Goal: Information Seeking & Learning: Learn about a topic

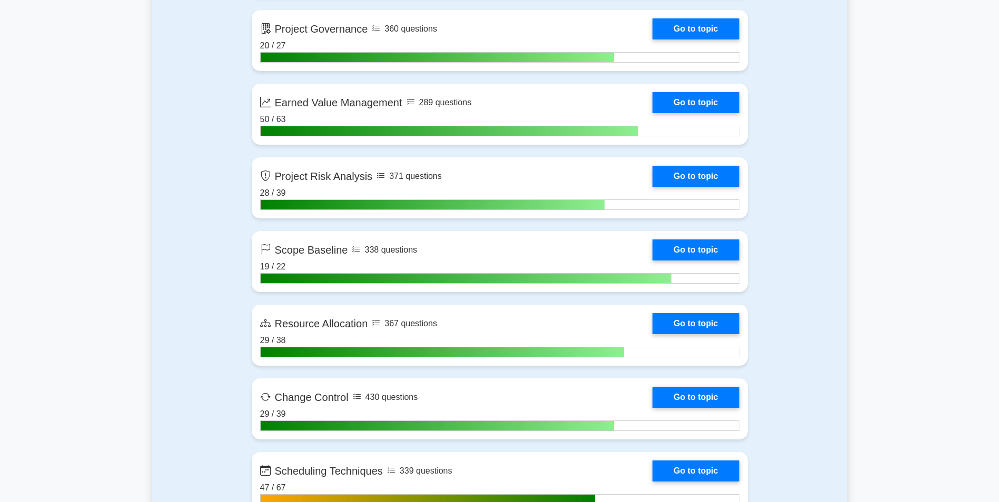
scroll to position [2022, 0]
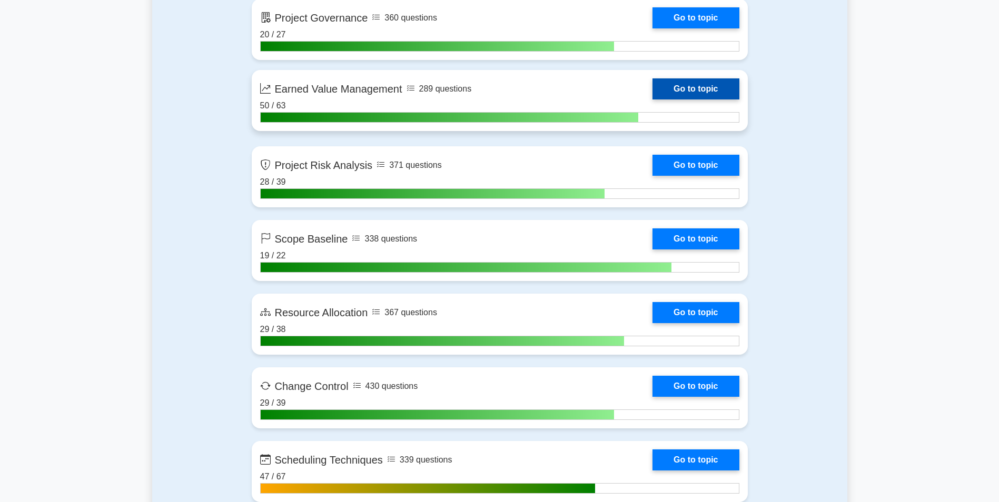
click at [715, 88] on link "Go to topic" at bounding box center [696, 88] width 86 height 21
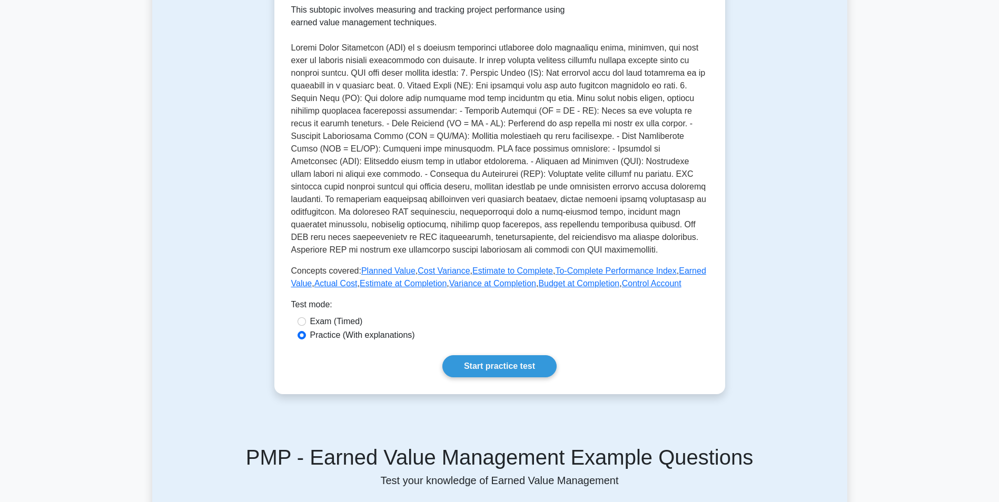
scroll to position [230, 0]
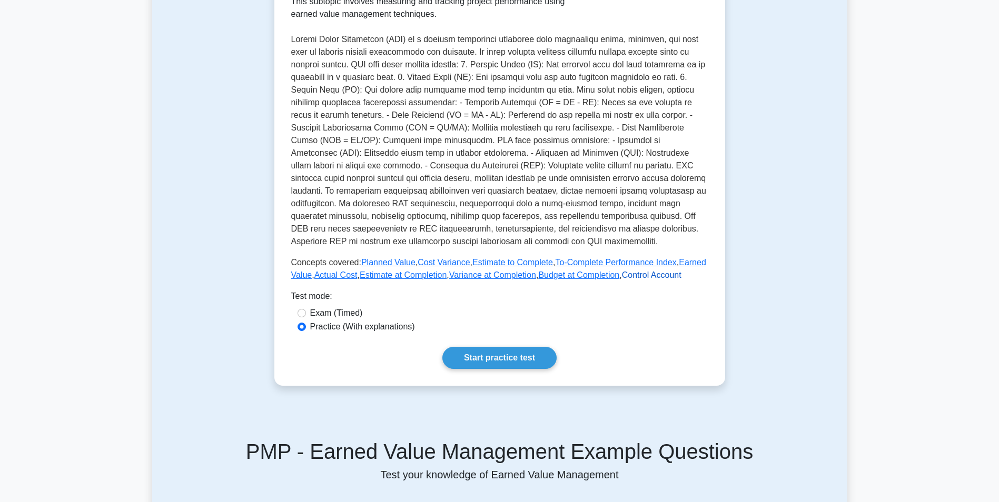
click at [644, 279] on link "Control Account" at bounding box center [652, 275] width 60 height 9
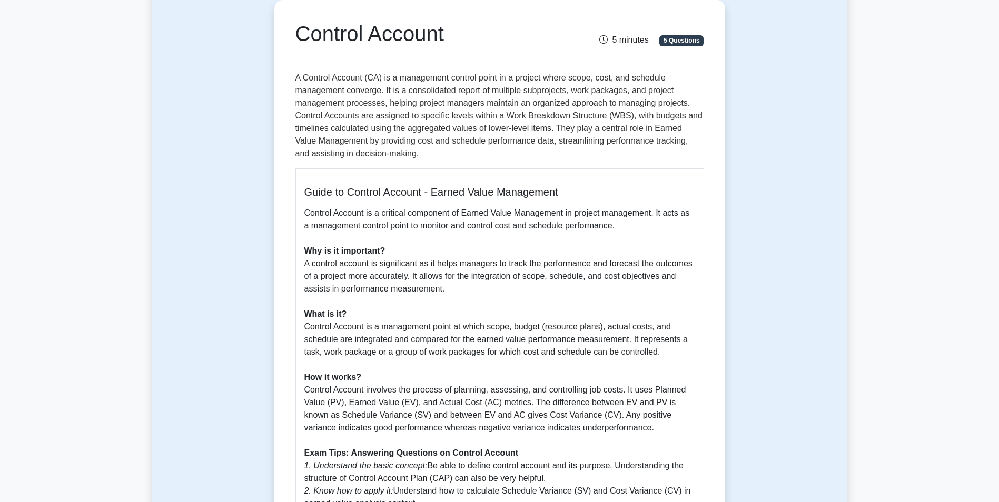
scroll to position [126, 0]
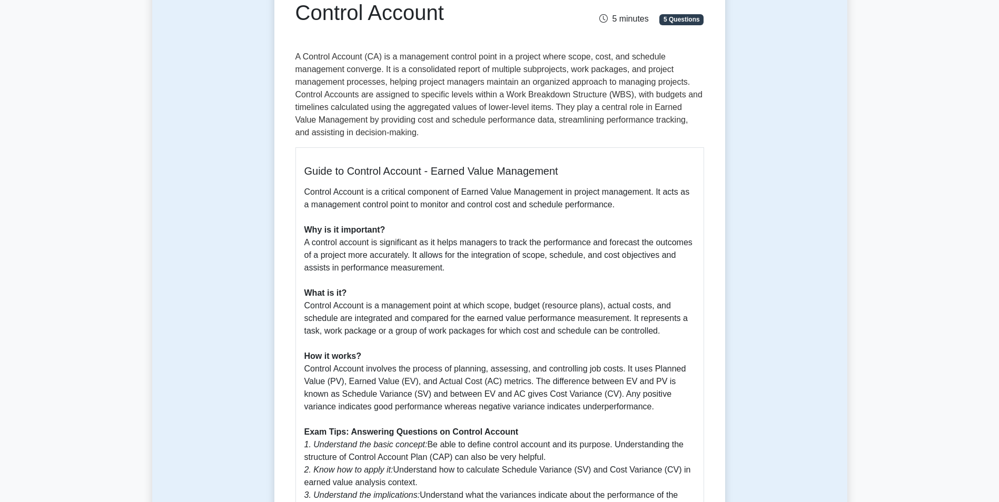
click at [644, 279] on p "Control Account is a critical component of Earned Value Management in project m…" at bounding box center [499, 363] width 391 height 354
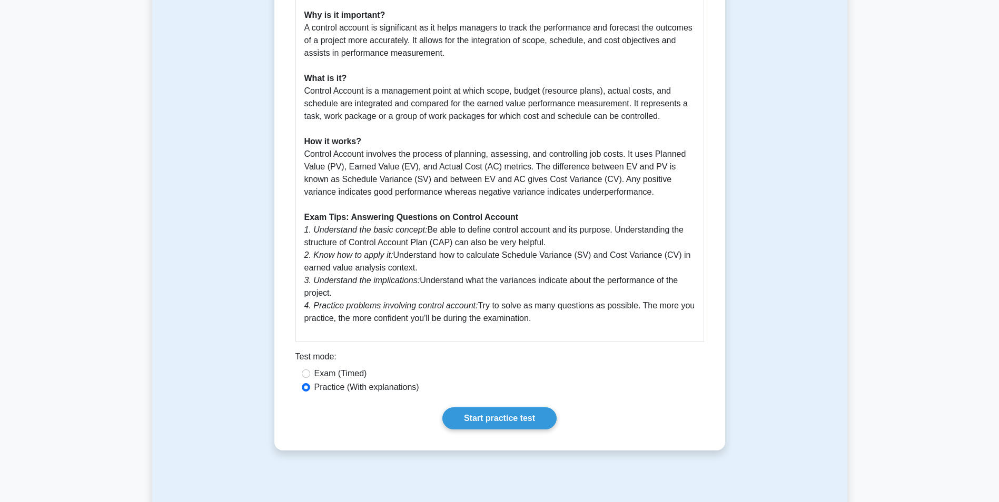
scroll to position [346, 0]
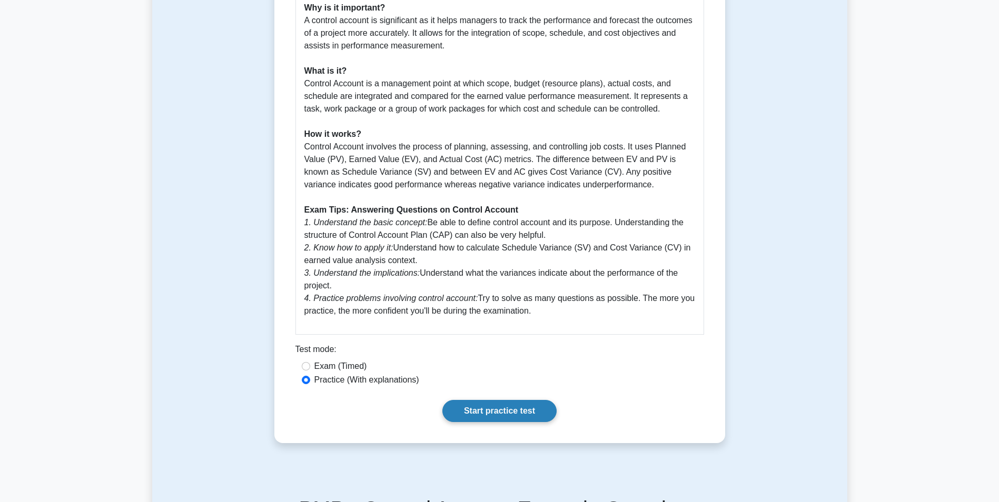
click at [498, 409] on link "Start practice test" at bounding box center [499, 411] width 114 height 22
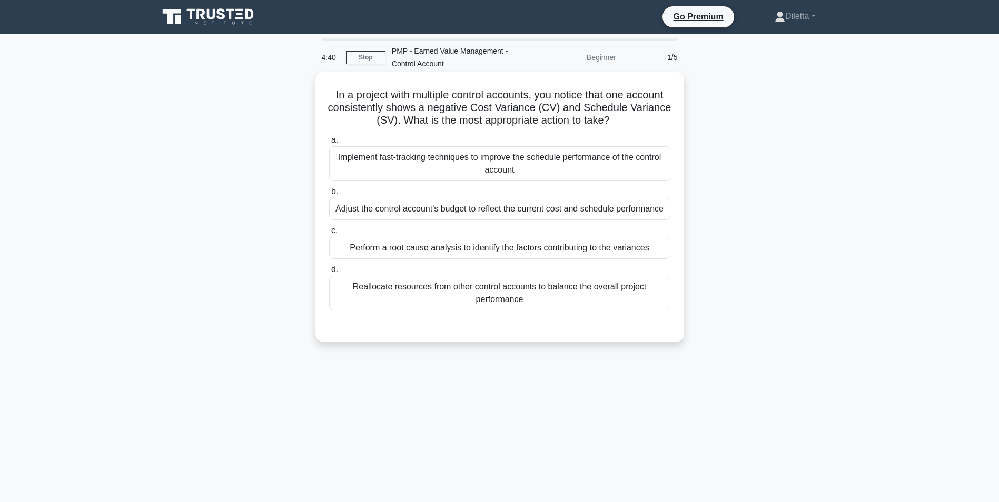
click at [651, 254] on div "Perform a root cause analysis to identify the factors contributing to the varia…" at bounding box center [499, 248] width 341 height 22
click at [329, 234] on input "c. Perform a root cause analysis to identify the factors contributing to the va…" at bounding box center [329, 231] width 0 height 7
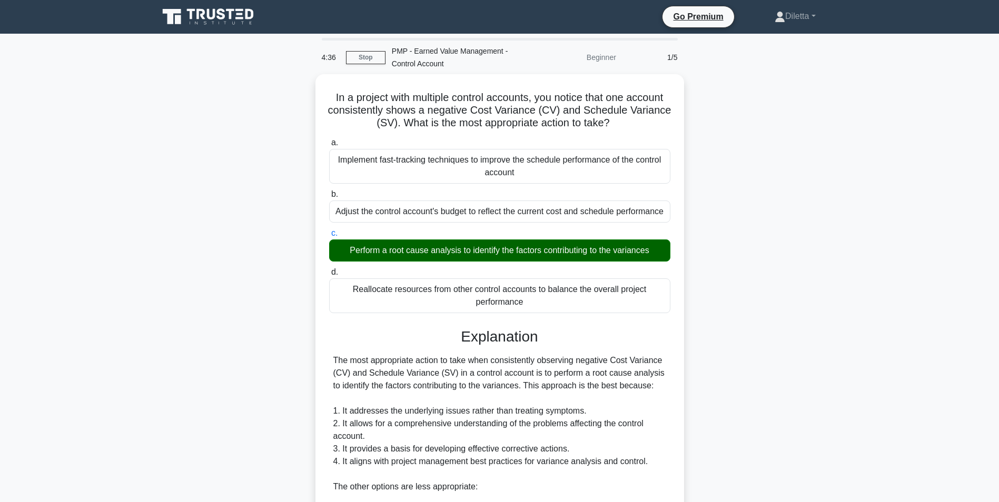
scroll to position [274, 0]
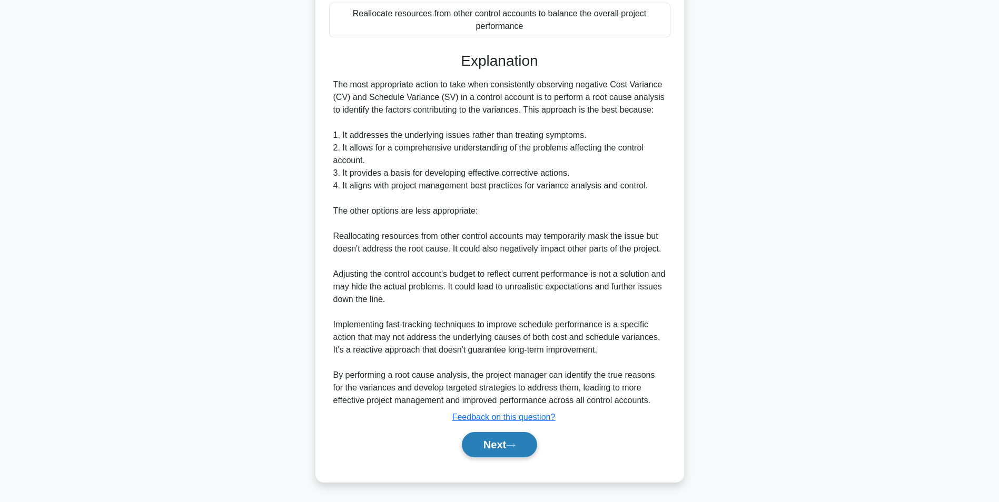
click at [488, 451] on button "Next" at bounding box center [499, 444] width 75 height 25
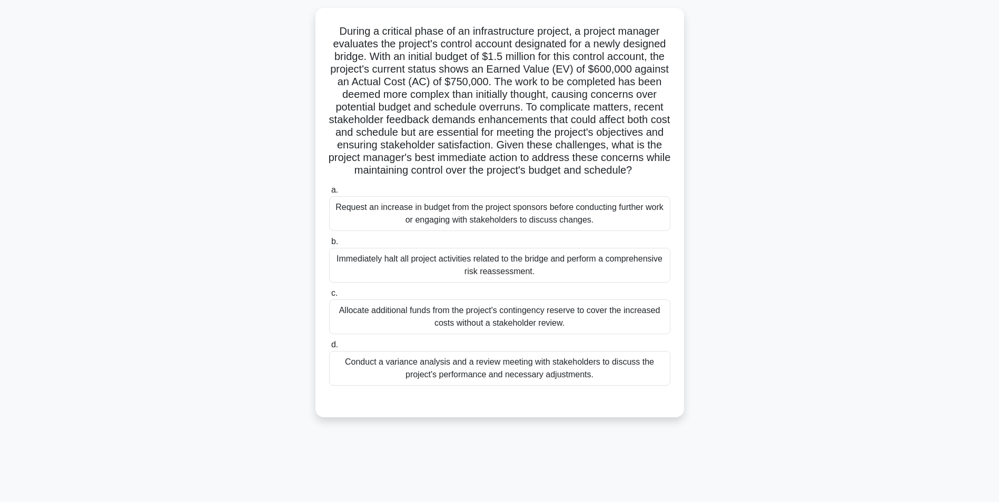
scroll to position [66, 0]
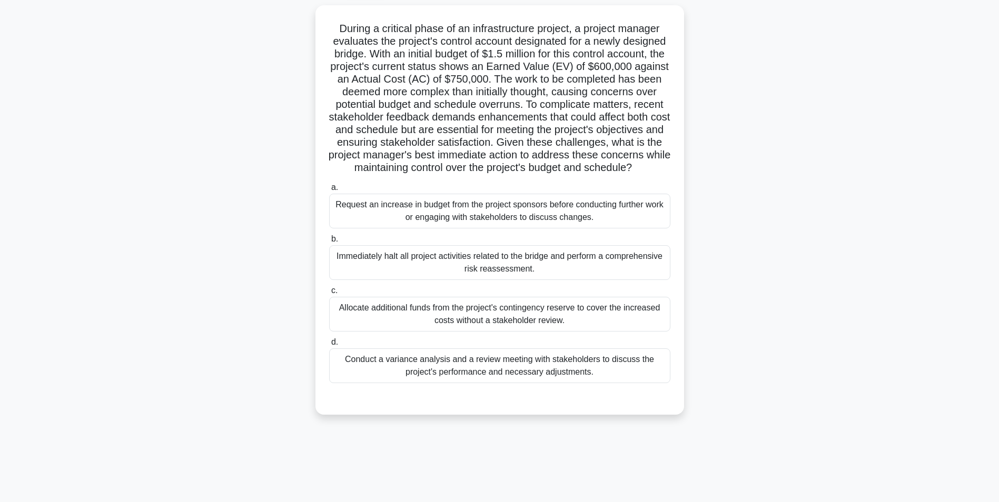
click at [640, 368] on div "Conduct a variance analysis and a review meeting with stakeholders to discuss t…" at bounding box center [499, 366] width 341 height 35
click at [329, 346] on input "d. Conduct a variance analysis and a review meeting with stakeholders to discus…" at bounding box center [329, 342] width 0 height 7
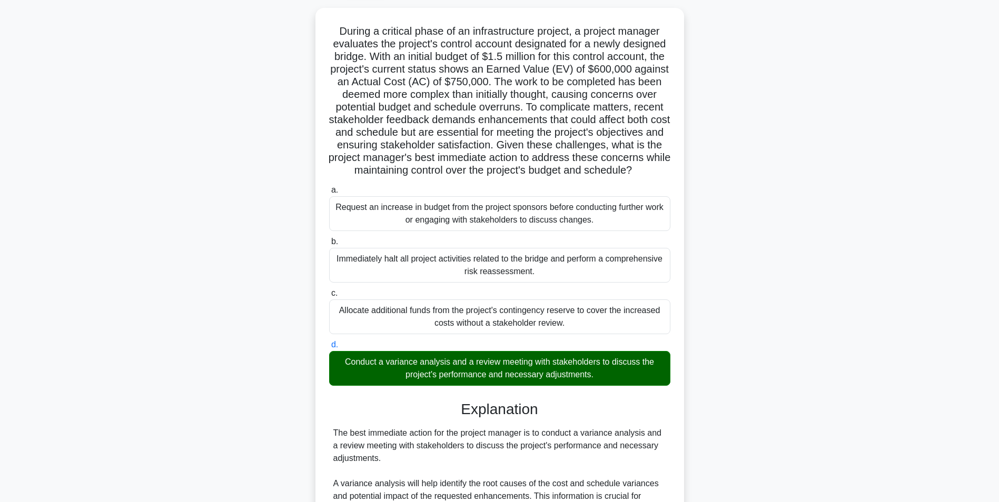
click at [329, 187] on input "a. Request an increase in budget from the project sponsors before conducting fu…" at bounding box center [329, 190] width 0 height 7
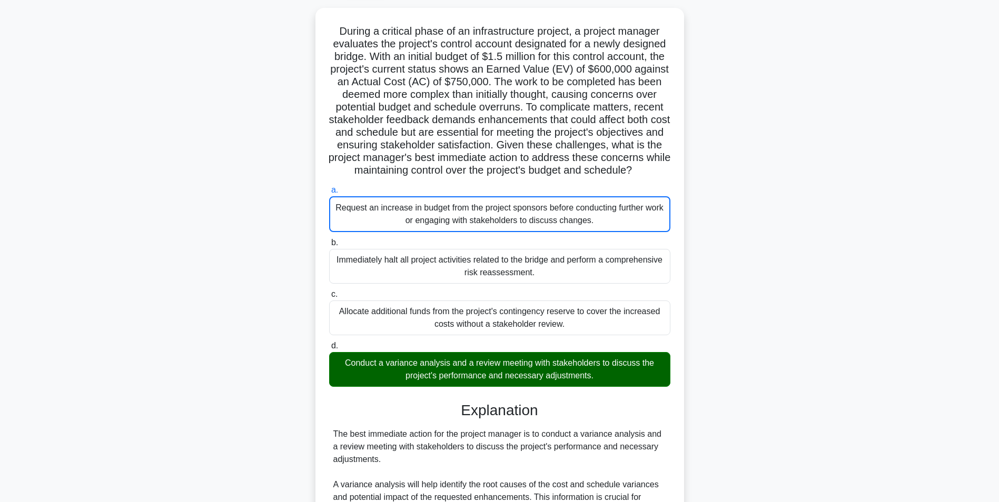
click at [329, 240] on input "b. Immediately halt all project activities related to the bridge and perform a …" at bounding box center [329, 243] width 0 height 7
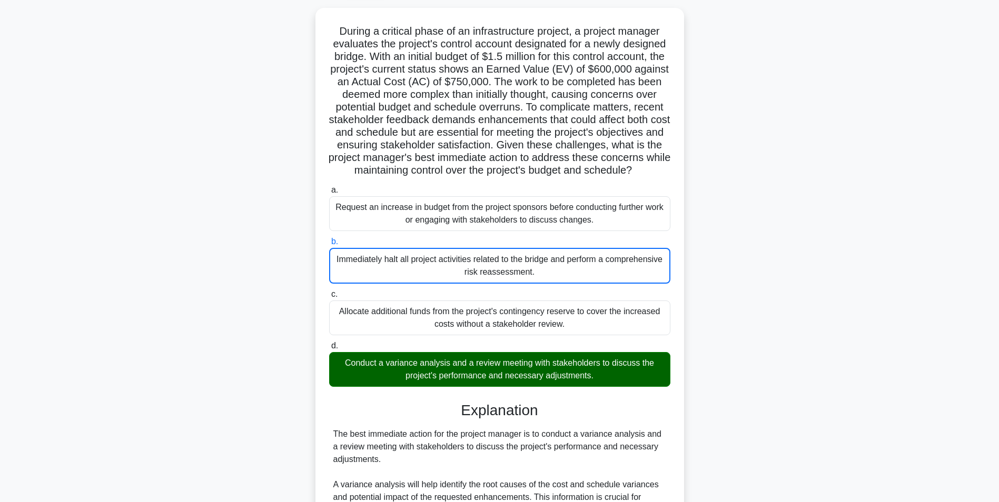
click at [329, 291] on input "c. Allocate additional funds from the project's contingency reserve to cover th…" at bounding box center [329, 294] width 0 height 7
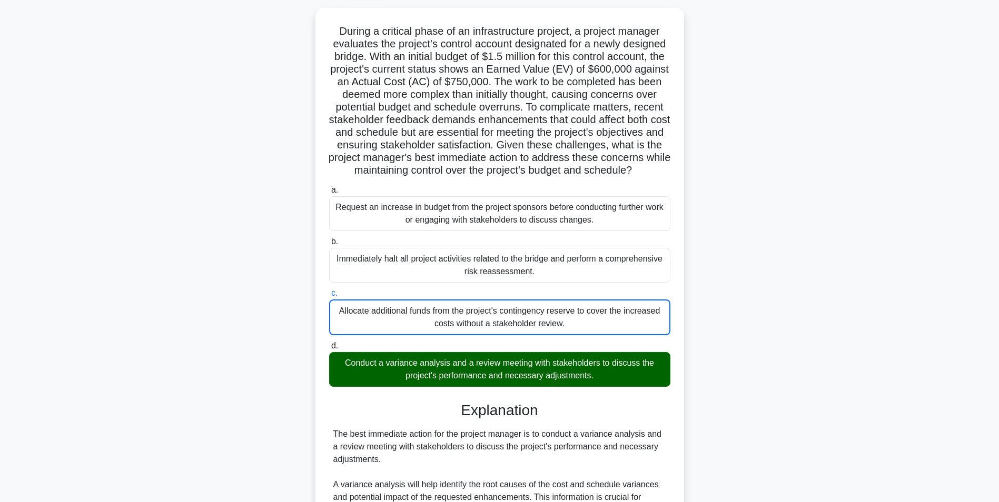
click at [329, 343] on input "d. Conduct a variance analysis and a review meeting with stakeholders to discus…" at bounding box center [329, 346] width 0 height 7
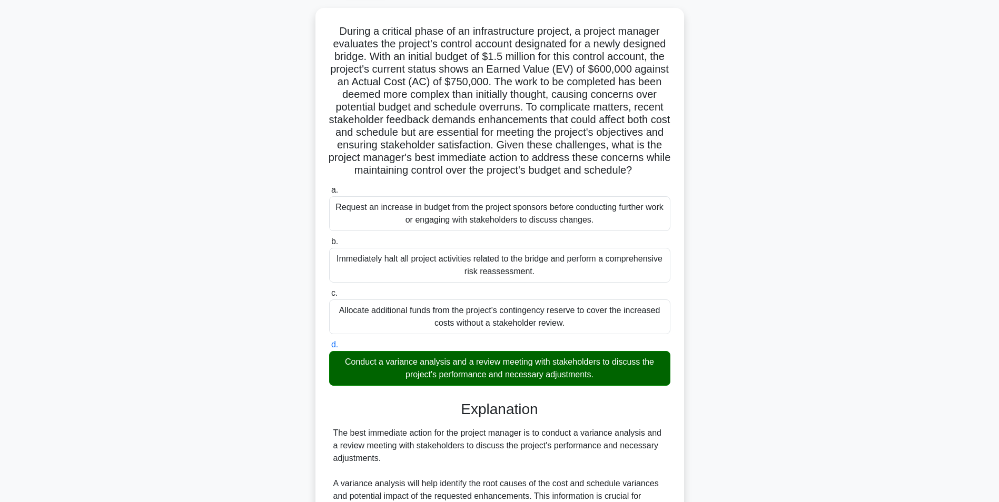
click at [329, 187] on input "a. Request an increase in budget from the project sponsors before conducting fu…" at bounding box center [329, 190] width 0 height 7
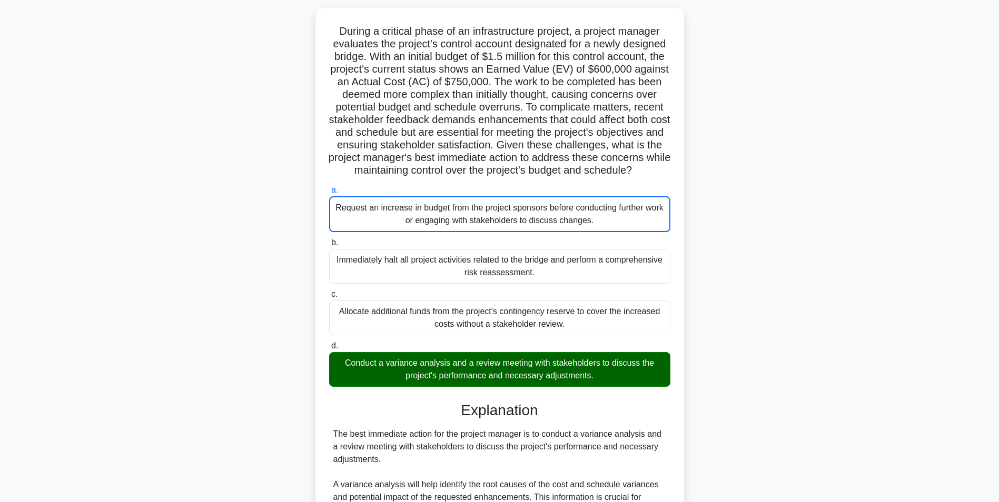
click at [329, 240] on input "b. Immediately halt all project activities related to the bridge and perform a …" at bounding box center [329, 243] width 0 height 7
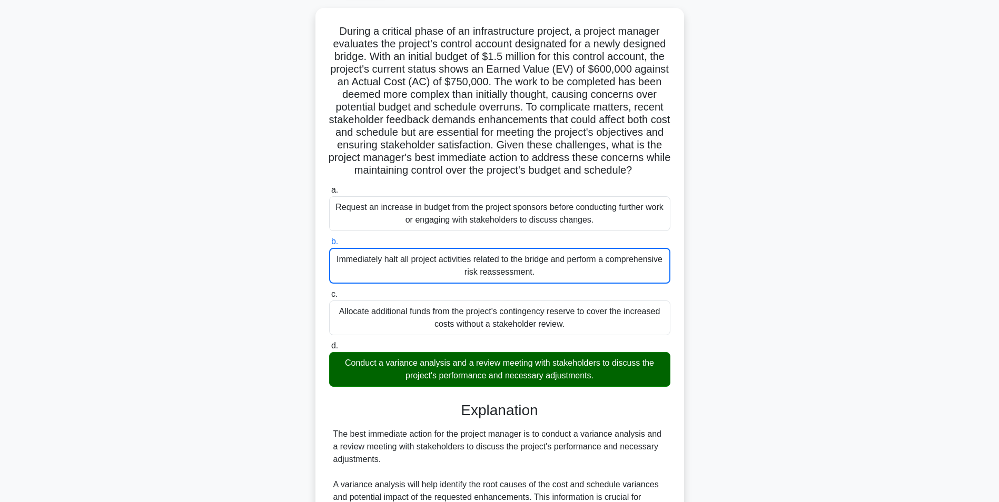
click at [329, 291] on input "c. Allocate additional funds from the project's contingency reserve to cover th…" at bounding box center [329, 294] width 0 height 7
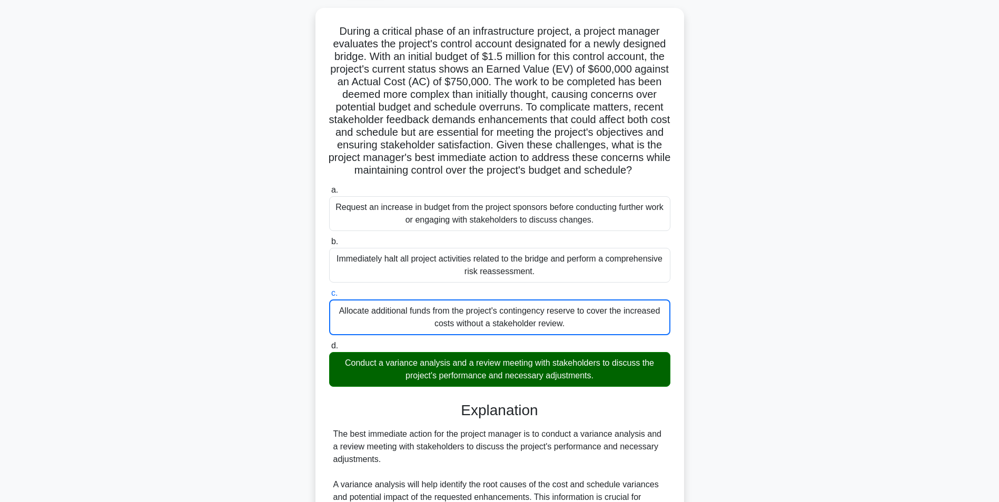
click at [329, 343] on input "d. Conduct a variance analysis and a review meeting with stakeholders to discus…" at bounding box center [329, 346] width 0 height 7
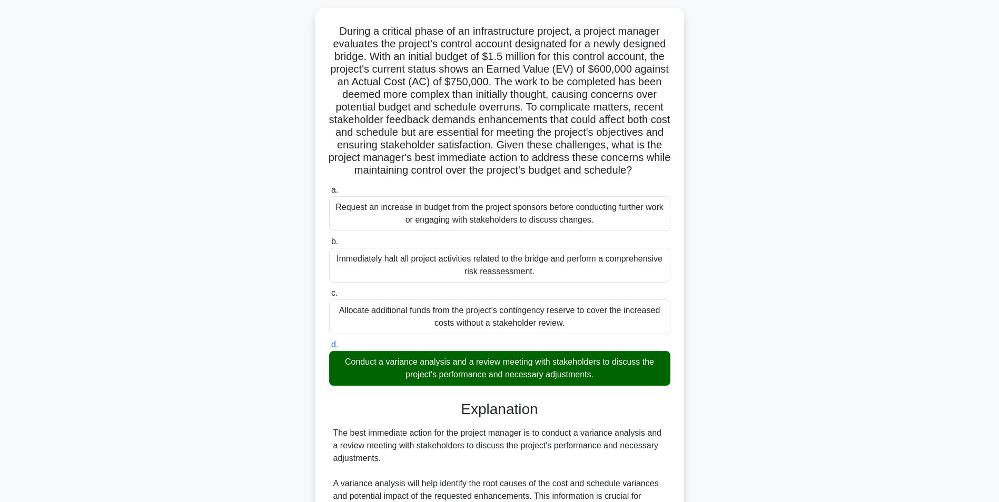
scroll to position [316, 0]
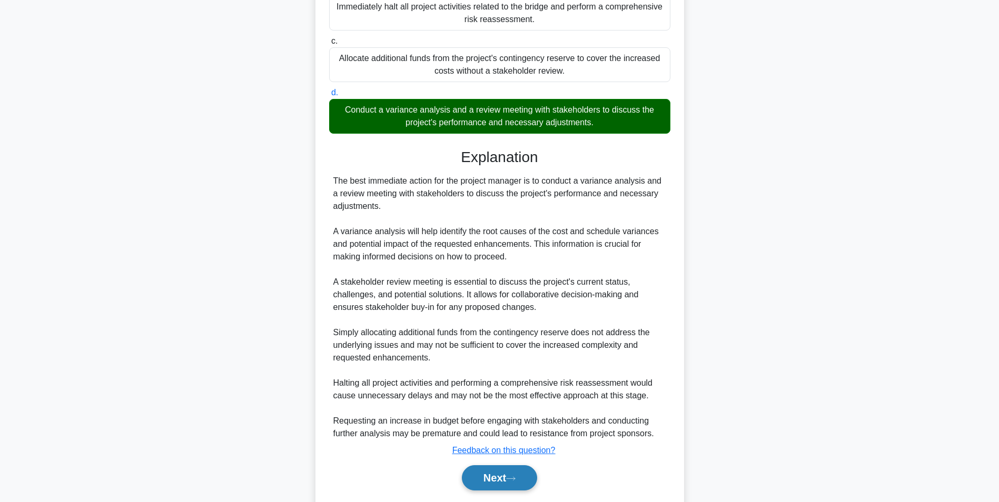
click at [517, 483] on button "Next" at bounding box center [499, 478] width 75 height 25
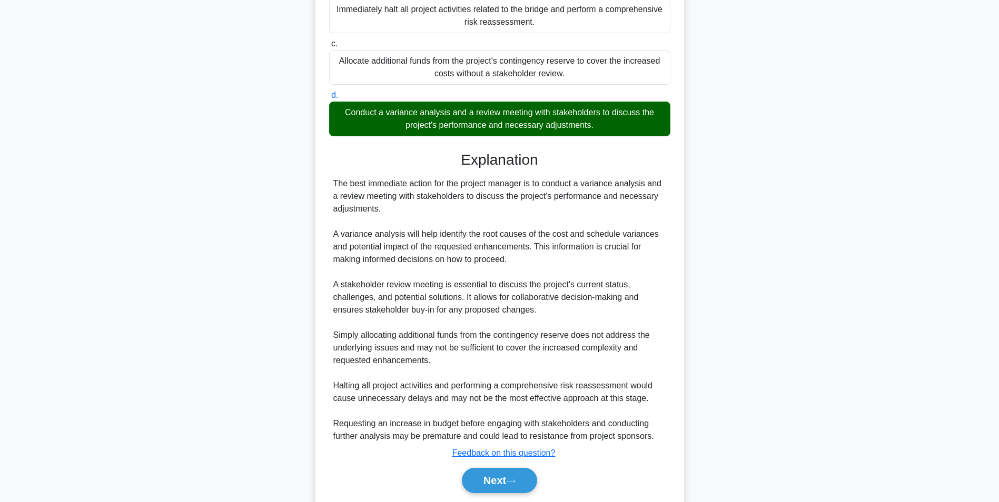
scroll to position [66, 0]
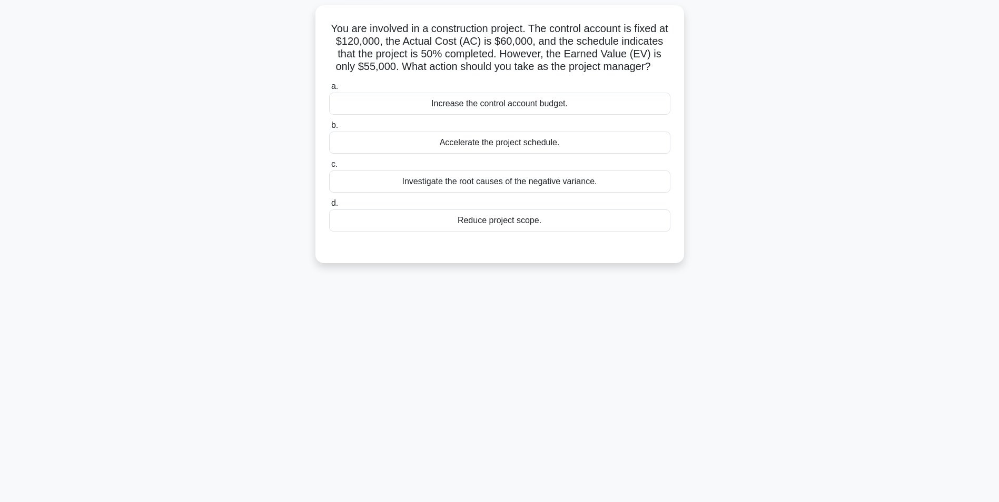
click at [631, 190] on div "Investigate the root causes of the negative variance." at bounding box center [499, 182] width 341 height 22
click at [329, 168] on input "c. Investigate the root causes of the negative variance." at bounding box center [329, 164] width 0 height 7
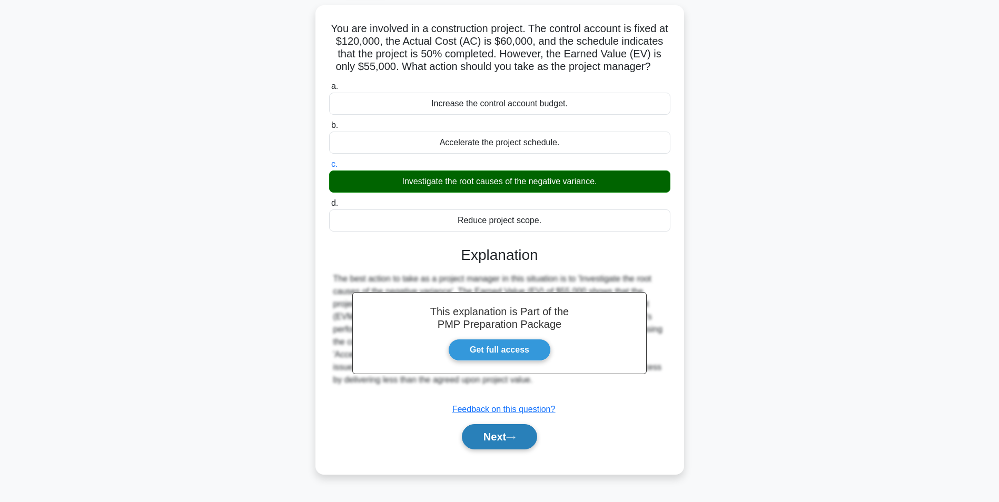
click at [509, 440] on button "Next" at bounding box center [499, 437] width 75 height 25
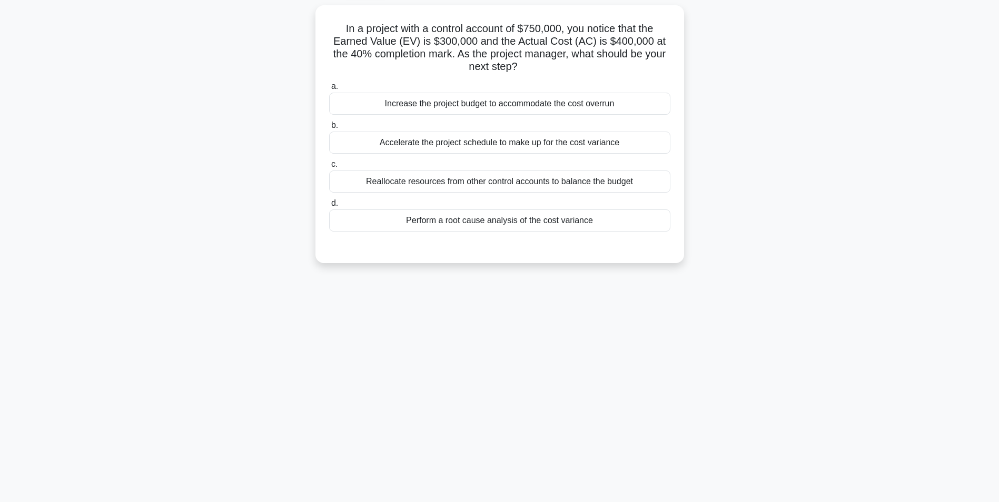
click at [662, 231] on div "Perform a root cause analysis of the cost variance" at bounding box center [499, 221] width 341 height 22
click at [329, 207] on input "d. Perform a root cause analysis of the cost variance" at bounding box center [329, 203] width 0 height 7
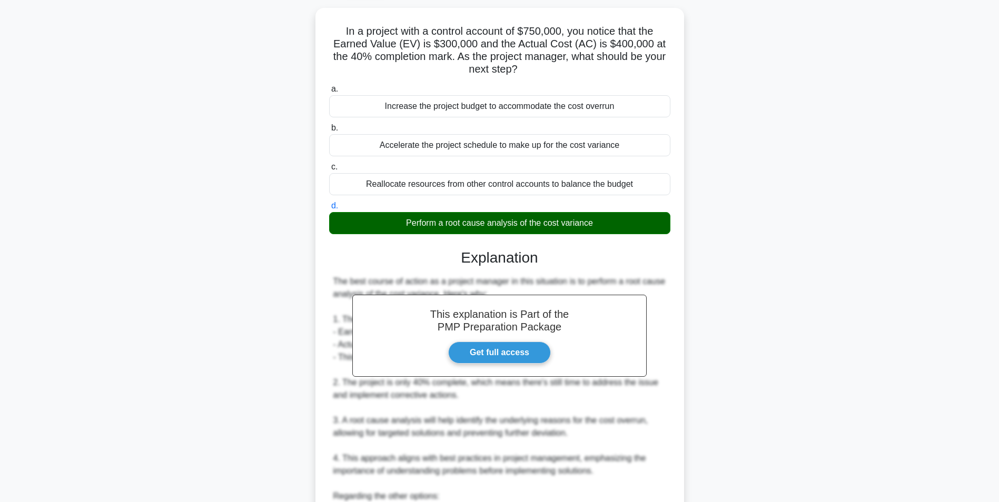
click at [771, 298] on div "In a project with a control account of $750,000, you notice that the Earned Val…" at bounding box center [499, 388] width 695 height 760
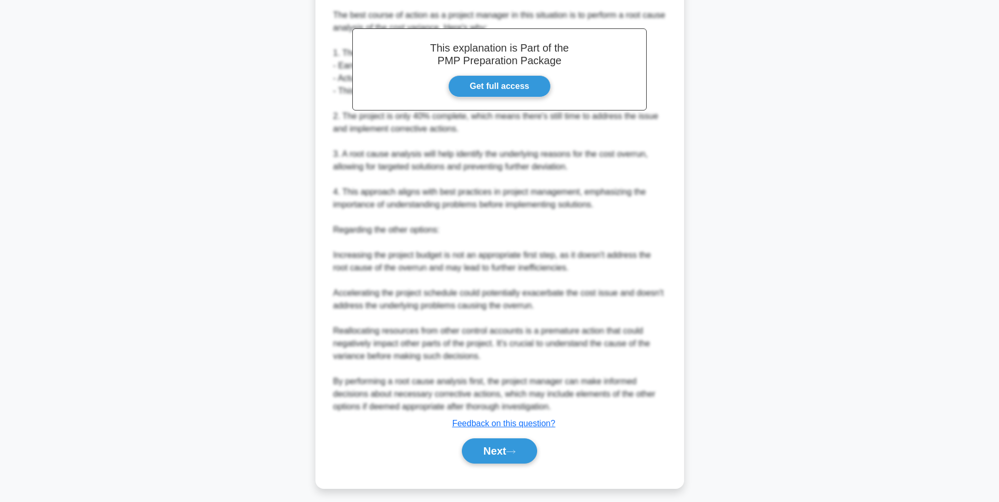
scroll to position [337, 0]
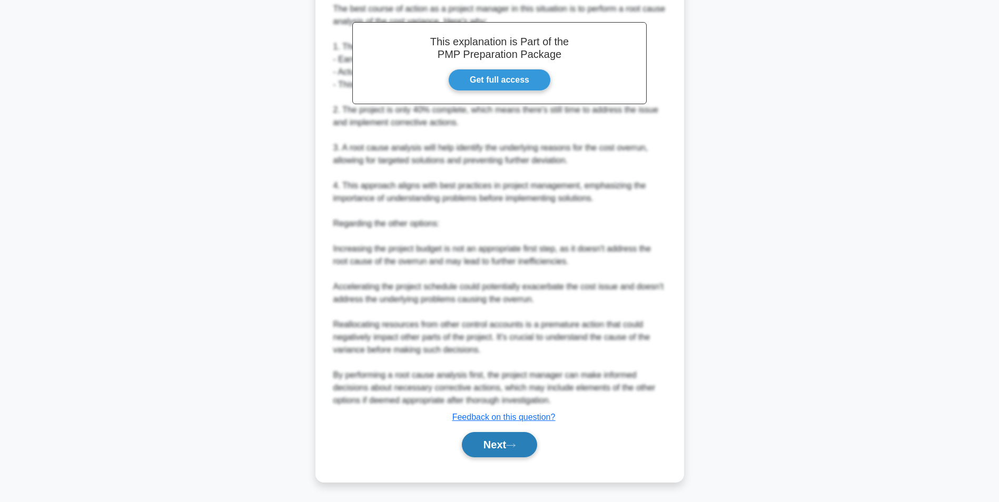
click at [516, 447] on icon at bounding box center [510, 446] width 9 height 6
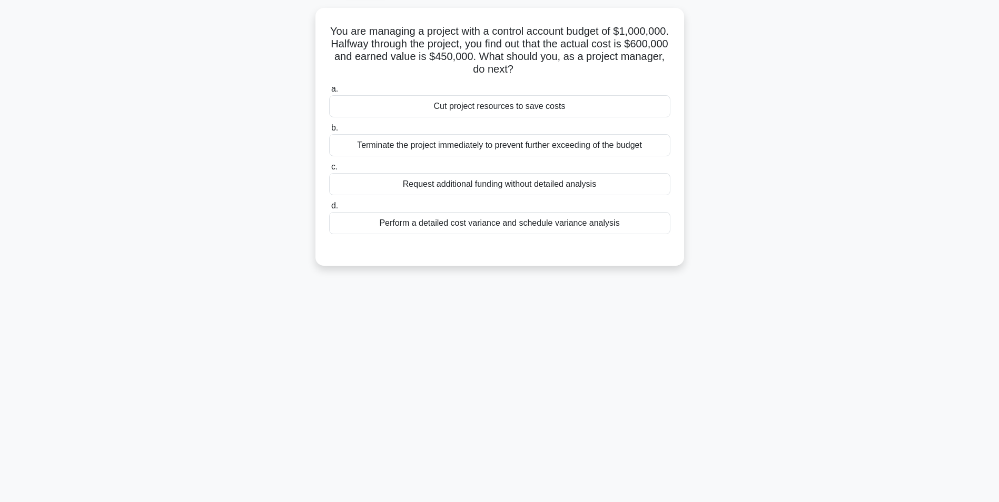
scroll to position [66, 0]
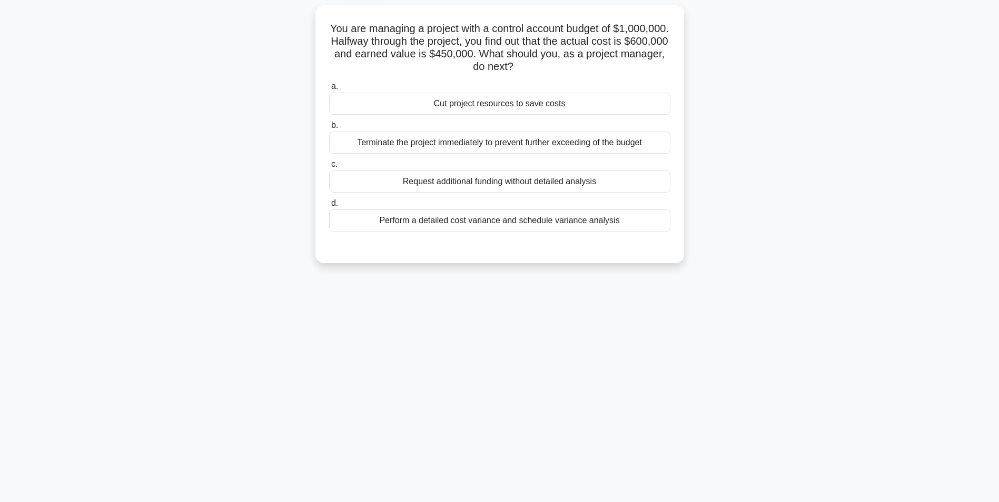
click at [625, 217] on div "Perform a detailed cost variance and schedule variance analysis" at bounding box center [499, 221] width 341 height 22
click at [329, 207] on input "d. Perform a detailed cost variance and schedule variance analysis" at bounding box center [329, 203] width 0 height 7
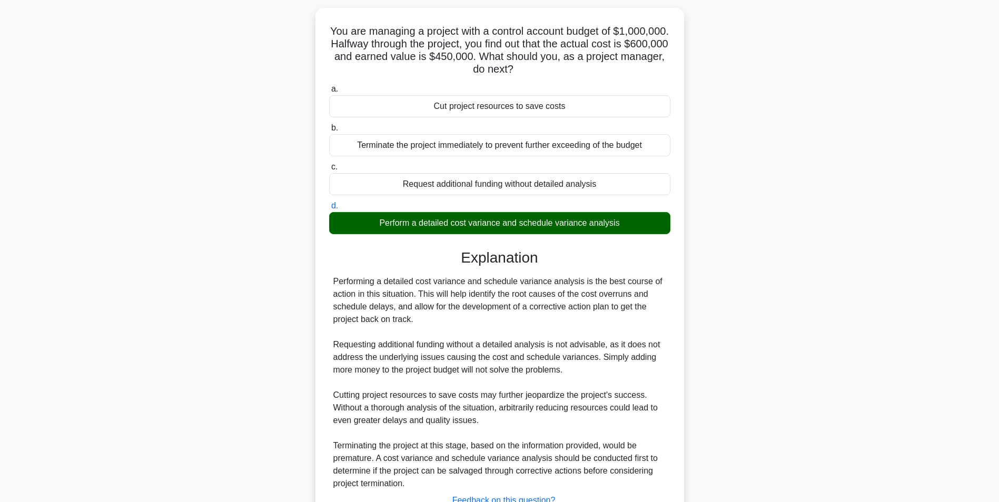
click at [870, 288] on main "2:17 Stop PMP - Earned Value Management - Control Account Beginner 5/5 You are …" at bounding box center [499, 274] width 999 height 615
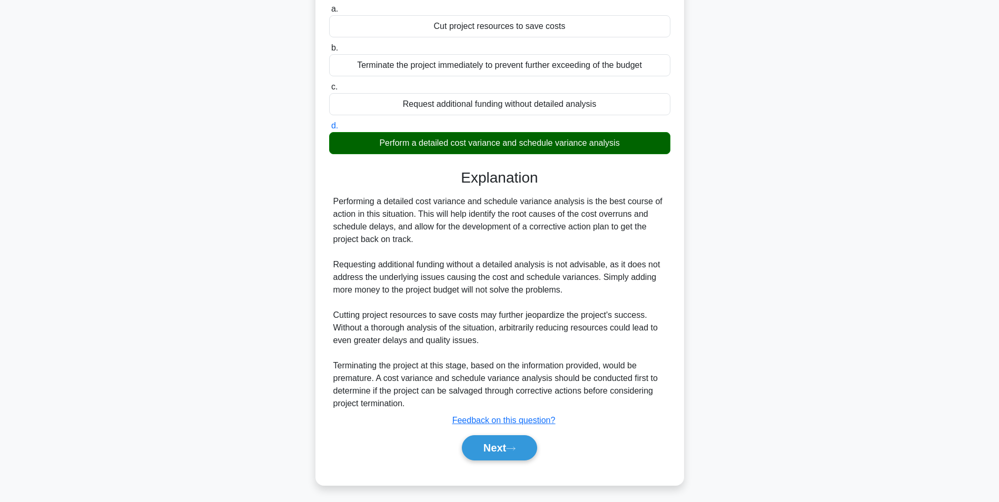
scroll to position [147, 0]
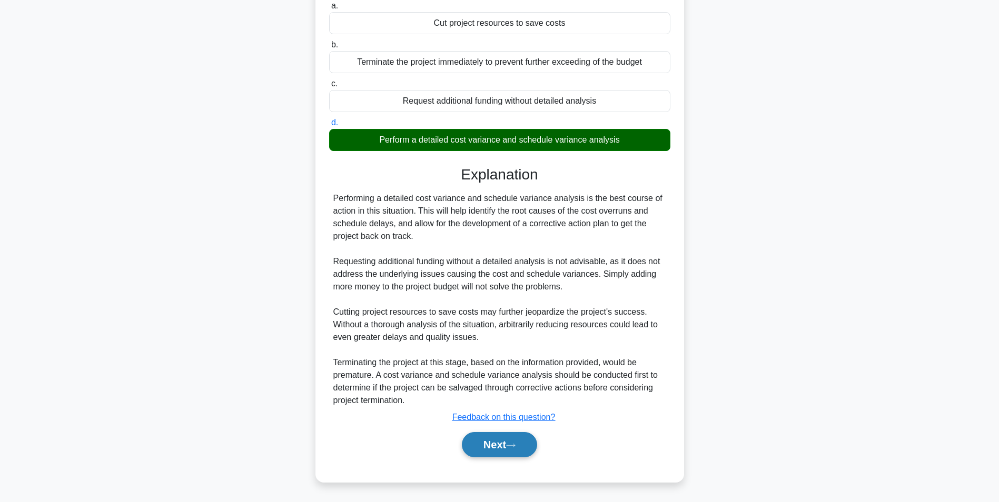
click at [495, 445] on button "Next" at bounding box center [499, 444] width 75 height 25
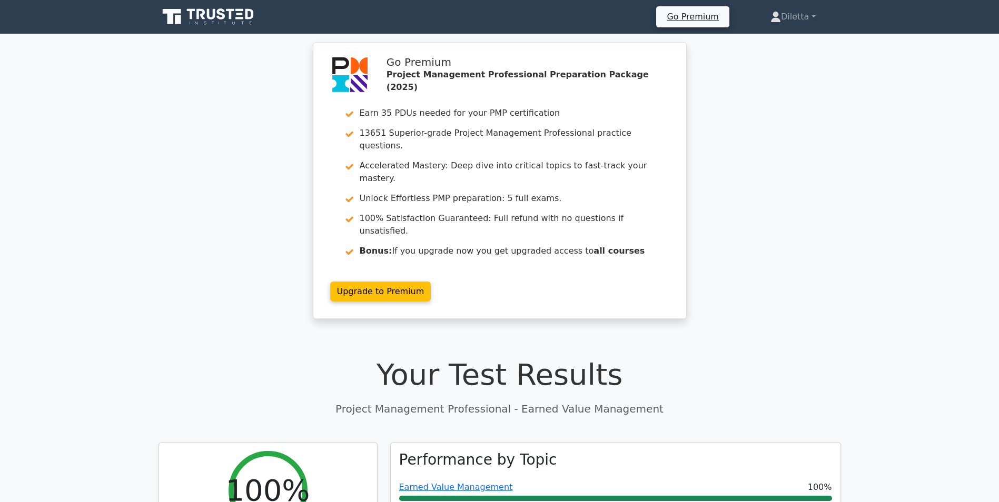
click at [703, 268] on div "Go Premium Project Management Professional Preparation Package (2025) Earn 35 P…" at bounding box center [499, 187] width 999 height 290
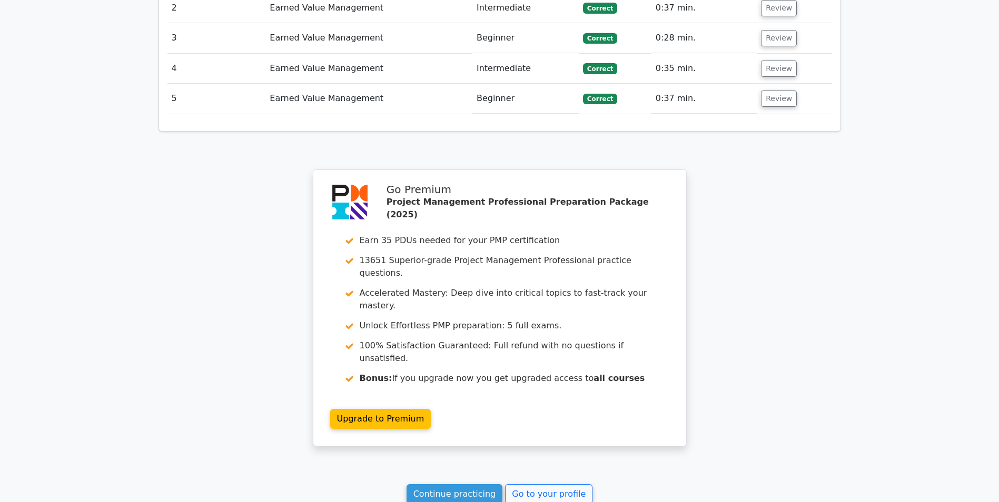
scroll to position [1601, 0]
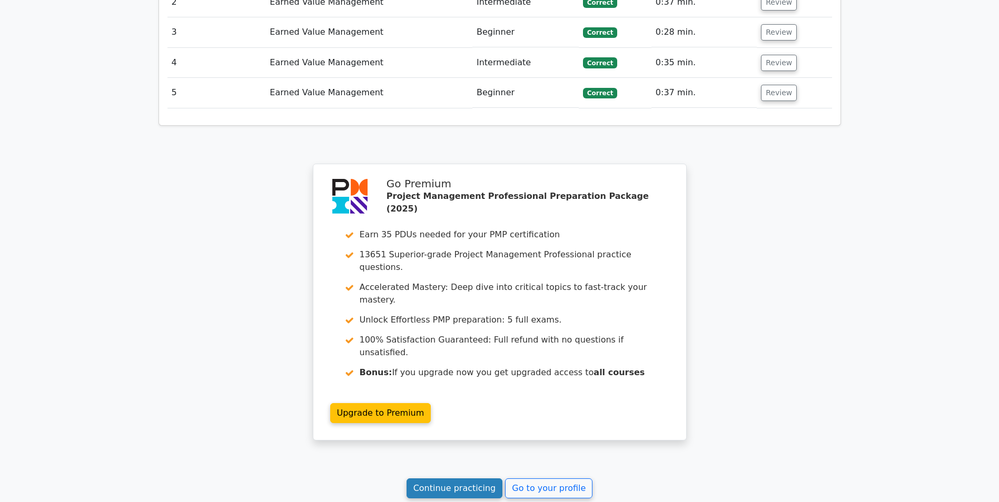
click at [465, 479] on link "Continue practicing" at bounding box center [455, 489] width 96 height 20
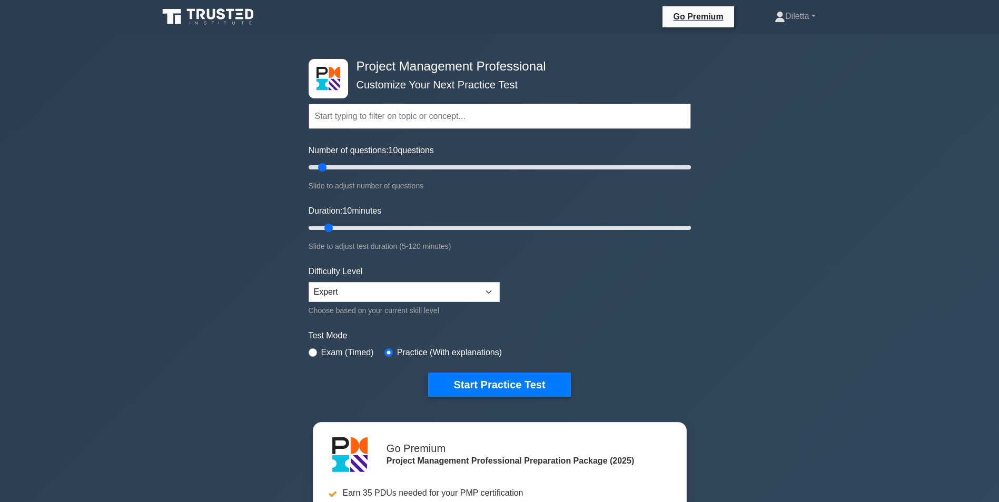
click at [782, 251] on div "Project Management Professional Customize Your Next Practice Test Topics Scope …" at bounding box center [499, 355] width 999 height 643
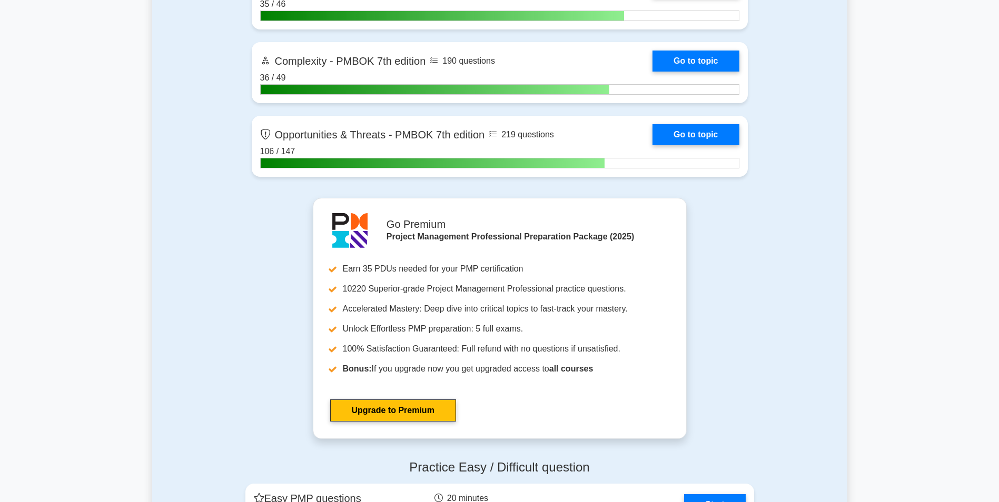
scroll to position [3539, 0]
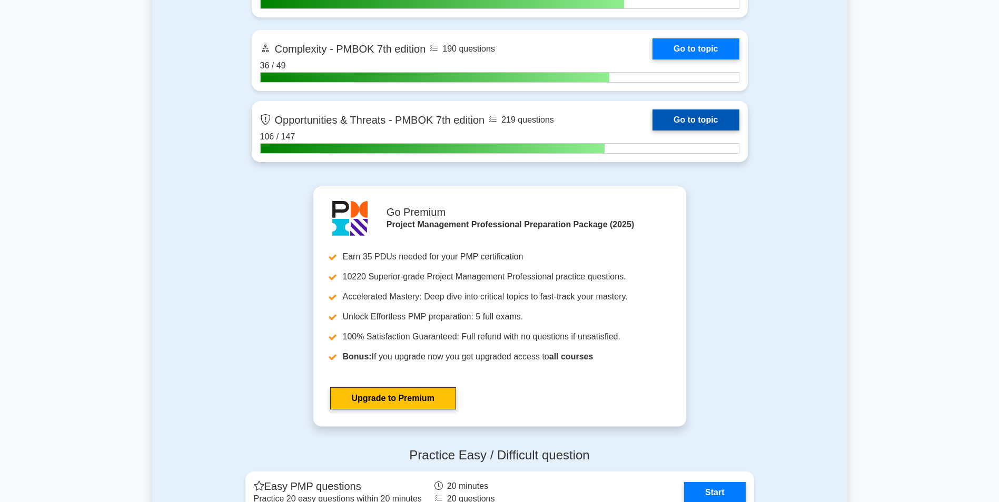
click at [712, 110] on link "Go to topic" at bounding box center [696, 120] width 86 height 21
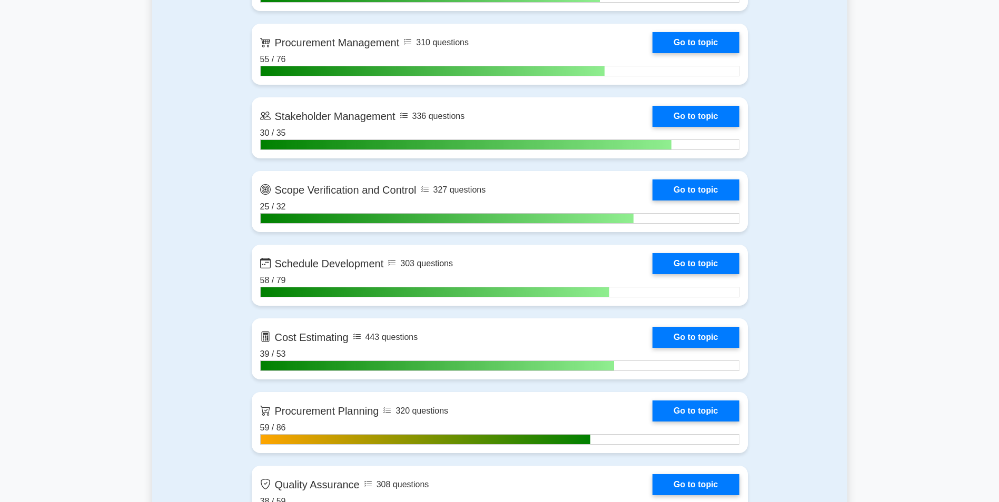
scroll to position [1272, 0]
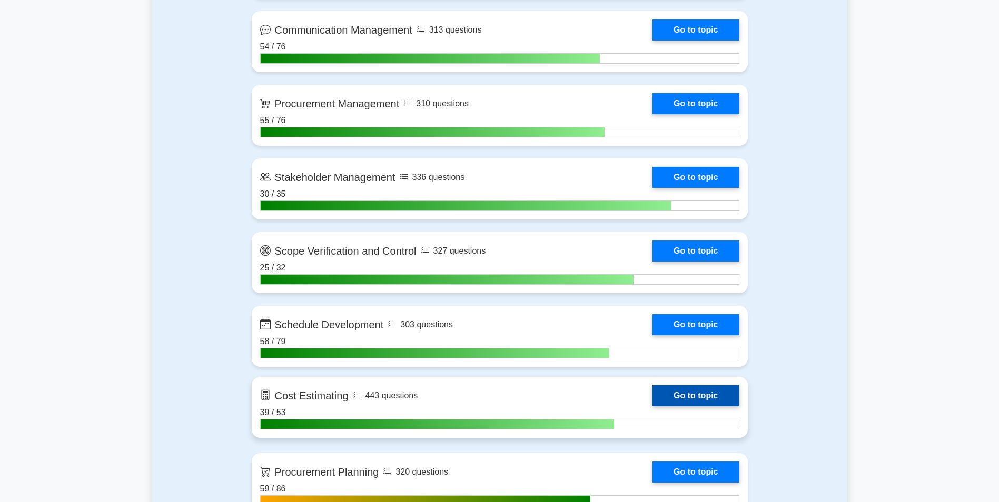
click at [718, 405] on link "Go to topic" at bounding box center [696, 396] width 86 height 21
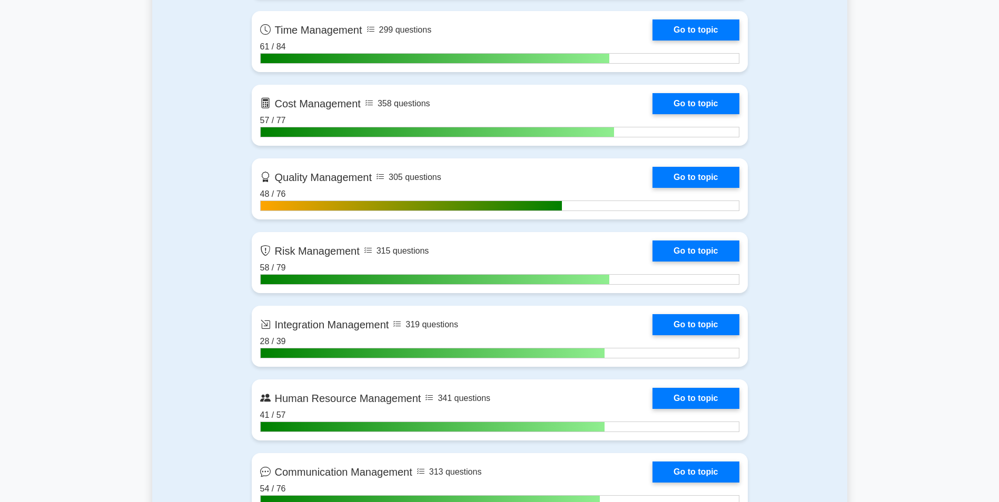
scroll to position [809, 0]
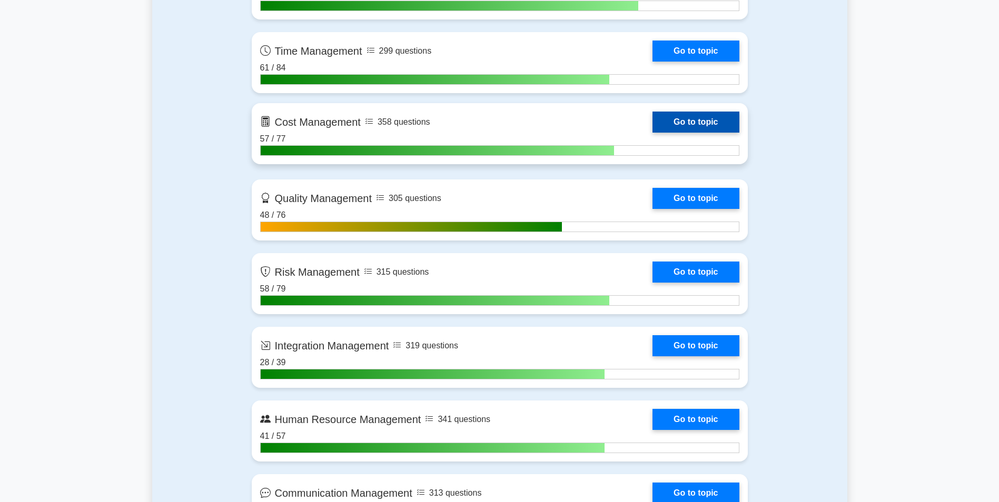
click at [664, 117] on link "Go to topic" at bounding box center [696, 122] width 86 height 21
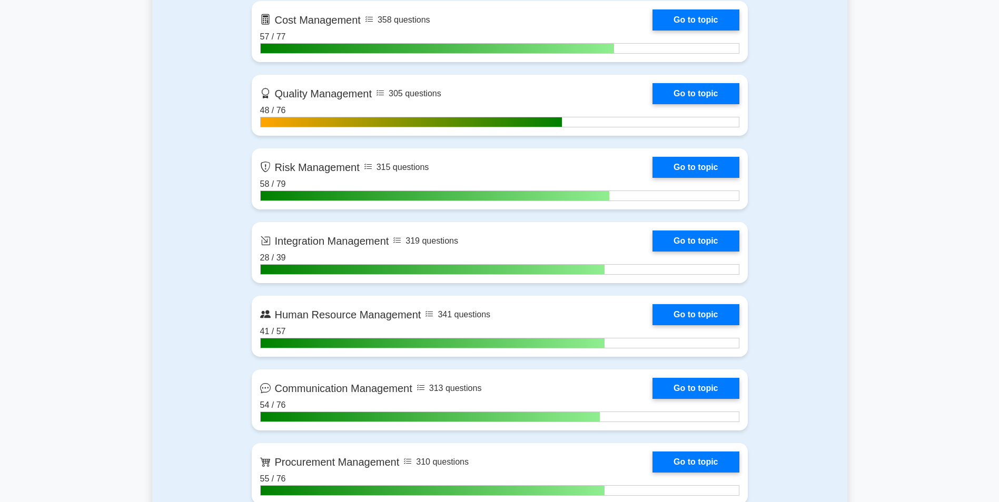
scroll to position [914, 0]
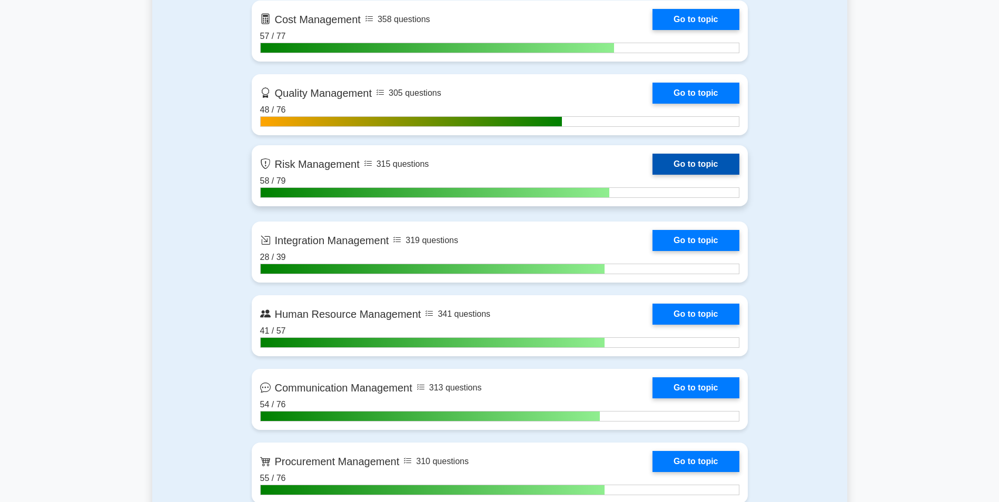
click at [708, 166] on link "Go to topic" at bounding box center [696, 164] width 86 height 21
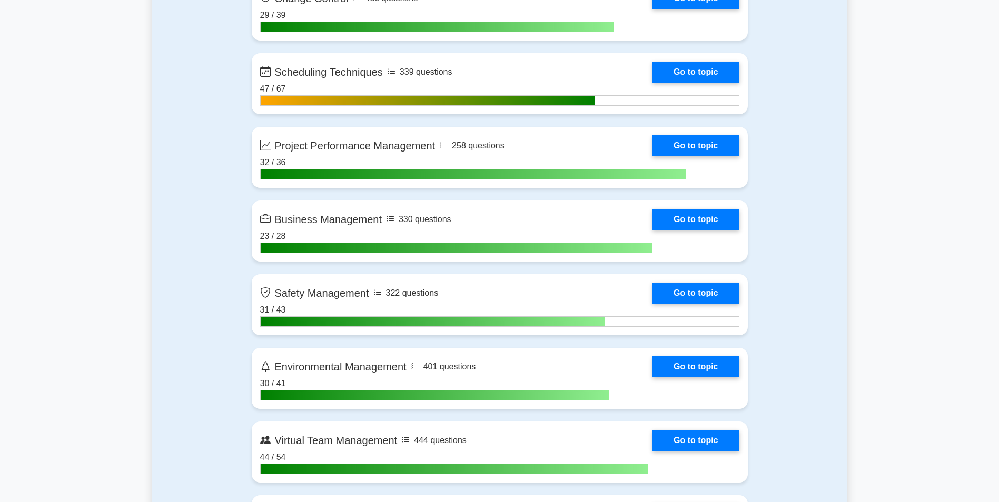
scroll to position [2431, 0]
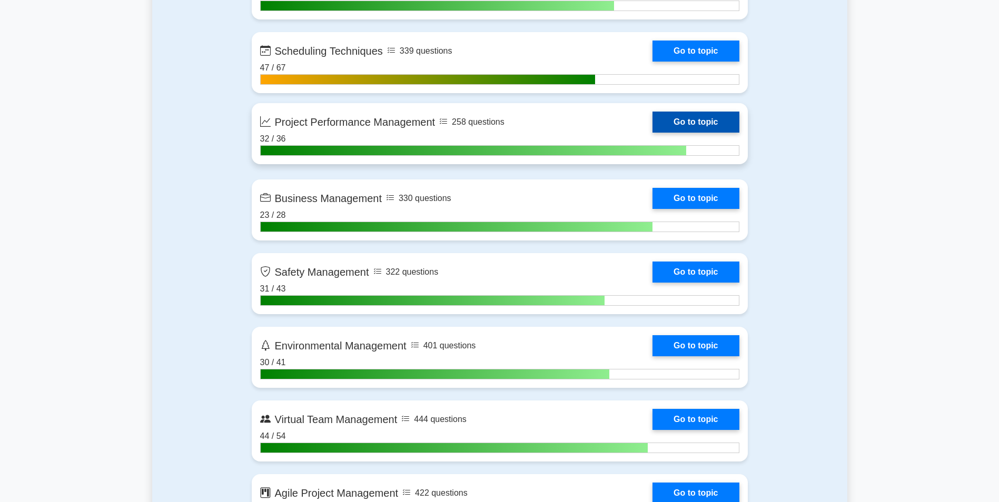
click at [699, 121] on link "Go to topic" at bounding box center [696, 122] width 86 height 21
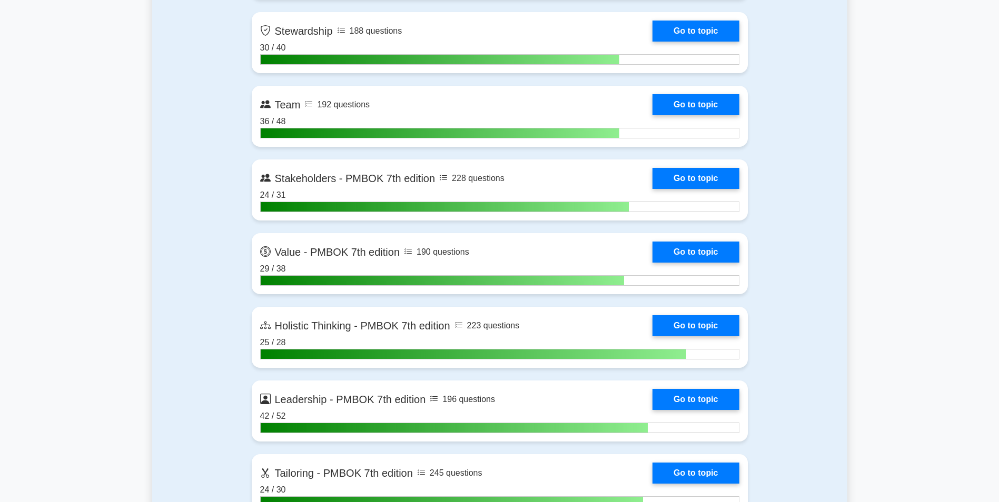
scroll to position [3000, 0]
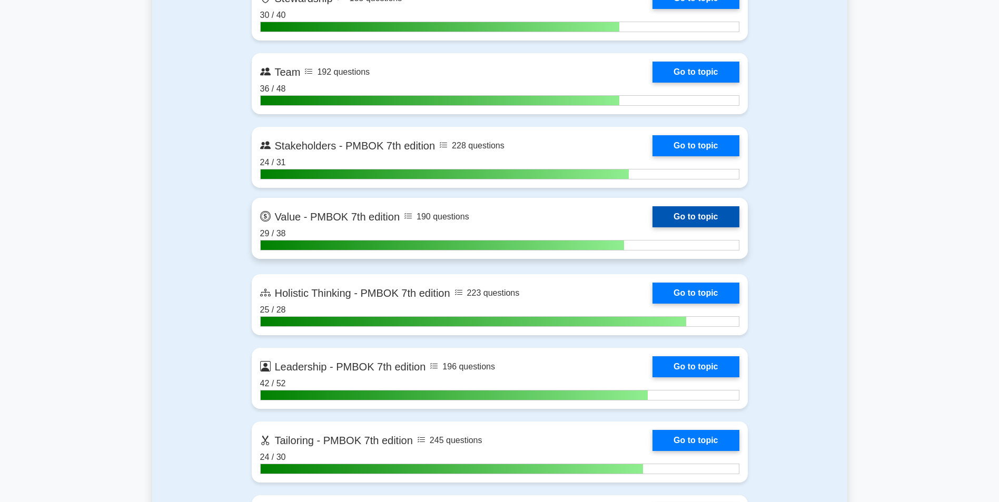
click at [710, 219] on link "Go to topic" at bounding box center [696, 216] width 86 height 21
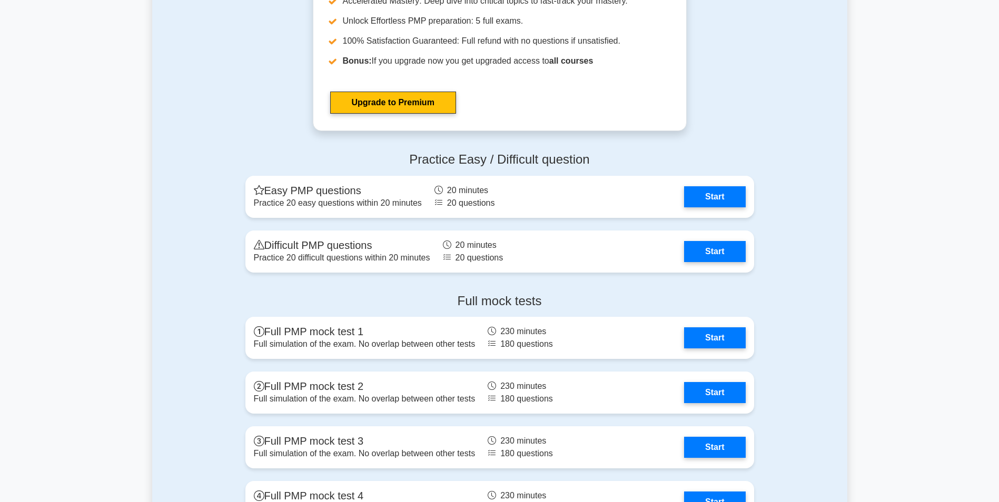
scroll to position [3830, 0]
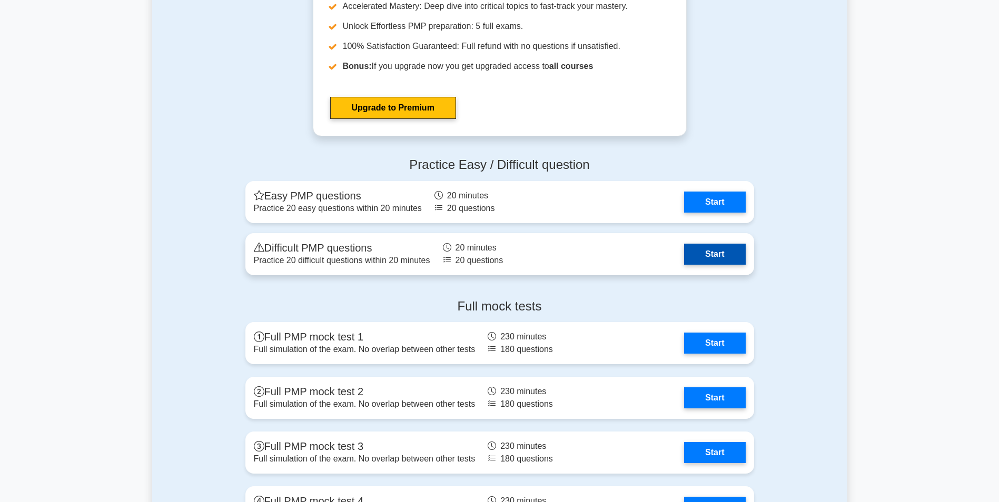
click at [724, 262] on link "Start" at bounding box center [714, 254] width 61 height 21
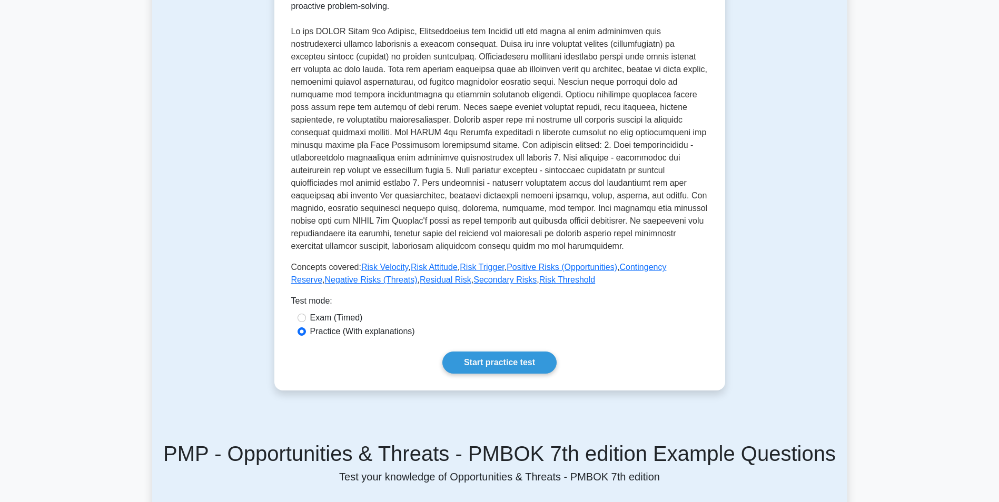
scroll to position [232, 0]
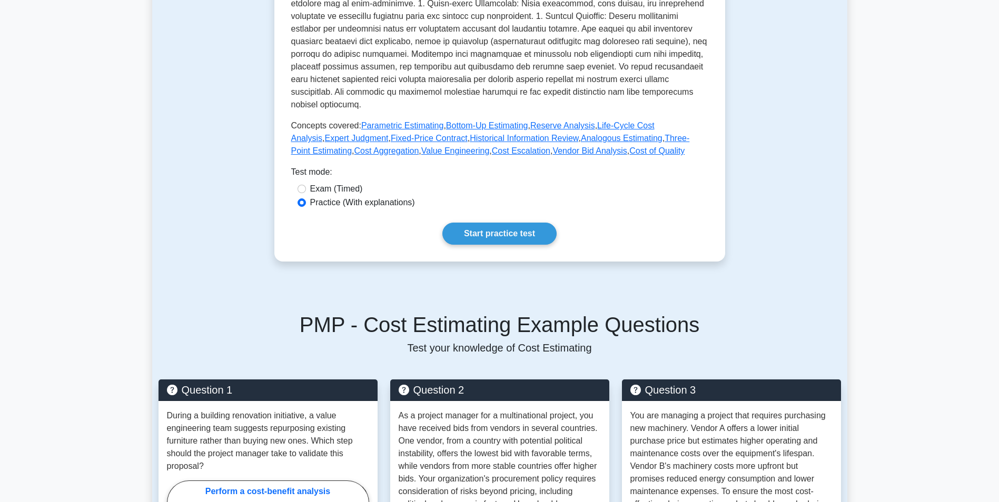
scroll to position [348, 0]
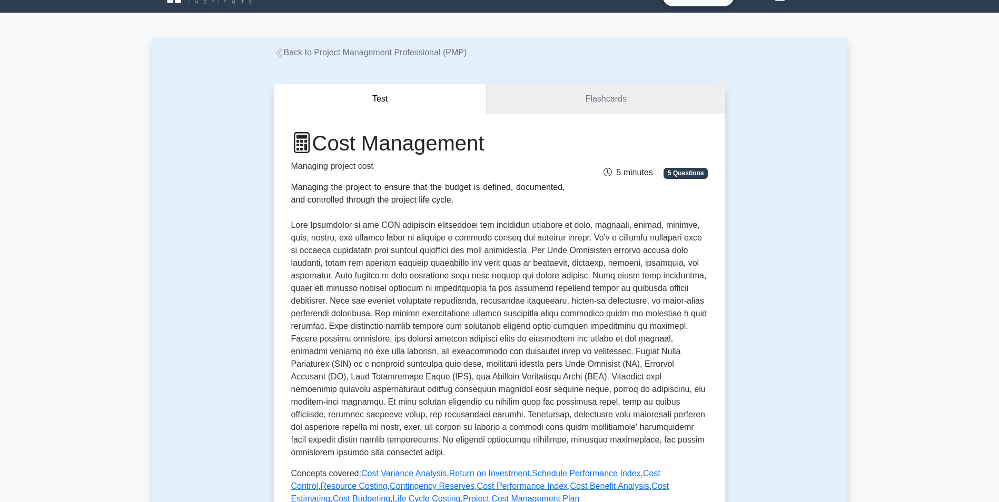
scroll to position [105, 0]
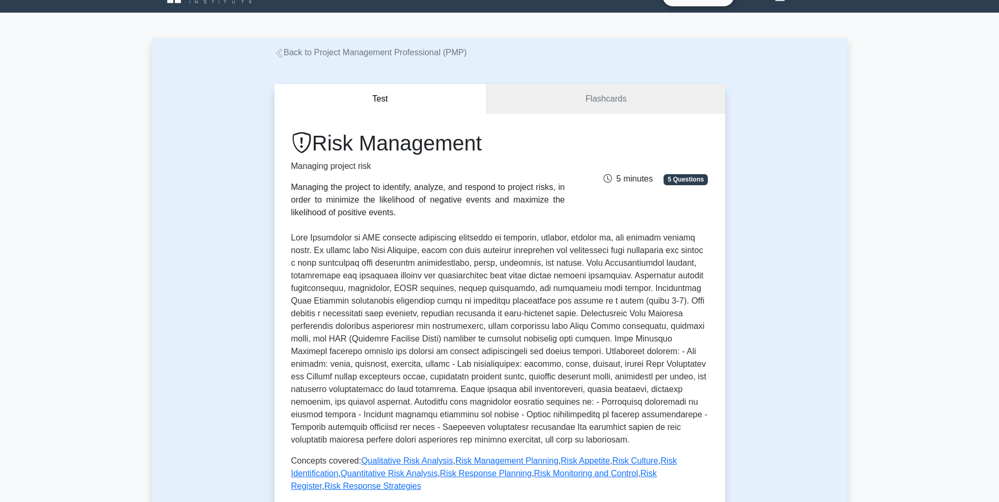
scroll to position [63, 0]
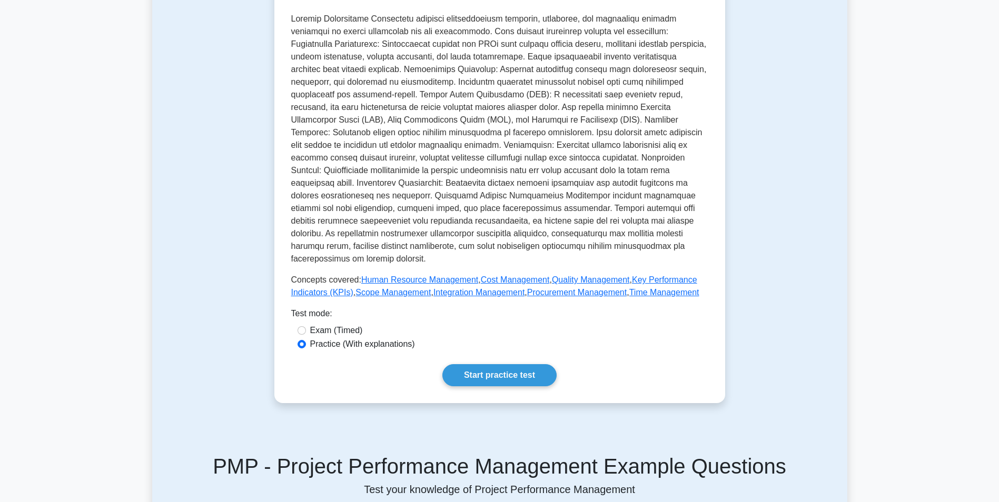
scroll to position [280, 0]
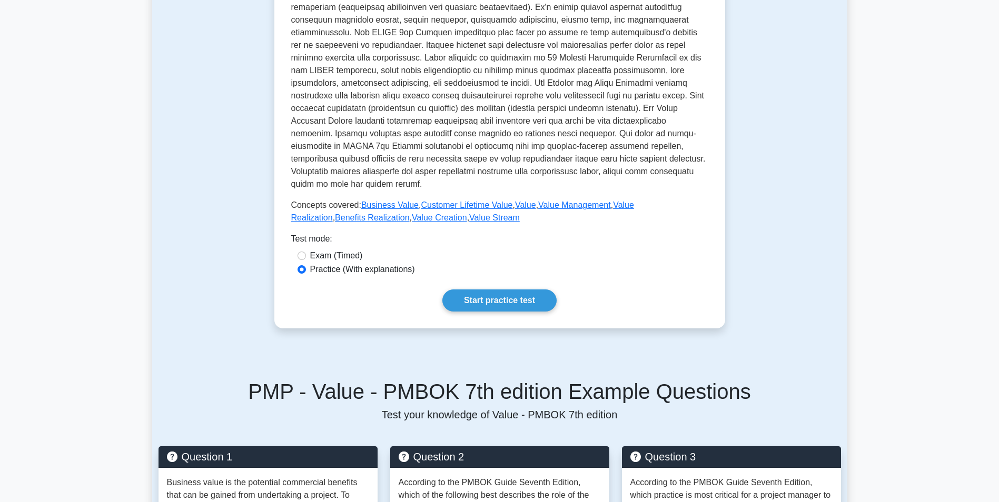
scroll to position [358, 0]
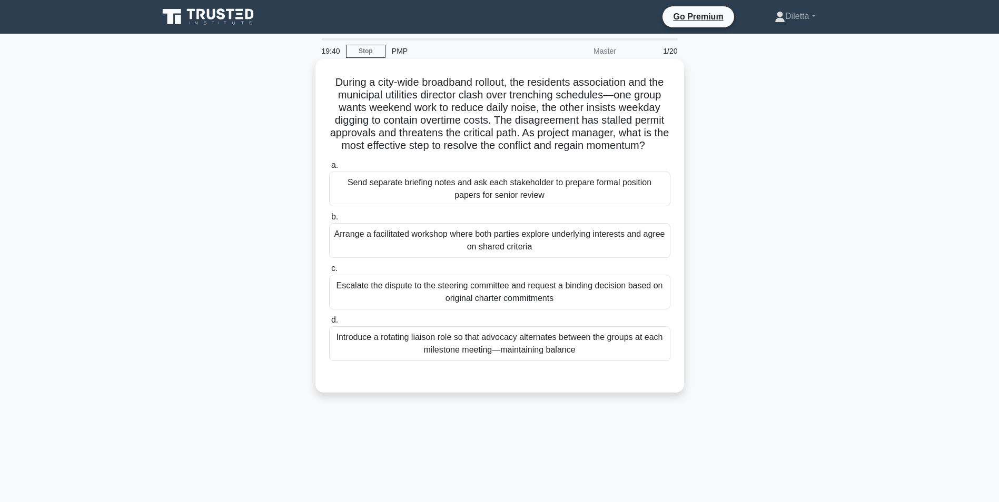
click at [592, 258] on div "Arrange a facilitated workshop where both parties explore underlying interests …" at bounding box center [499, 240] width 341 height 35
click at [329, 221] on input "b. Arrange a facilitated workshop where both parties explore underlying interes…" at bounding box center [329, 217] width 0 height 7
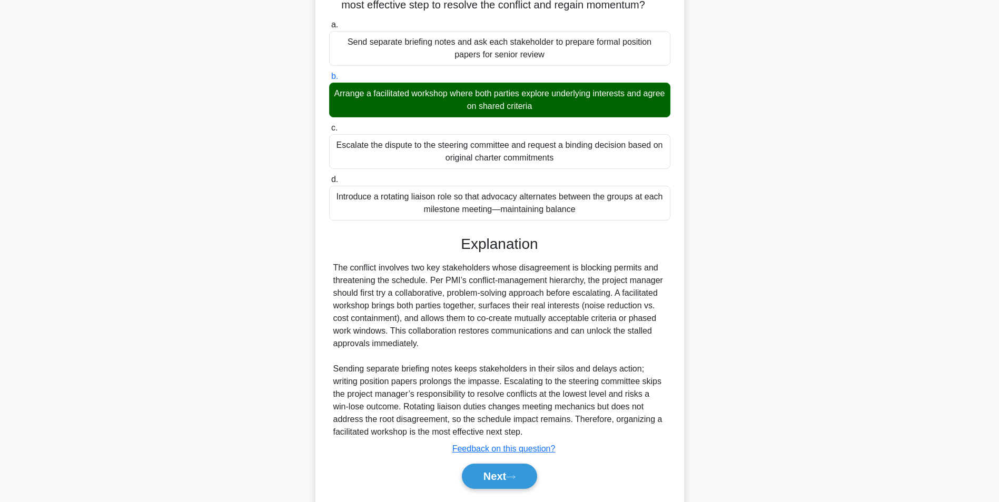
scroll to position [163, 0]
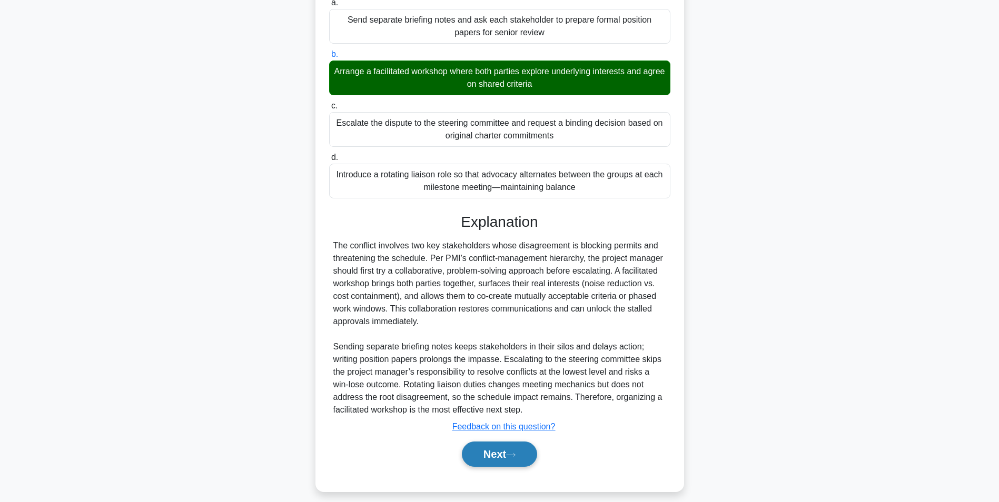
click at [480, 467] on button "Next" at bounding box center [499, 454] width 75 height 25
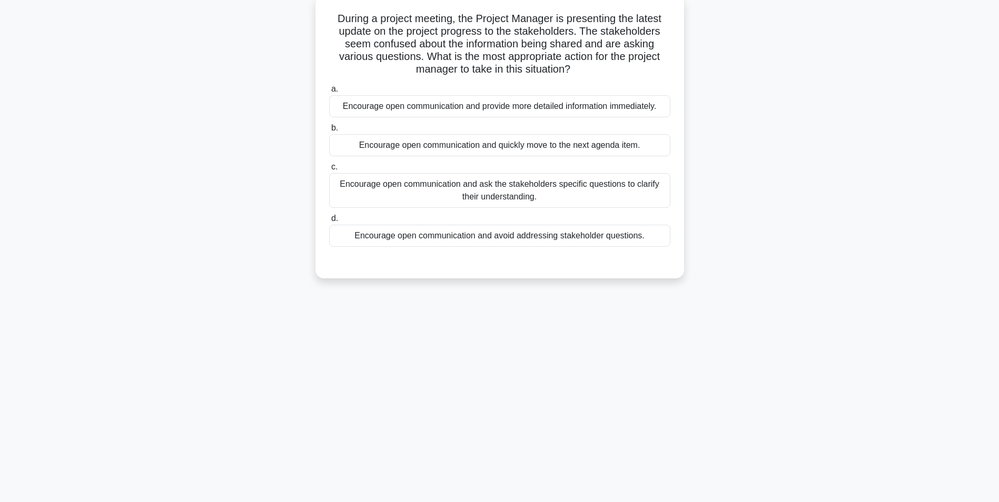
scroll to position [66, 0]
click at [647, 200] on div "Encourage open communication and ask the stakeholders specific questions to cla…" at bounding box center [499, 188] width 341 height 35
click at [329, 168] on input "c. Encourage open communication and ask the stakeholders specific questions to …" at bounding box center [329, 164] width 0 height 7
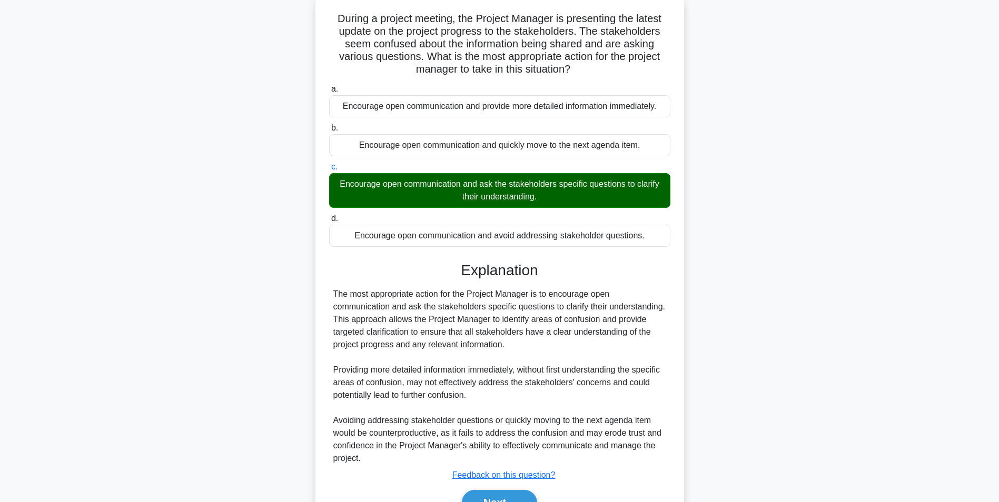
click at [785, 297] on div "During a project meeting, the Project Manager is presenting the latest update o…" at bounding box center [499, 274] width 695 height 558
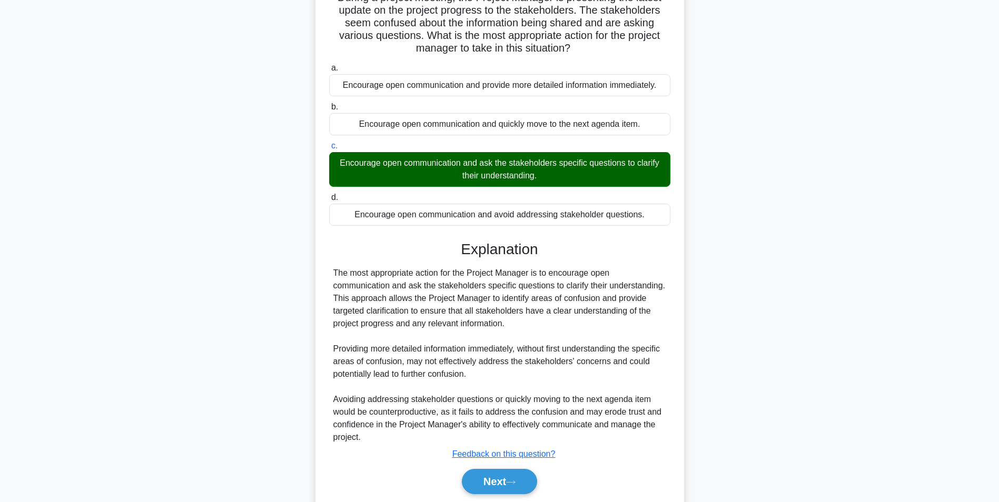
scroll to position [122, 0]
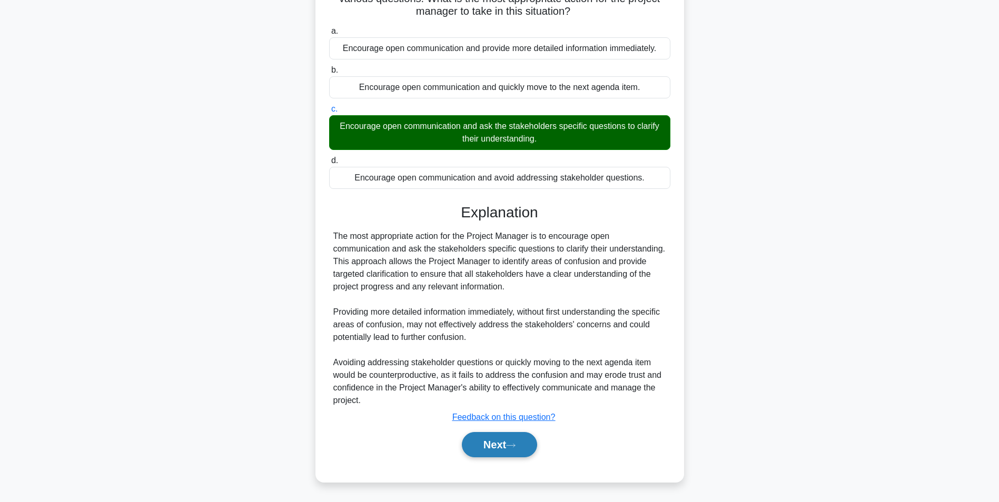
click at [482, 452] on button "Next" at bounding box center [499, 444] width 75 height 25
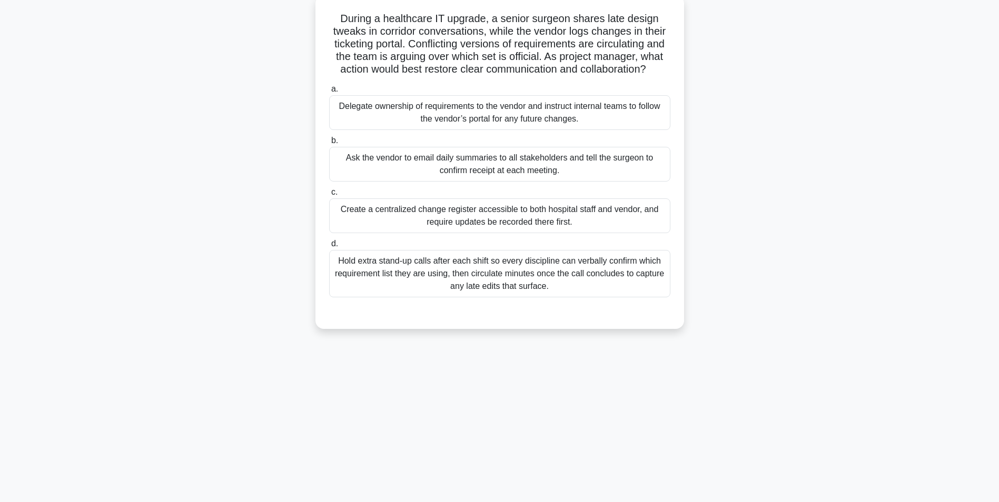
scroll to position [66, 0]
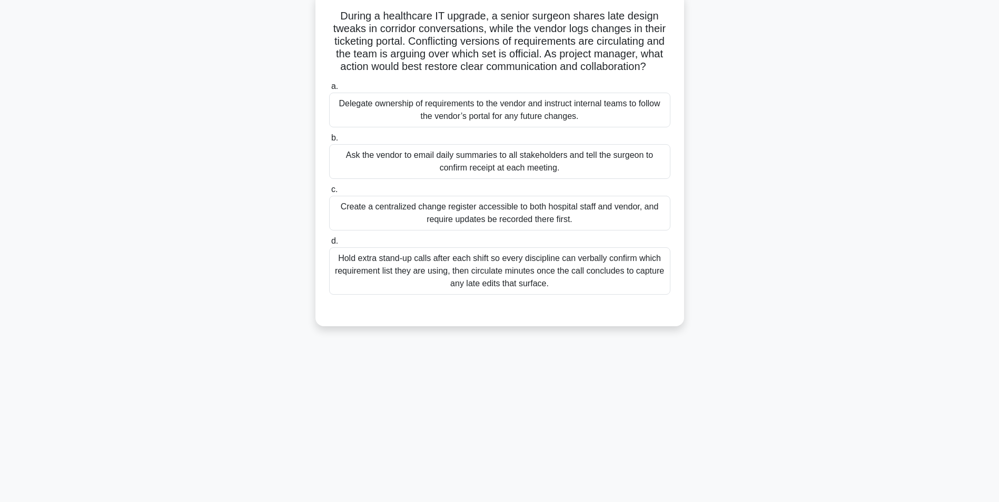
click at [624, 209] on div "Create a centralized change register accessible to both hospital staff and vend…" at bounding box center [499, 213] width 341 height 35
click at [329, 193] on input "c. Create a centralized change register accessible to both hospital staff and v…" at bounding box center [329, 189] width 0 height 7
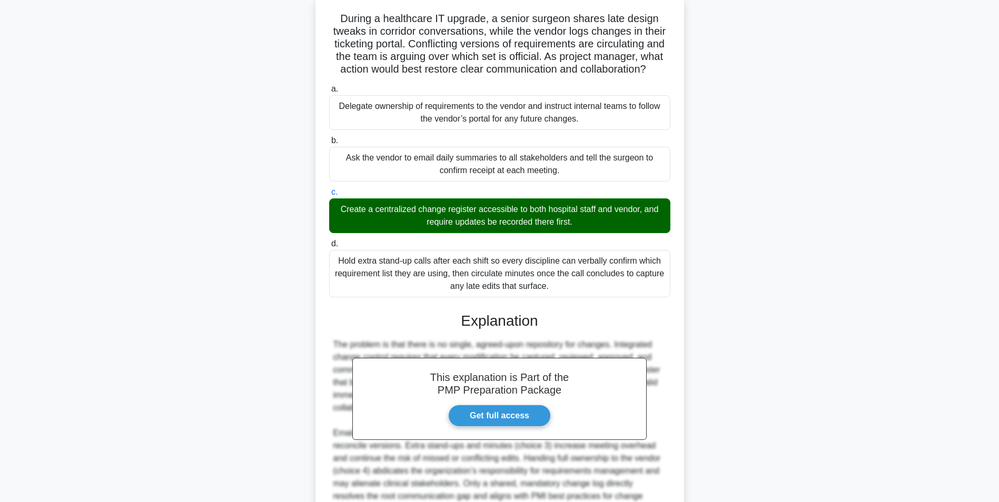
click at [843, 388] on div "During a healthcare IT upgrade, a senior surgeon shares late design tweaks in c…" at bounding box center [499, 299] width 695 height 608
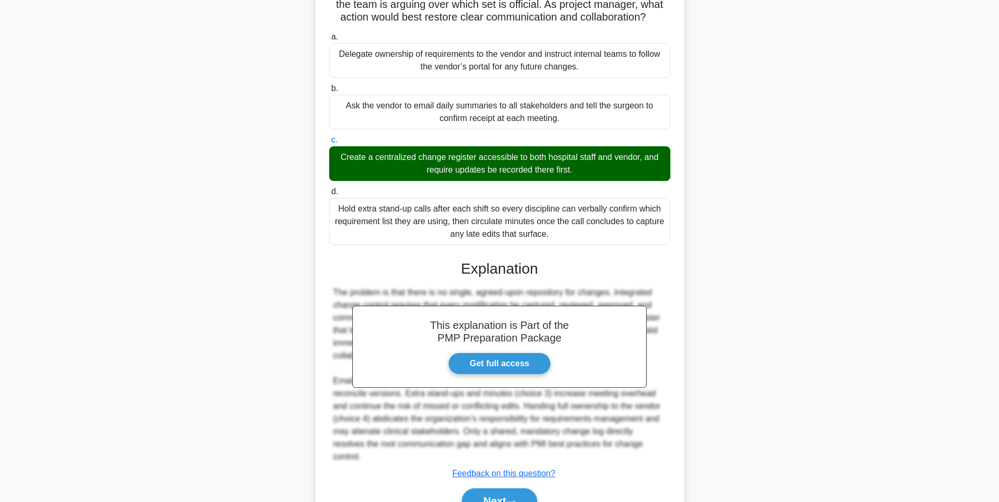
scroll to position [160, 0]
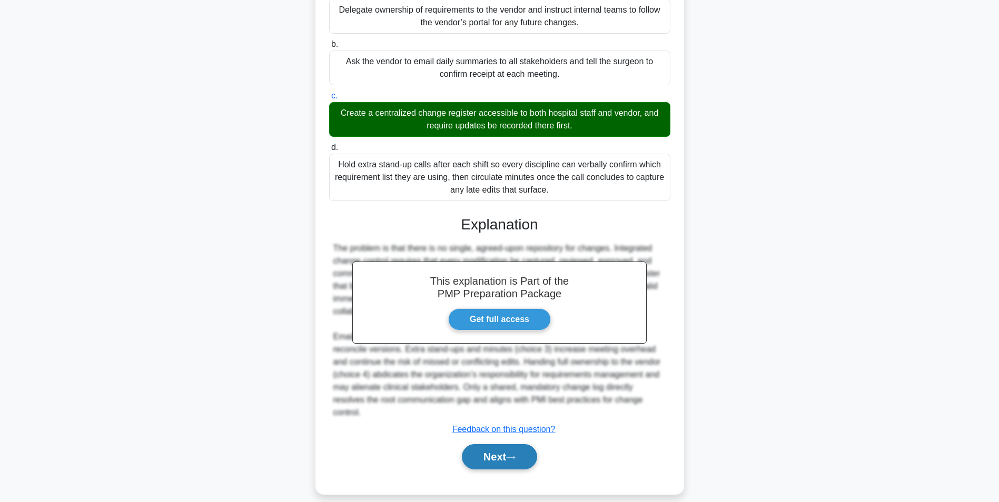
click at [531, 452] on button "Next" at bounding box center [499, 457] width 75 height 25
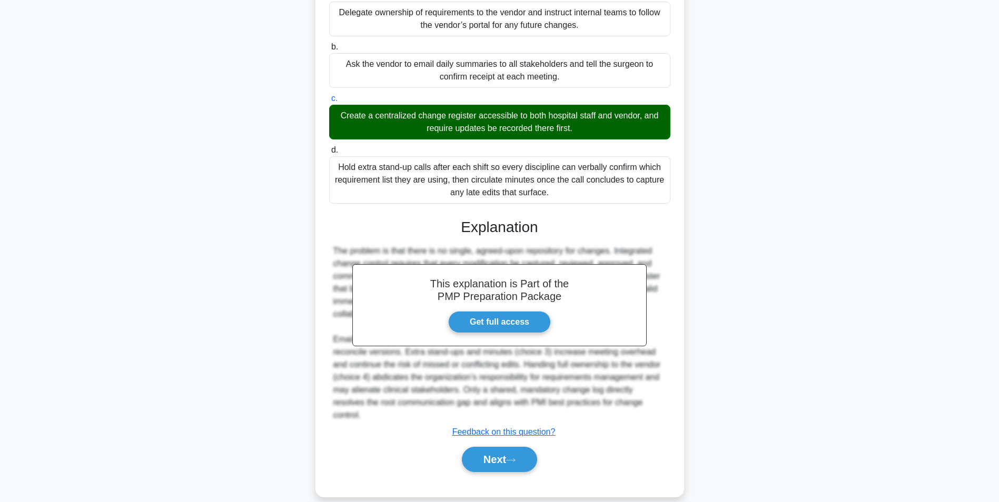
scroll to position [66, 0]
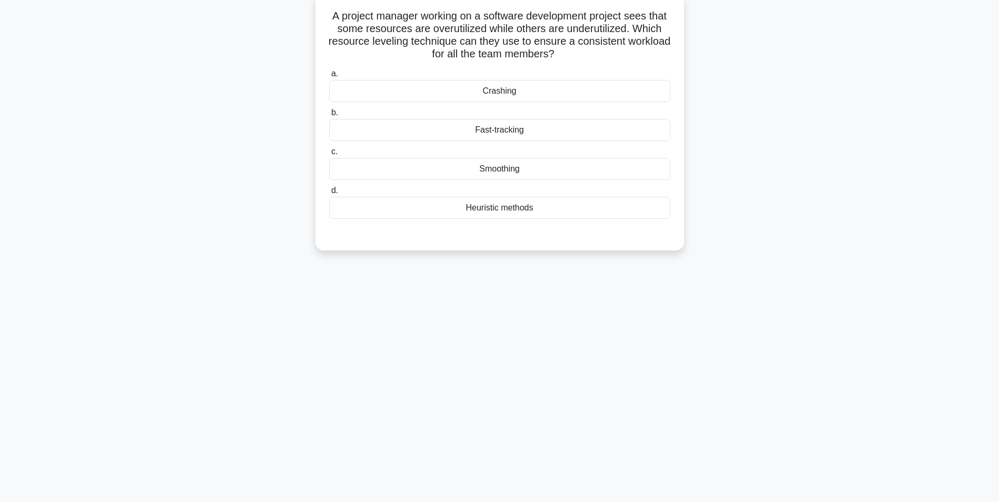
click at [628, 171] on div "Smoothing" at bounding box center [499, 169] width 341 height 22
click at [329, 155] on input "c. Smoothing" at bounding box center [329, 152] width 0 height 7
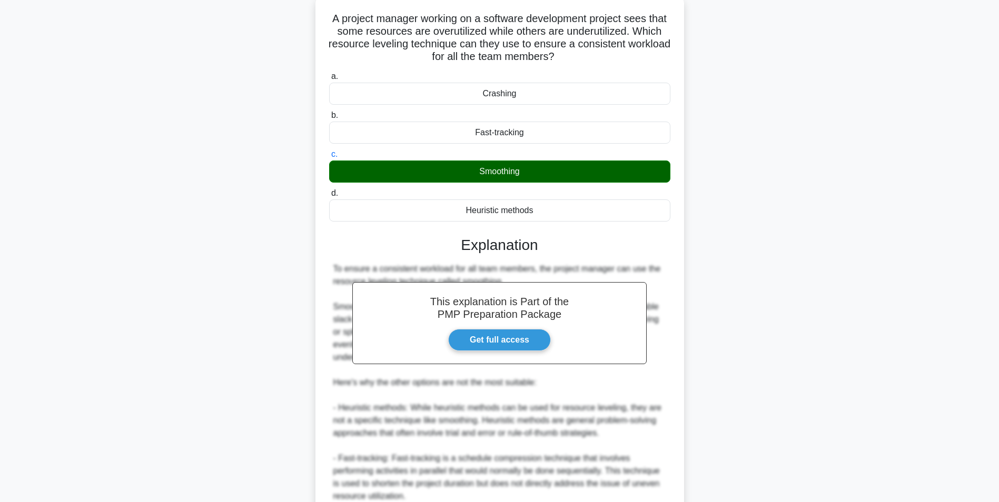
click at [853, 277] on main "18:15 Stop PMP Master 4/20 A project manager working on a software development …" at bounding box center [499, 338] width 999 height 742
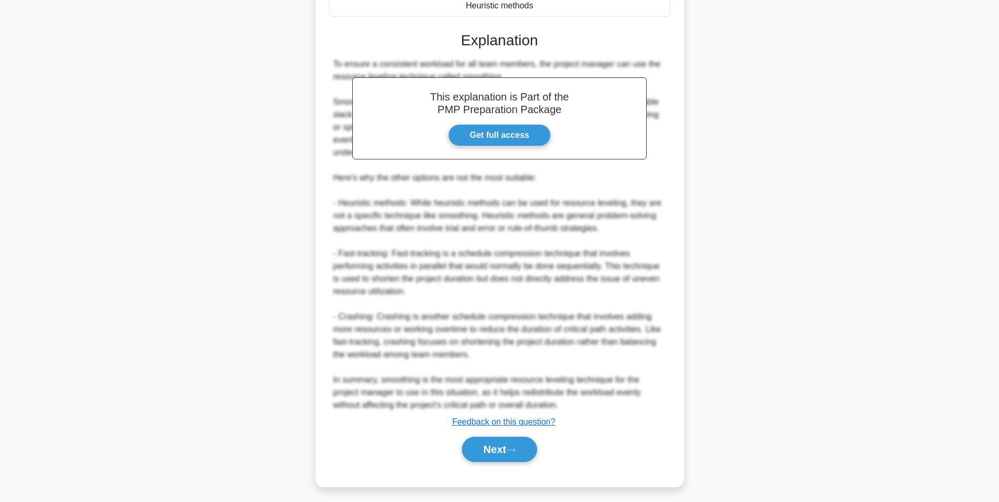
scroll to position [274, 0]
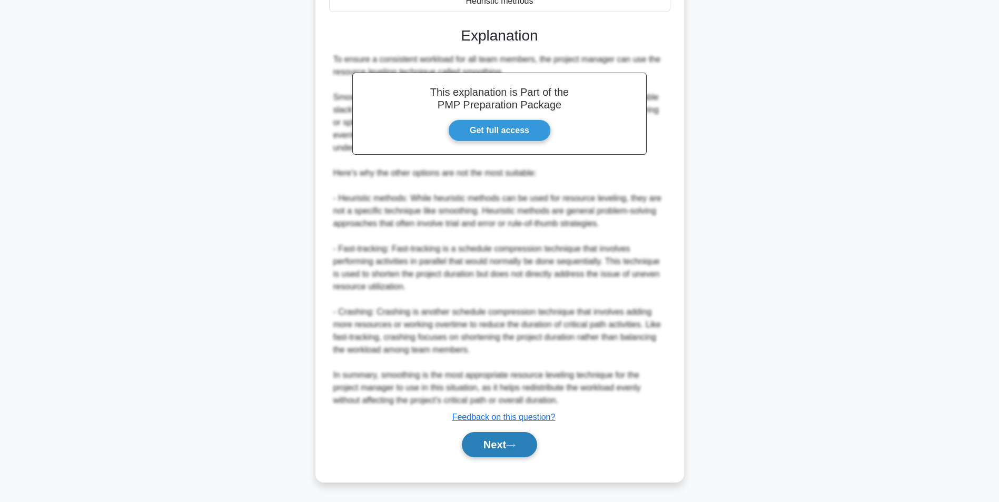
click at [487, 451] on button "Next" at bounding box center [499, 444] width 75 height 25
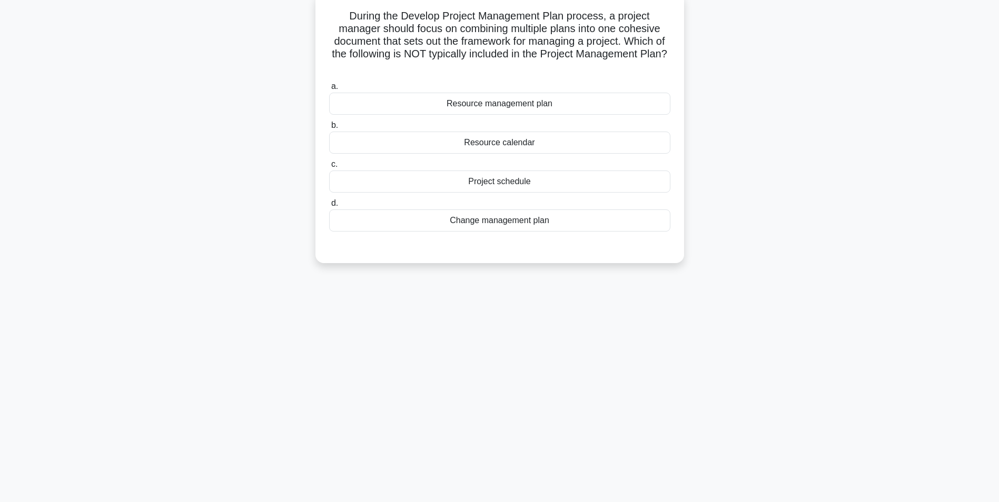
click at [608, 139] on div "Resource calendar" at bounding box center [499, 143] width 341 height 22
click at [329, 129] on input "b. Resource calendar" at bounding box center [329, 125] width 0 height 7
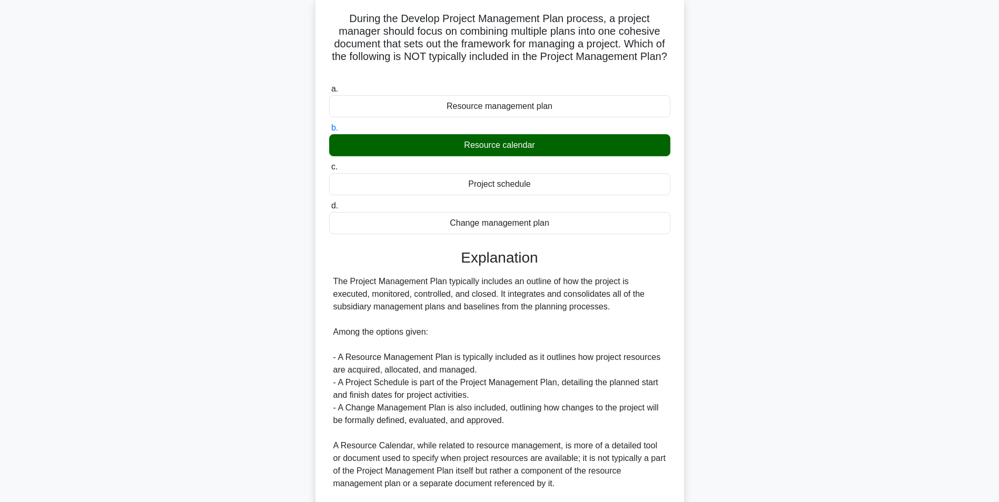
click at [780, 345] on div "During the Develop Project Management Plan process, a project manager should fo…" at bounding box center [499, 305] width 695 height 621
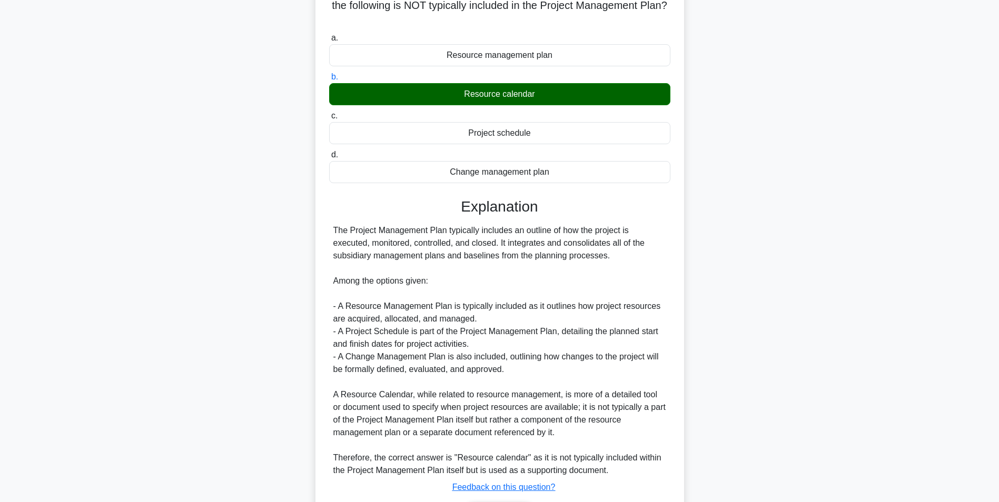
scroll to position [185, 0]
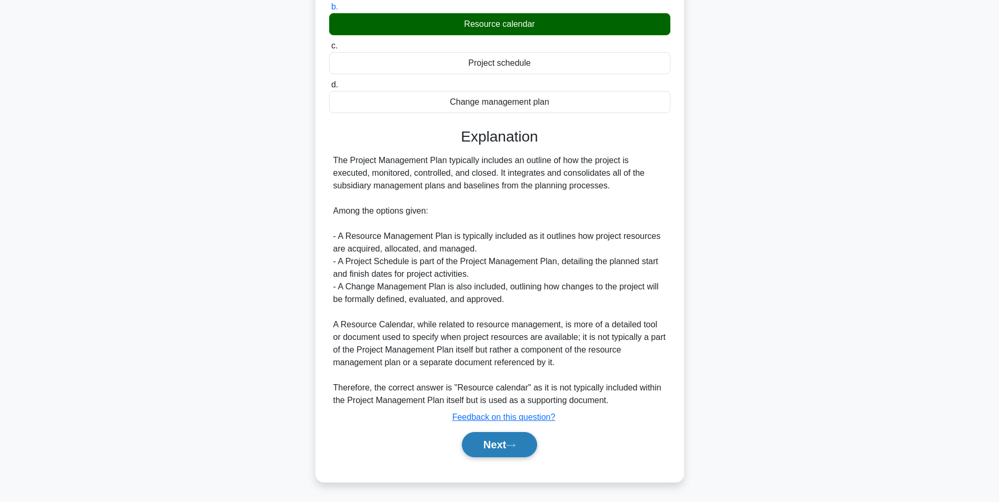
click at [484, 451] on button "Next" at bounding box center [499, 444] width 75 height 25
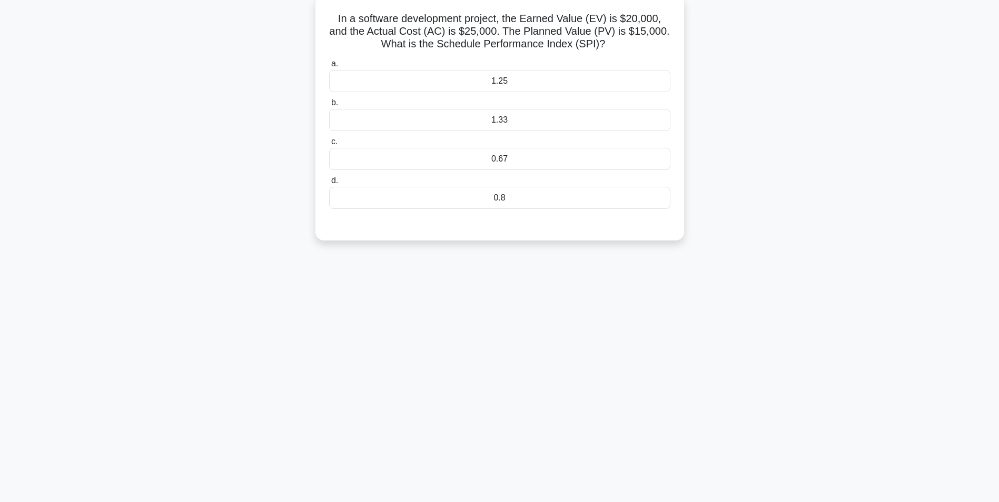
scroll to position [66, 0]
click at [499, 122] on div "1.33" at bounding box center [499, 117] width 341 height 22
click at [329, 104] on input "b. 1.33" at bounding box center [329, 100] width 0 height 7
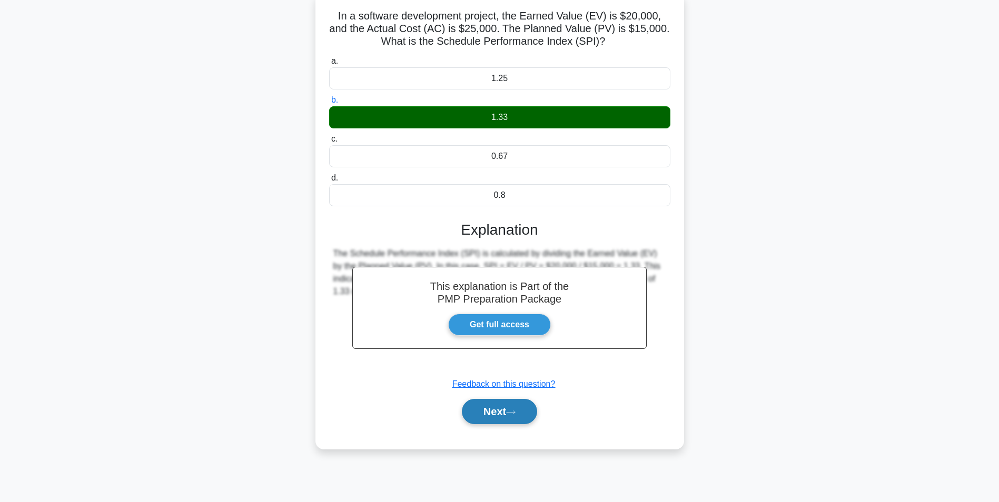
click at [491, 402] on button "Next" at bounding box center [499, 411] width 75 height 25
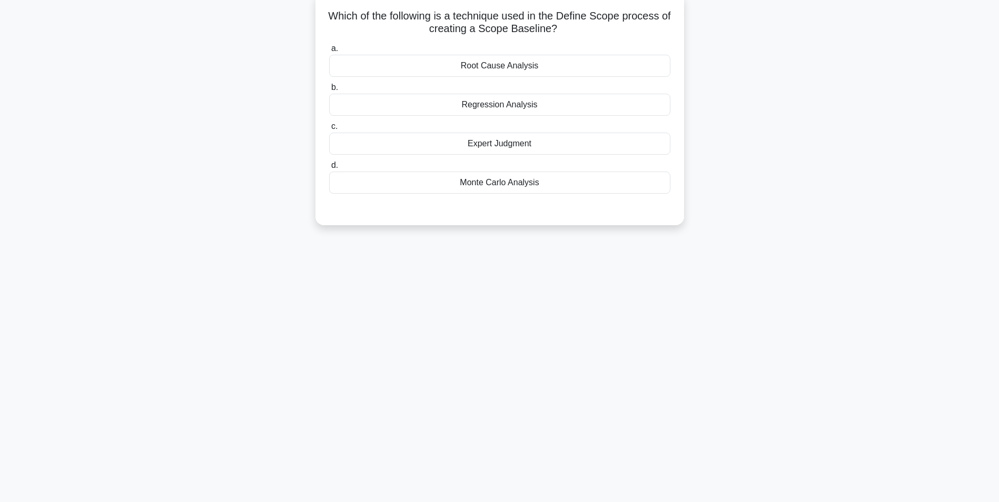
click at [574, 146] on div "Expert Judgment" at bounding box center [499, 144] width 341 height 22
click at [329, 130] on input "c. Expert Judgment" at bounding box center [329, 126] width 0 height 7
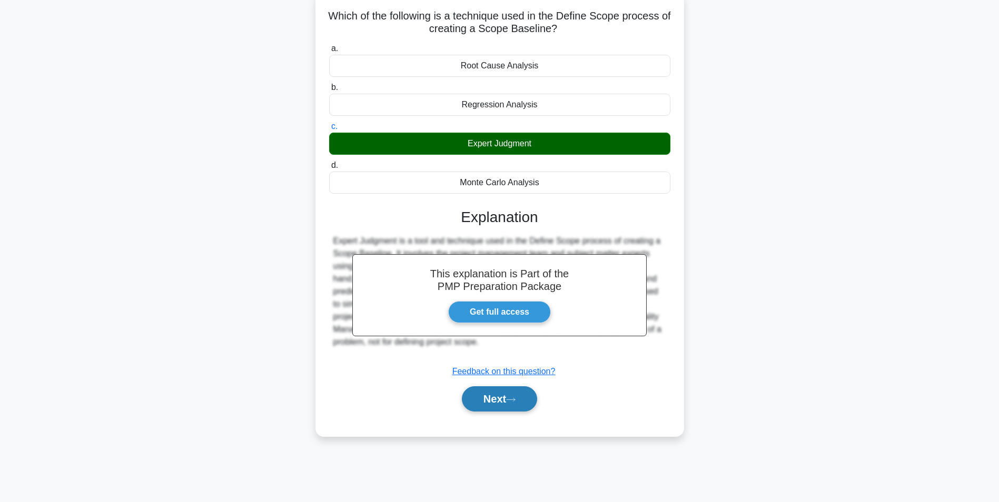
click at [482, 399] on button "Next" at bounding box center [499, 399] width 75 height 25
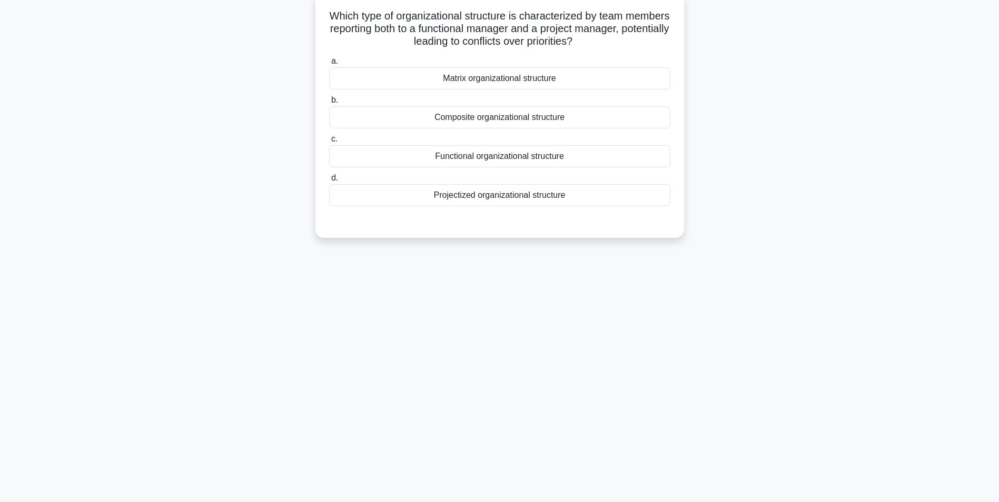
click at [529, 81] on div "Matrix organizational structure" at bounding box center [499, 78] width 341 height 22
click at [329, 65] on input "a. Matrix organizational structure" at bounding box center [329, 61] width 0 height 7
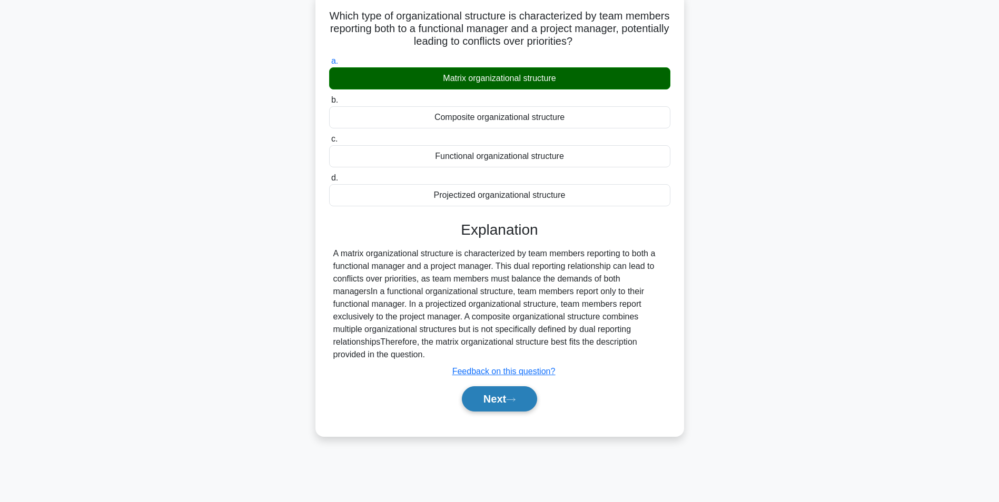
click at [469, 400] on button "Next" at bounding box center [499, 399] width 75 height 25
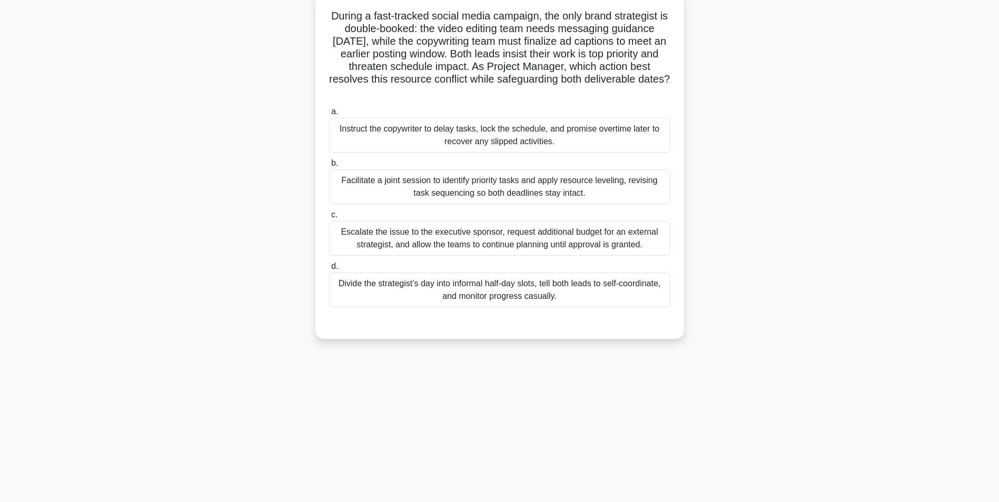
click at [562, 184] on div "Facilitate a joint session to identify priority tasks and apply resource leveli…" at bounding box center [499, 187] width 341 height 35
click at [329, 167] on input "b. Facilitate a joint session to identify priority tasks and apply resource lev…" at bounding box center [329, 163] width 0 height 7
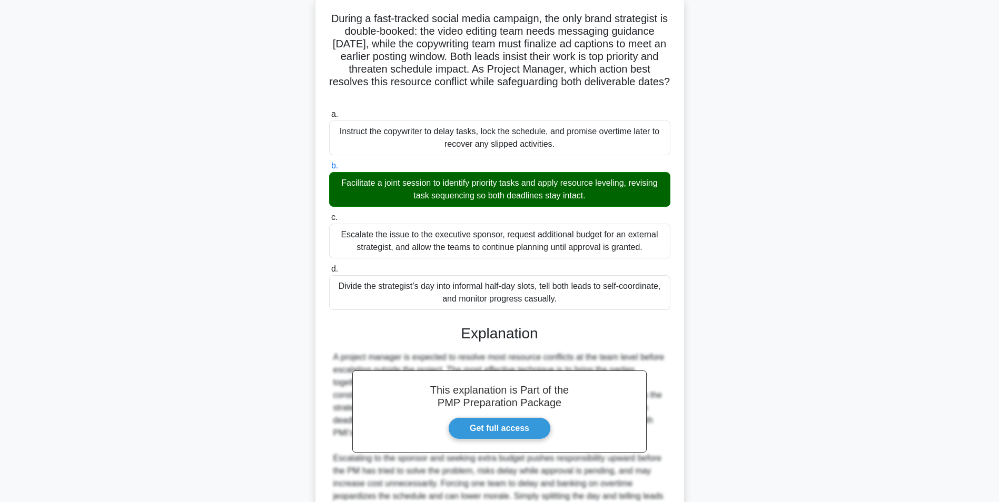
click at [873, 341] on main "16:16 Stop PMP Master 9/20 During a fast-tracked social media campaign, the onl…" at bounding box center [499, 300] width 999 height 666
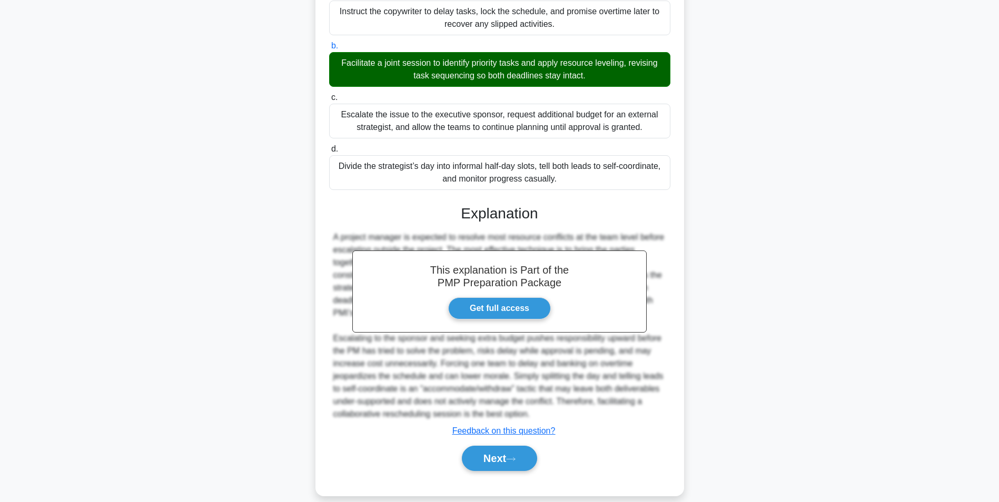
scroll to position [198, 0]
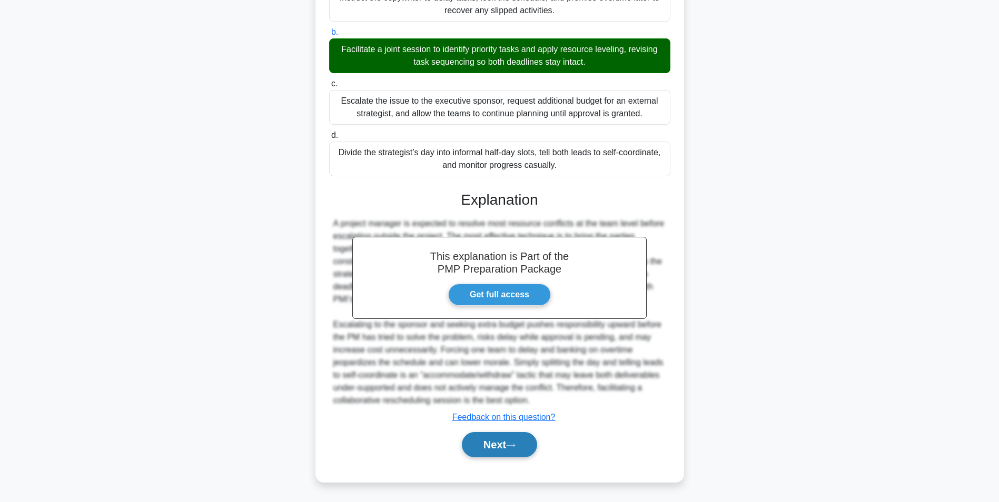
click at [482, 445] on button "Next" at bounding box center [499, 444] width 75 height 25
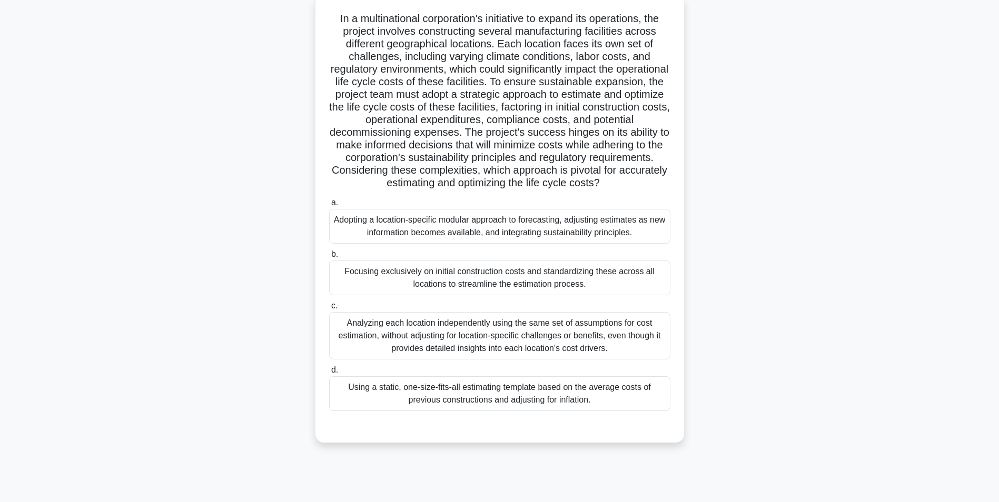
scroll to position [66, 0]
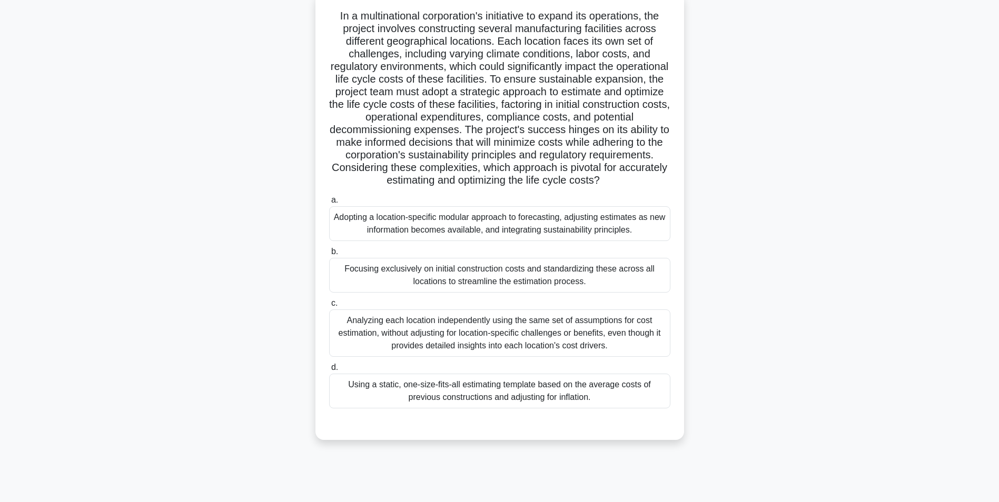
click at [627, 213] on div "Adopting a location-specific modular approach to forecasting, adjusting estimat…" at bounding box center [499, 223] width 341 height 35
click at [329, 204] on input "a. Adopting a location-specific modular approach to forecasting, adjusting esti…" at bounding box center [329, 200] width 0 height 7
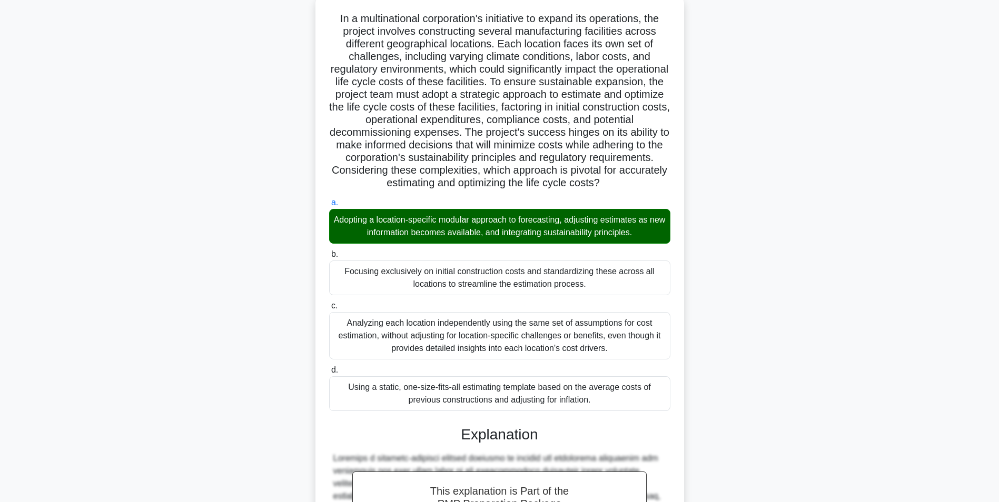
click at [801, 369] on div ".spinner_0XTQ{transform-origin:center;animation:spinner_y6GP .75s linear infini…" at bounding box center [499, 375] width 695 height 760
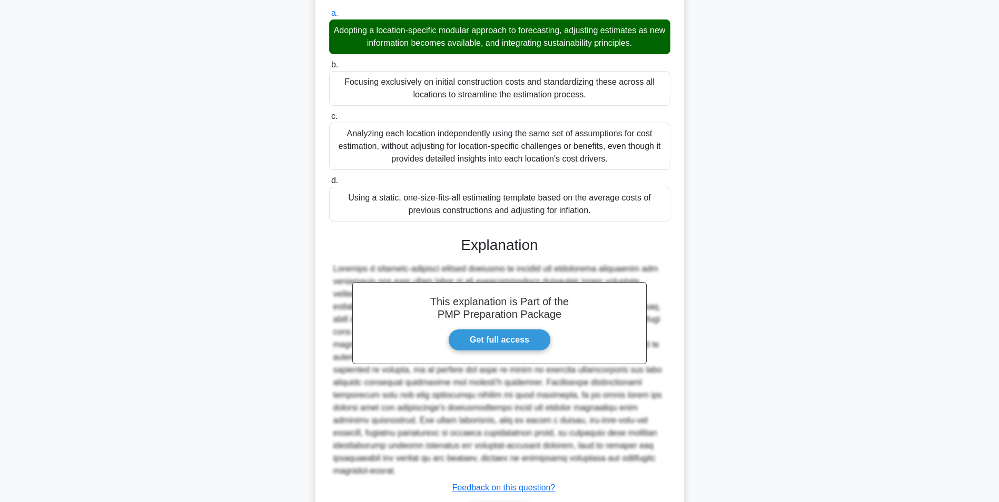
scroll to position [312, 0]
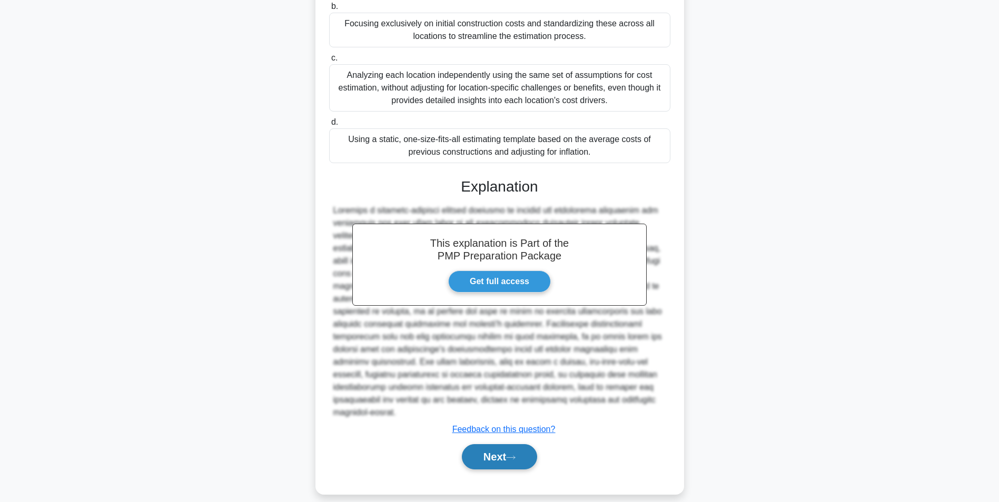
click at [506, 448] on button "Next" at bounding box center [499, 457] width 75 height 25
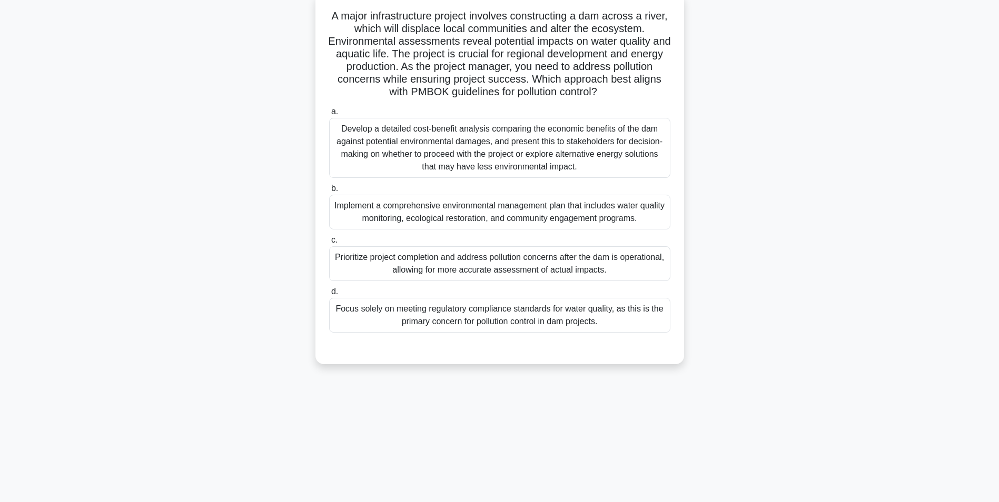
click at [627, 222] on div "Implement a comprehensive environmental management plan that includes water qua…" at bounding box center [499, 212] width 341 height 35
click at [329, 192] on input "b. Implement a comprehensive environmental management plan that includes water …" at bounding box center [329, 188] width 0 height 7
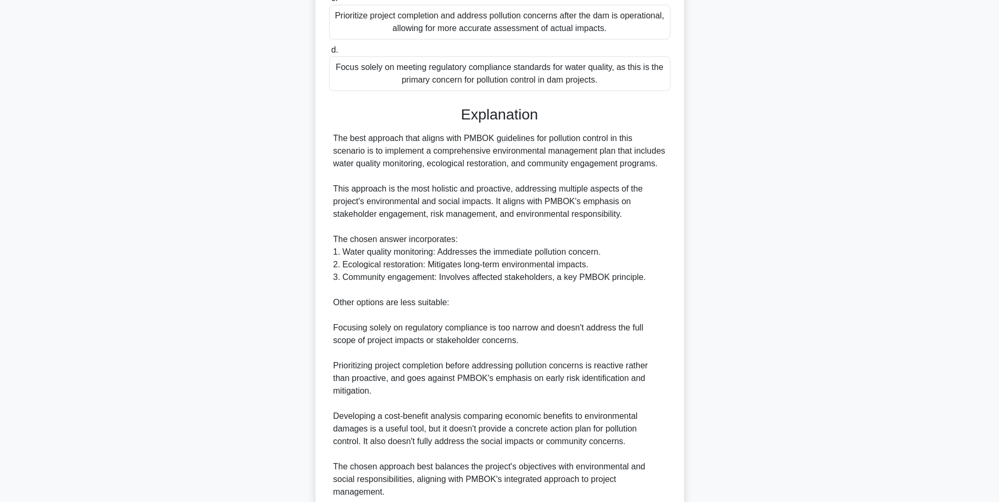
scroll to position [359, 0]
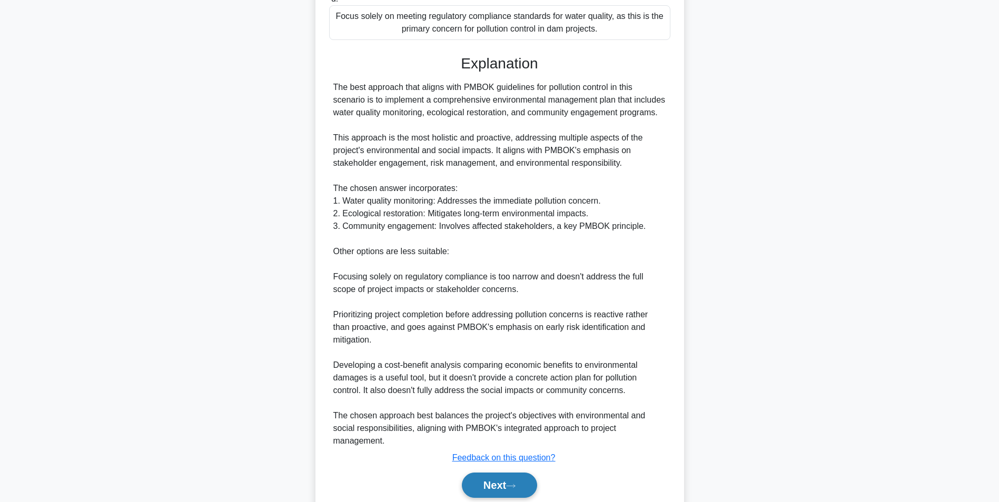
click at [477, 481] on button "Next" at bounding box center [499, 485] width 75 height 25
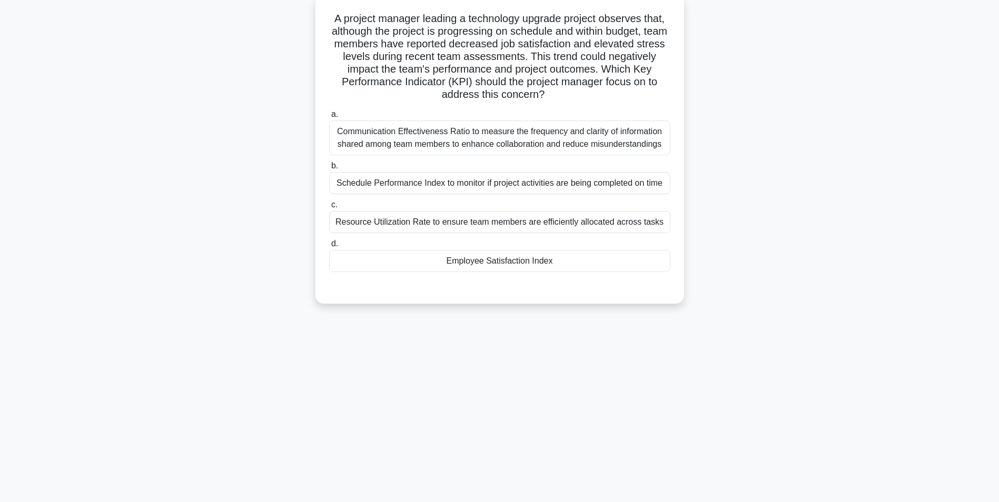
scroll to position [66, 0]
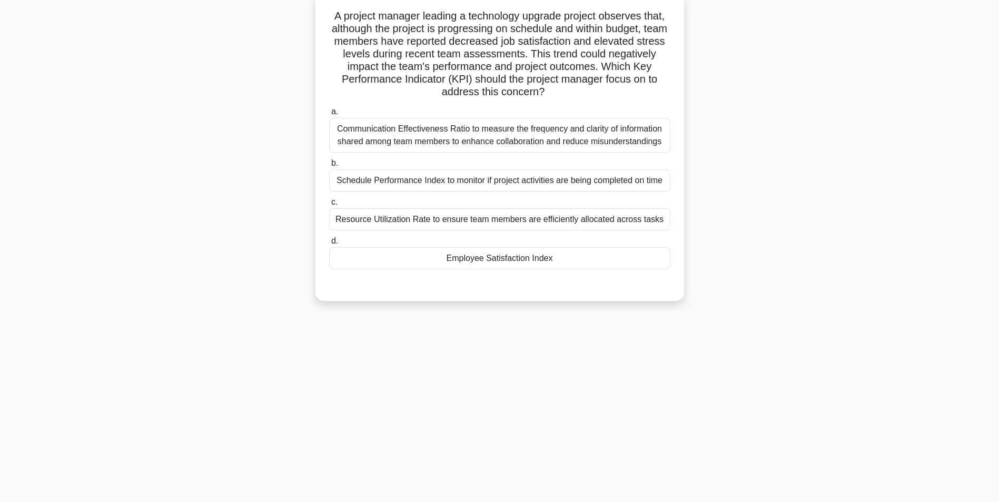
click at [619, 270] on div "Employee Satisfaction Index" at bounding box center [499, 259] width 341 height 22
click at [329, 245] on input "d. Employee Satisfaction Index" at bounding box center [329, 241] width 0 height 7
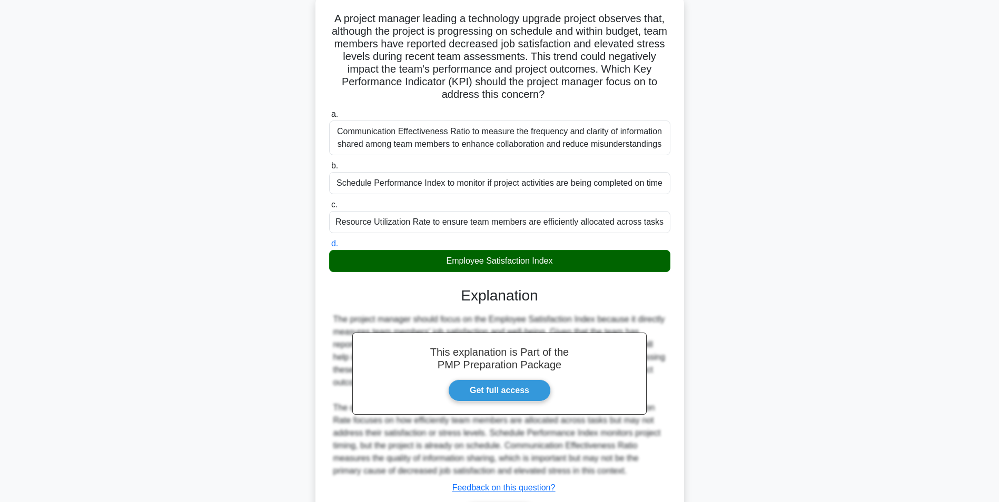
scroll to position [135, 0]
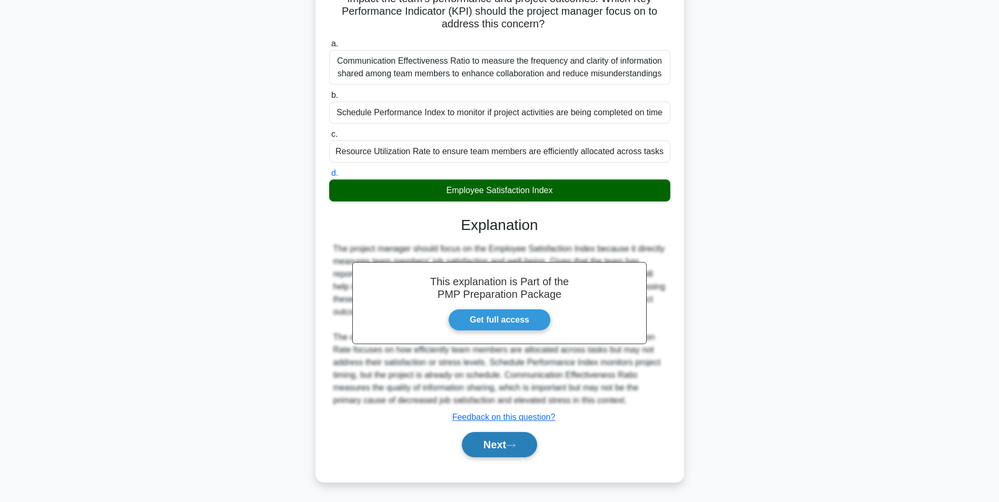
click at [521, 440] on button "Next" at bounding box center [499, 444] width 75 height 25
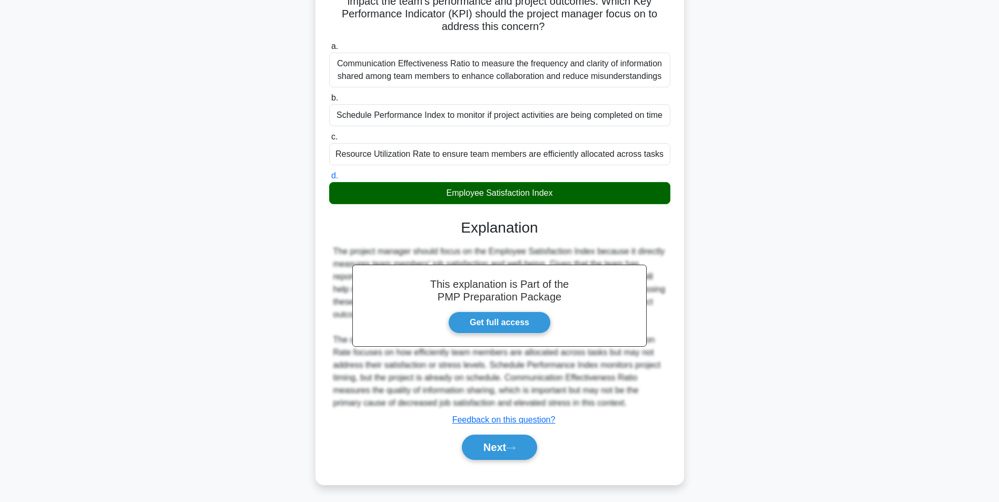
scroll to position [66, 0]
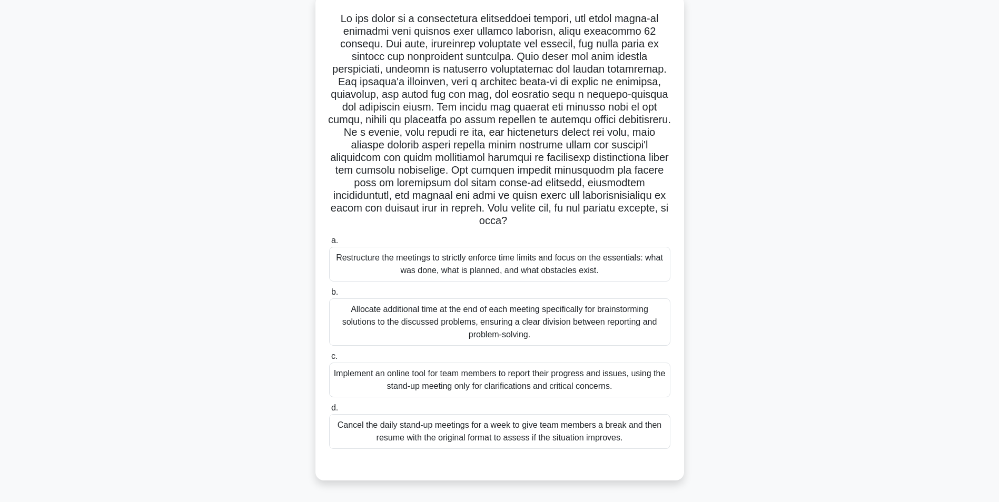
click at [717, 246] on div ".spinner_0XTQ{transform-origin:center;animation:spinner_y6GP .75s linear infini…" at bounding box center [499, 244] width 695 height 498
click at [628, 387] on div "Implement an online tool for team members to report their progress and issues, …" at bounding box center [499, 377] width 341 height 35
click at [329, 358] on input "c. Implement an online tool for team members to report their progress and issue…" at bounding box center [329, 354] width 0 height 7
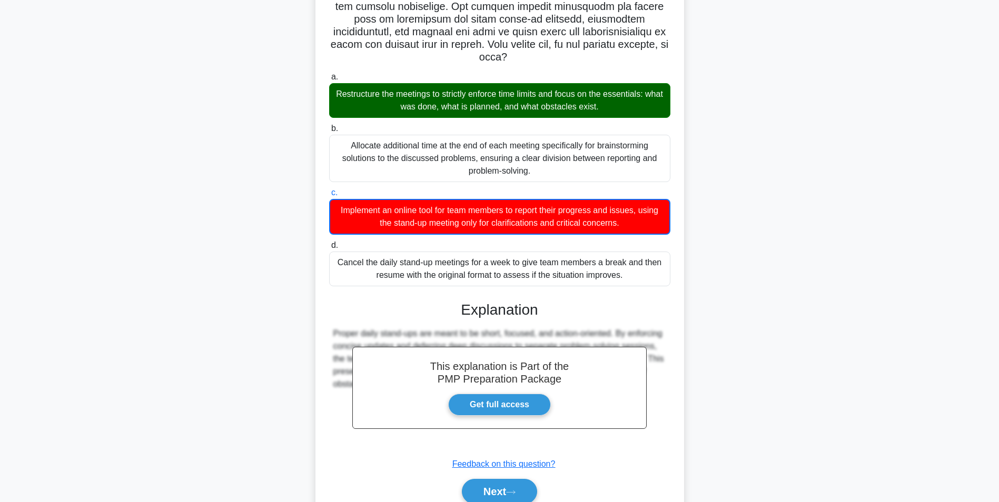
scroll to position [275, 0]
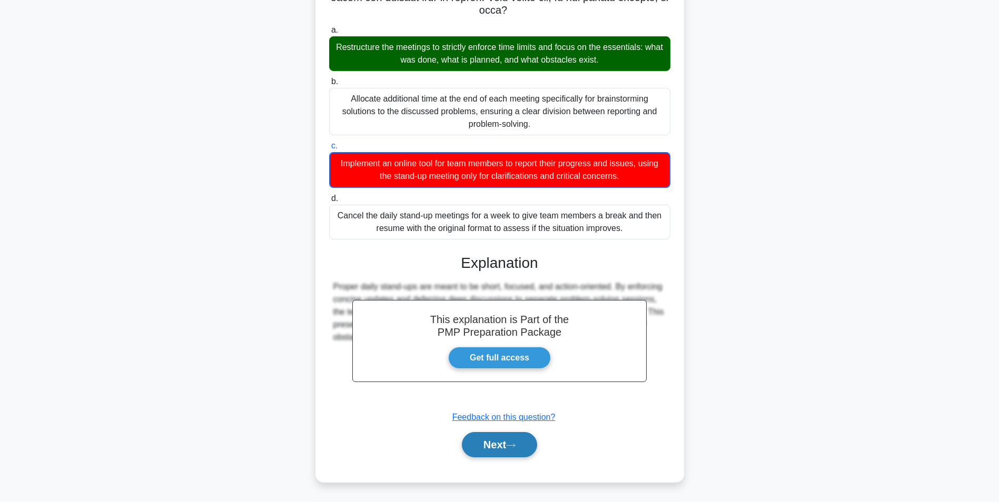
click at [477, 447] on button "Next" at bounding box center [499, 444] width 75 height 25
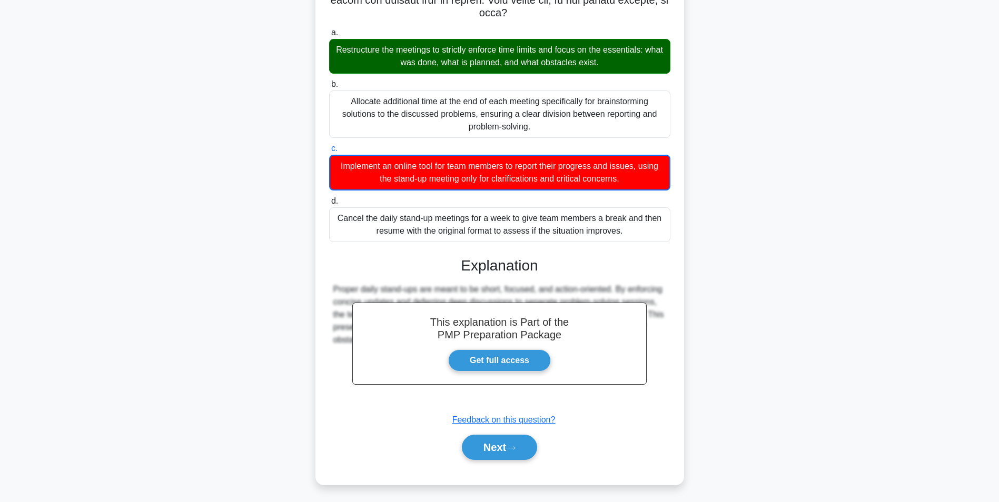
scroll to position [66, 0]
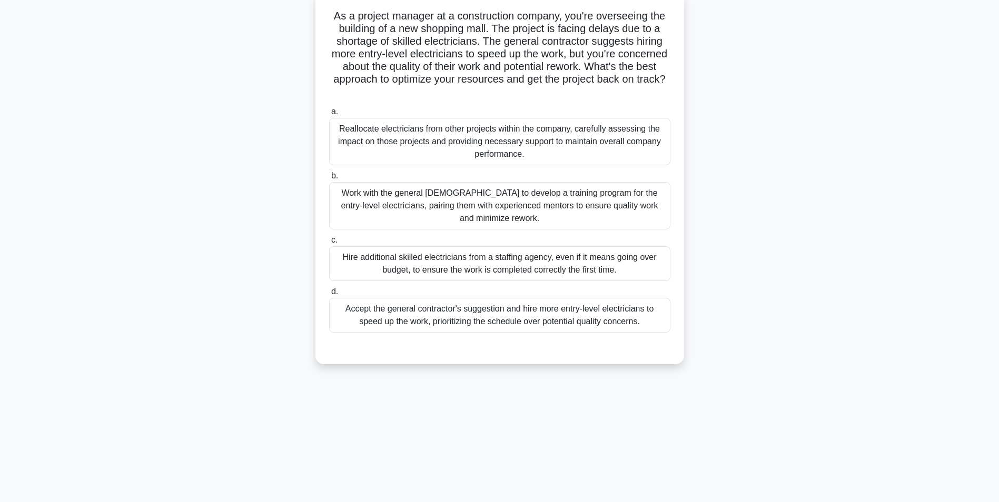
click at [642, 331] on div "Accept the general contractor's suggestion and hire more entry-level electricia…" at bounding box center [499, 315] width 341 height 35
click at [329, 295] on input "d. Accept the general contractor's suggestion and hire more entry-level electri…" at bounding box center [329, 292] width 0 height 7
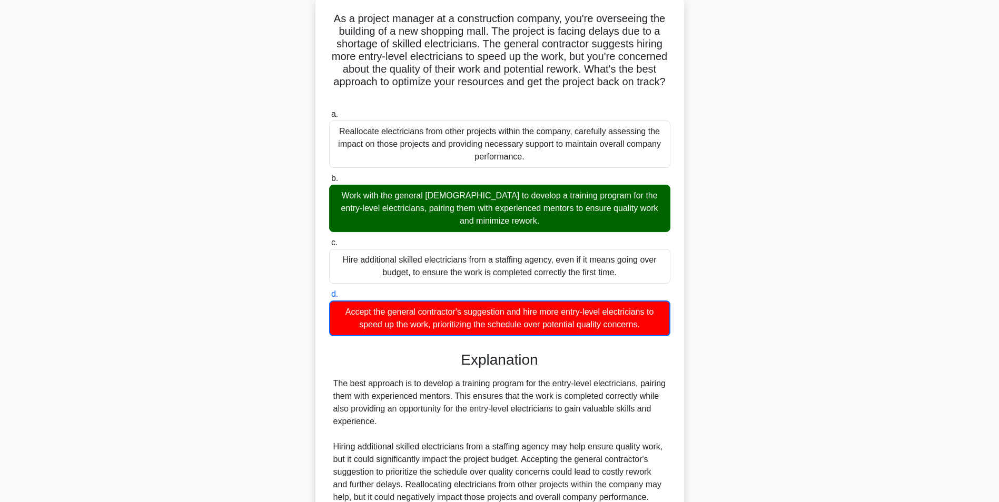
scroll to position [212, 0]
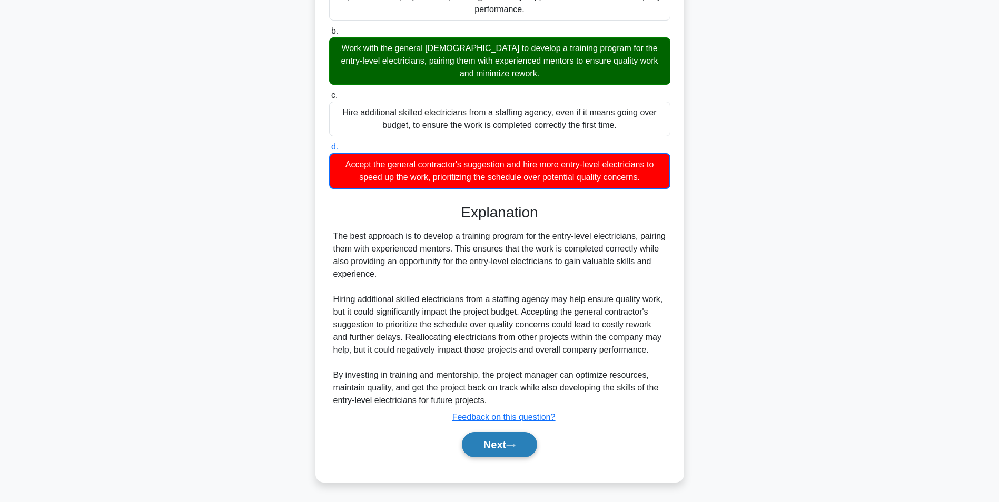
click at [514, 445] on icon at bounding box center [510, 446] width 9 height 6
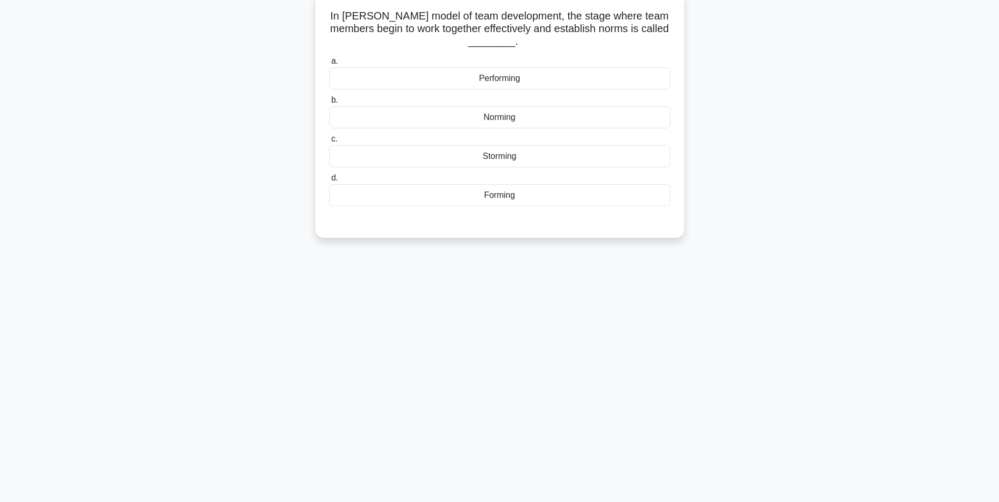
click at [482, 76] on div "Performing" at bounding box center [499, 78] width 341 height 22
click at [329, 65] on input "a. Performing" at bounding box center [329, 61] width 0 height 7
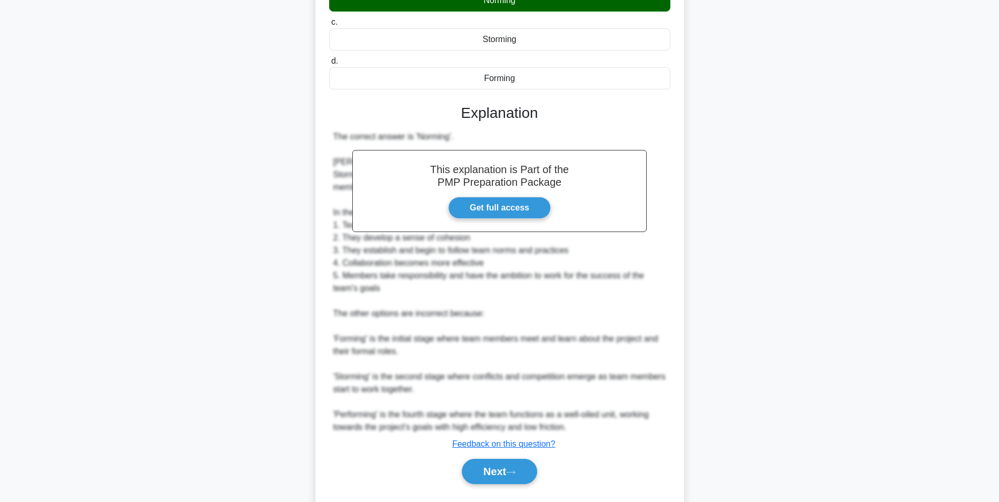
scroll to position [212, 0]
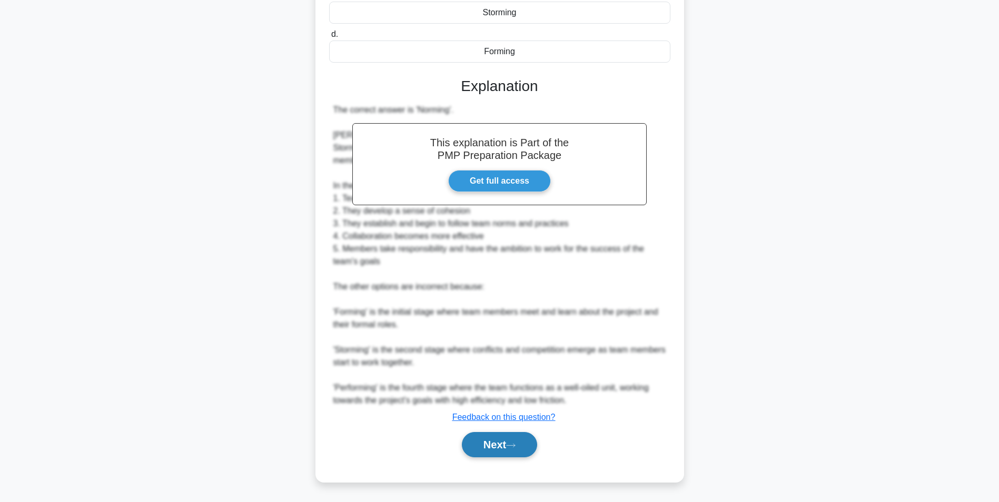
click at [516, 444] on icon at bounding box center [510, 446] width 9 height 6
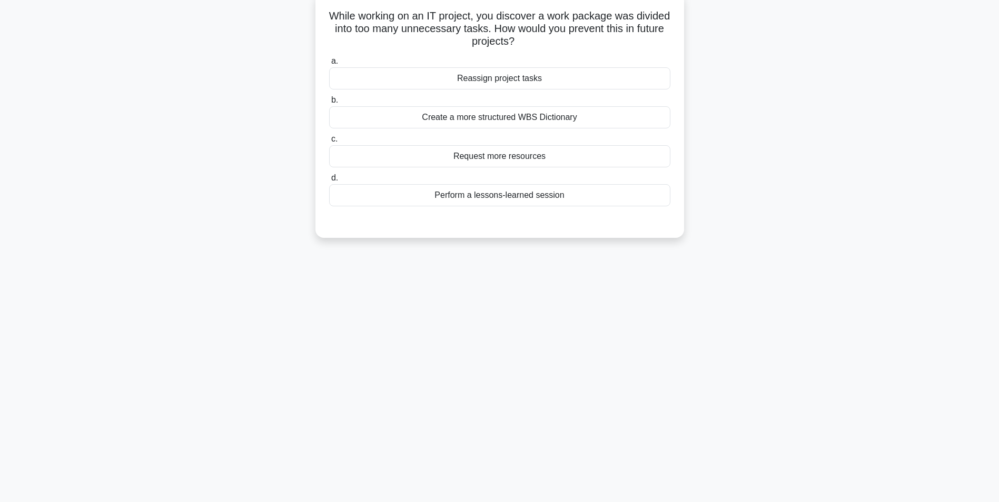
click at [533, 194] on div "Perform a lessons-learned session" at bounding box center [499, 195] width 341 height 22
click at [329, 182] on input "d. Perform a lessons-learned session" at bounding box center [329, 178] width 0 height 7
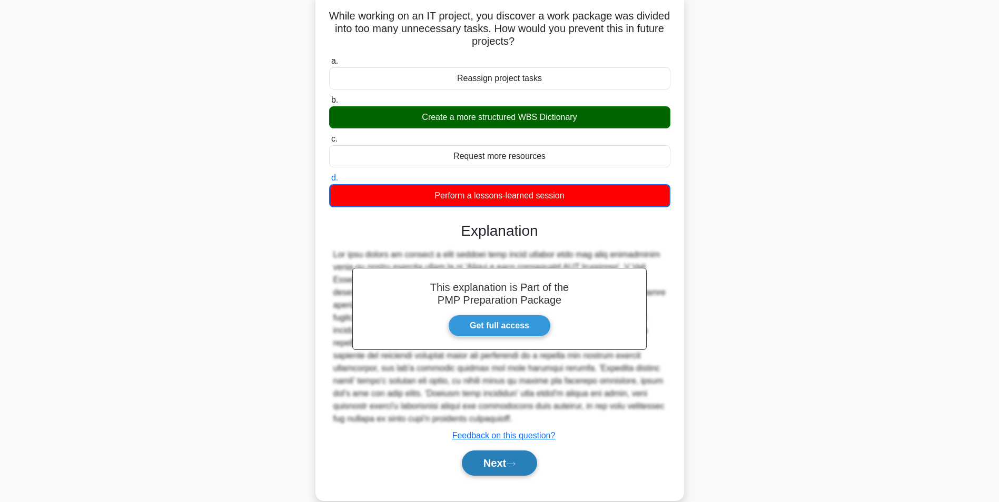
click at [494, 463] on button "Next" at bounding box center [499, 463] width 75 height 25
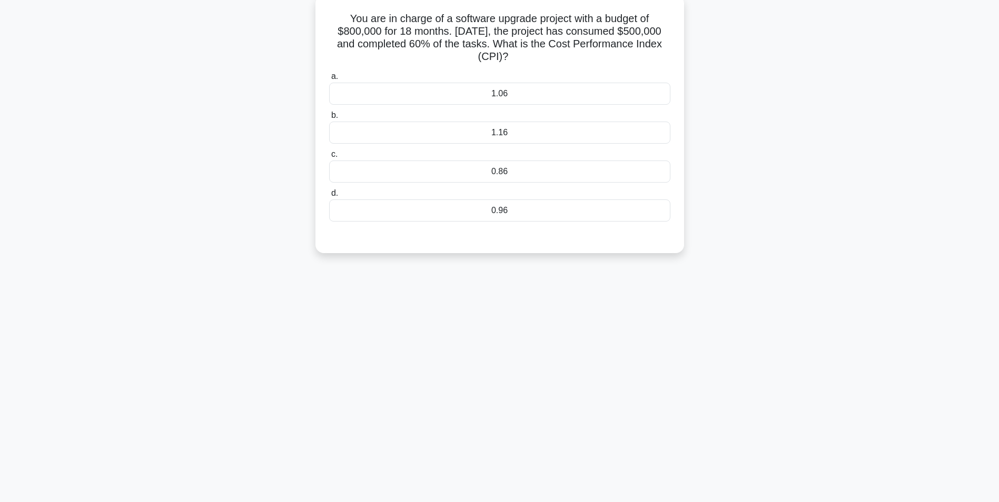
scroll to position [0, 0]
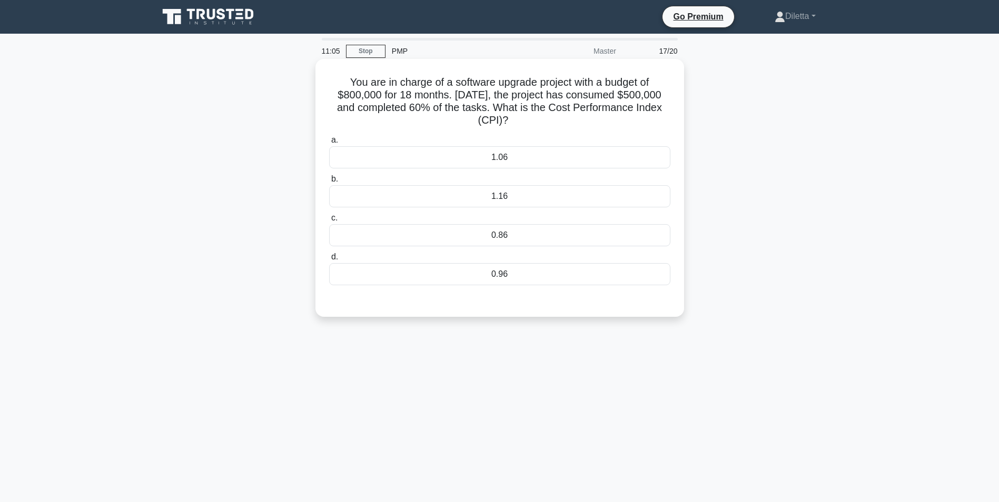
click at [669, 270] on div "0.96" at bounding box center [499, 274] width 341 height 22
click at [329, 261] on input "d. 0.96" at bounding box center [329, 257] width 0 height 7
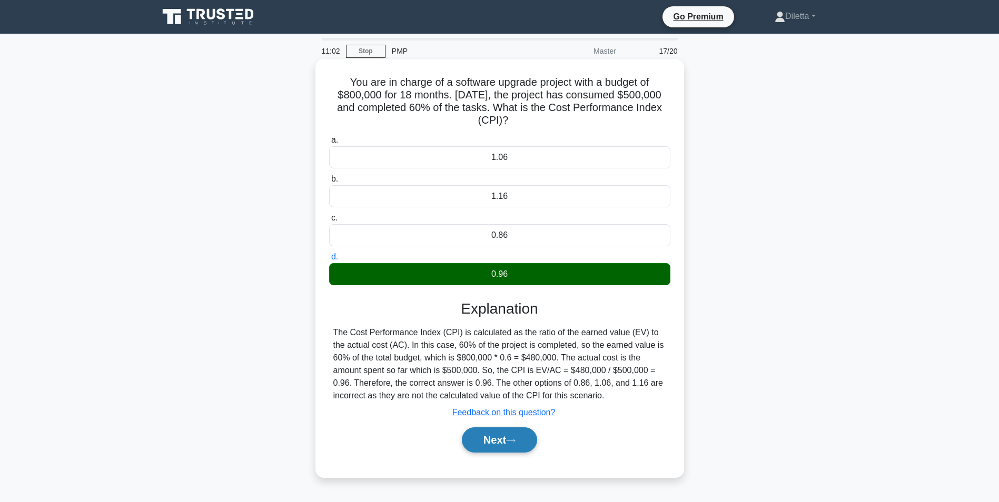
click at [501, 449] on button "Next" at bounding box center [499, 440] width 75 height 25
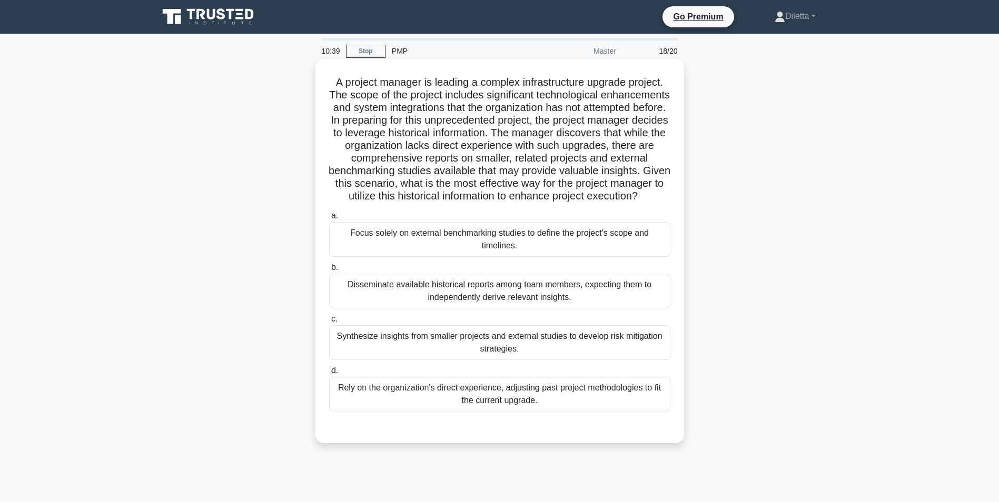
click at [633, 360] on div "Synthesize insights from smaller projects and external studies to develop risk …" at bounding box center [499, 342] width 341 height 35
click at [329, 323] on input "c. Synthesize insights from smaller projects and external studies to develop ri…" at bounding box center [329, 319] width 0 height 7
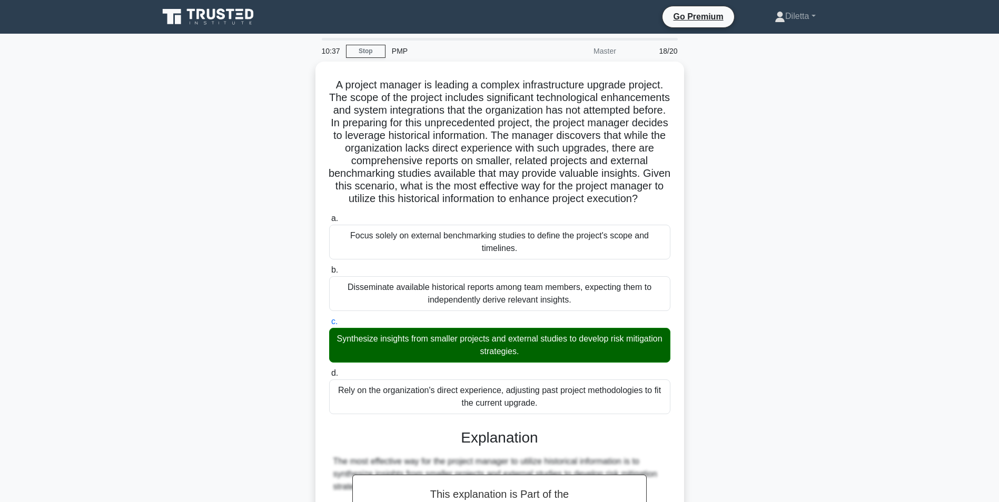
scroll to position [312, 0]
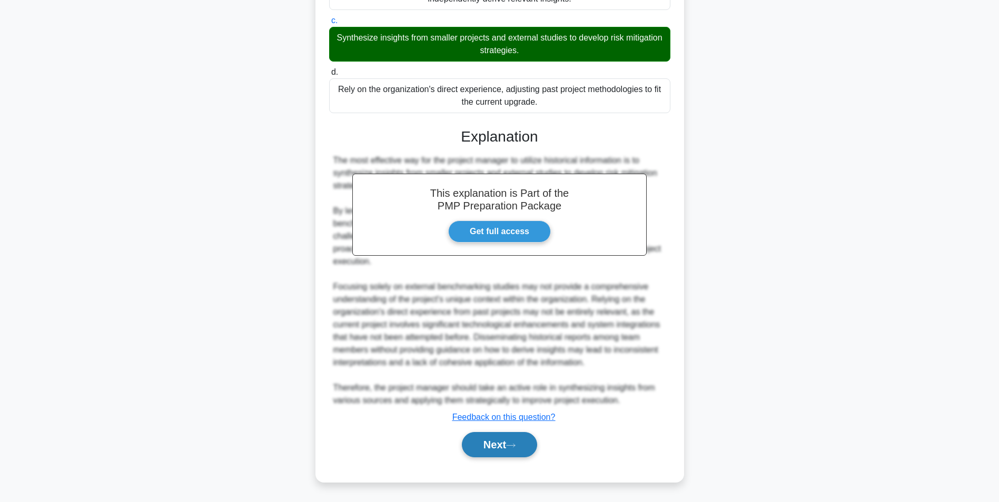
click at [511, 450] on button "Next" at bounding box center [499, 444] width 75 height 25
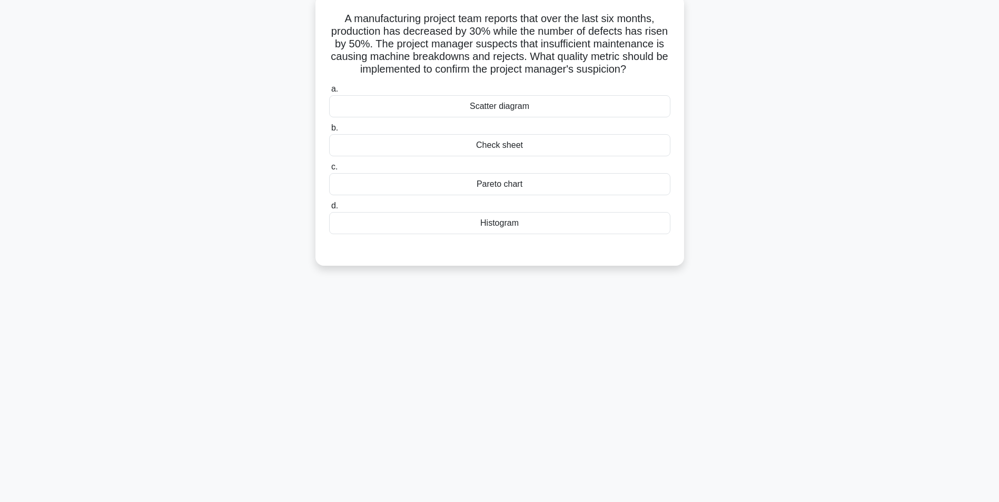
scroll to position [66, 0]
click at [570, 152] on div "Check sheet" at bounding box center [499, 143] width 341 height 22
click at [329, 129] on input "b. Check sheet" at bounding box center [329, 125] width 0 height 7
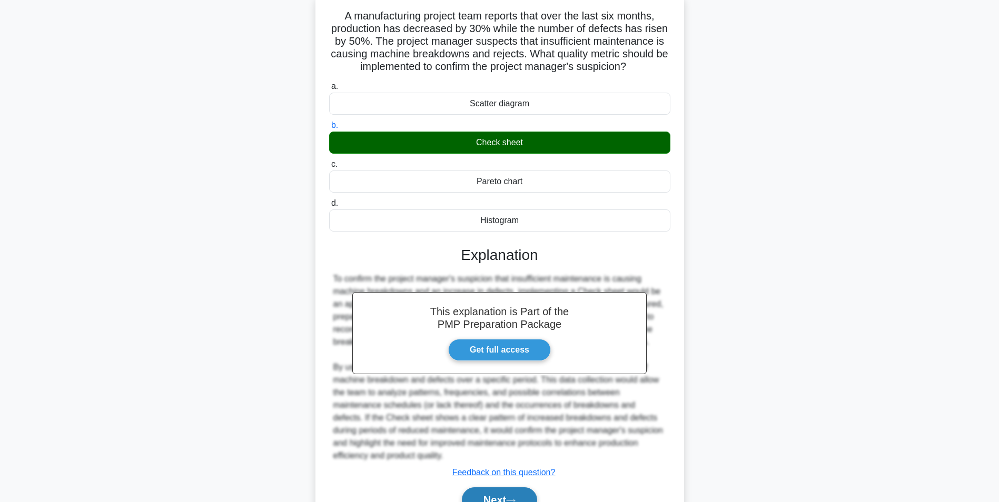
click at [526, 490] on button "Next" at bounding box center [499, 500] width 75 height 25
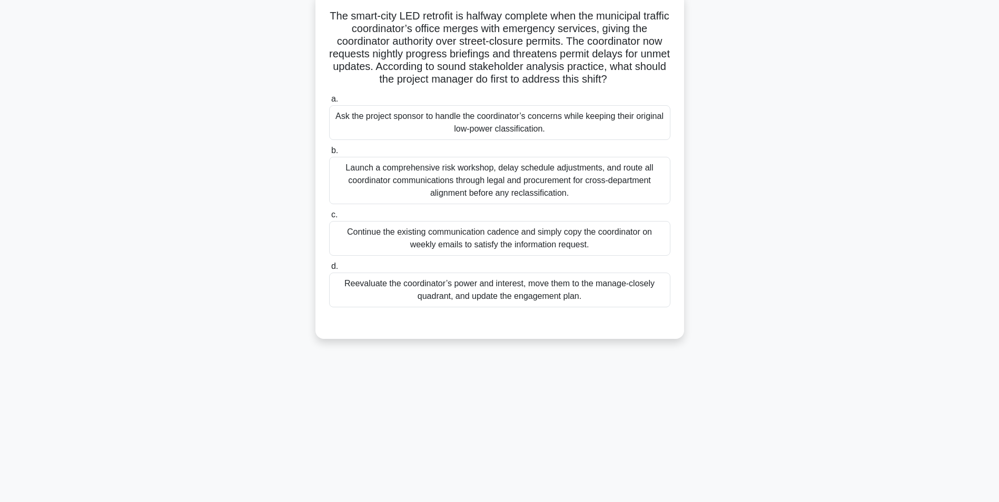
click at [581, 299] on div "Reevaluate the coordinator’s power and interest, move them to the manage-closel…" at bounding box center [499, 290] width 341 height 35
click at [329, 270] on input "d. Reevaluate the coordinator’s power and interest, move them to the manage-clo…" at bounding box center [329, 266] width 0 height 7
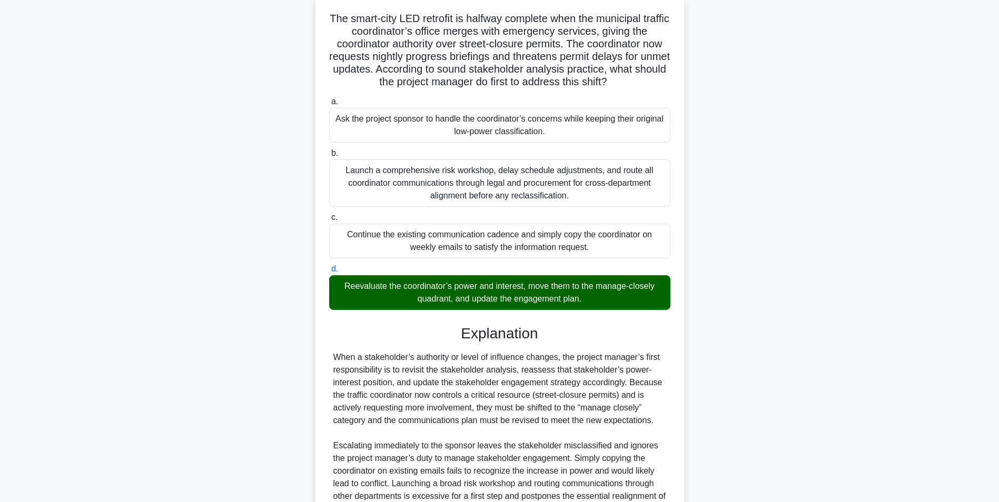
scroll to position [173, 0]
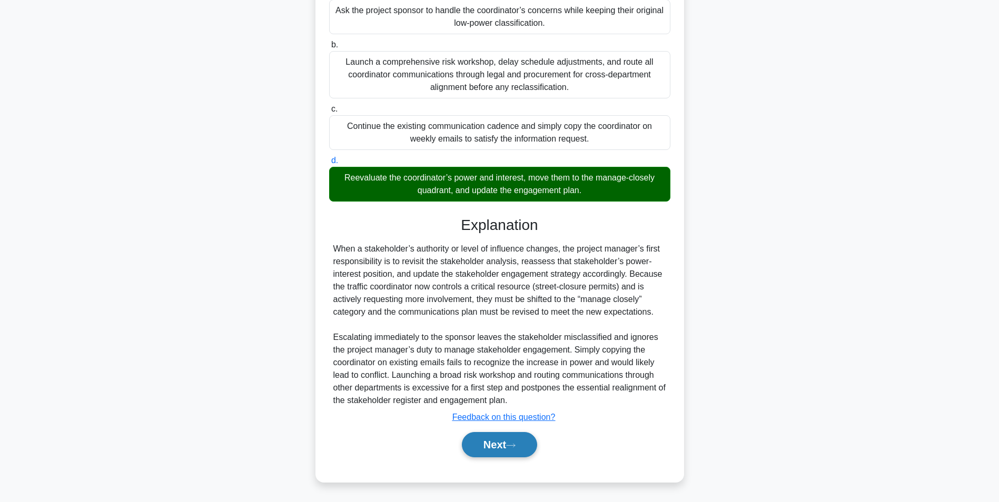
click at [502, 457] on button "Next" at bounding box center [499, 444] width 75 height 25
click at [509, 453] on button "Next" at bounding box center [499, 444] width 75 height 25
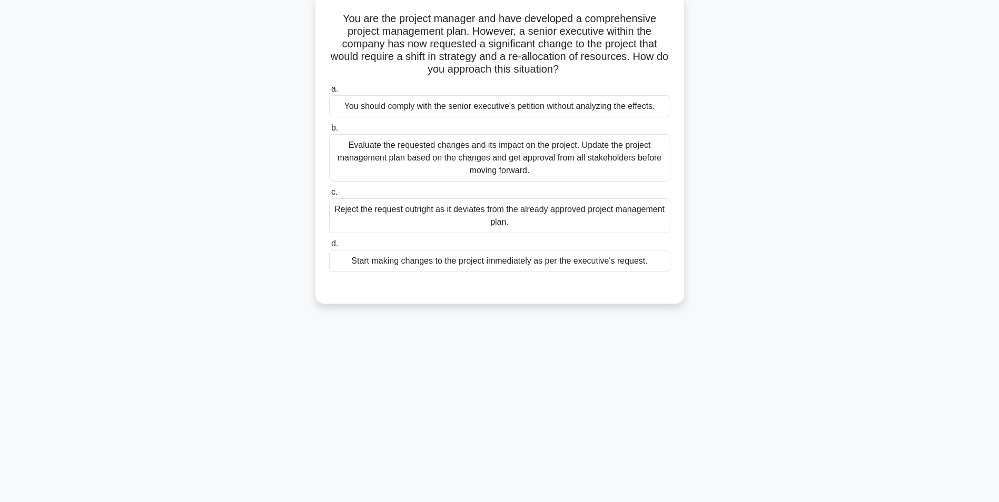
scroll to position [66, 0]
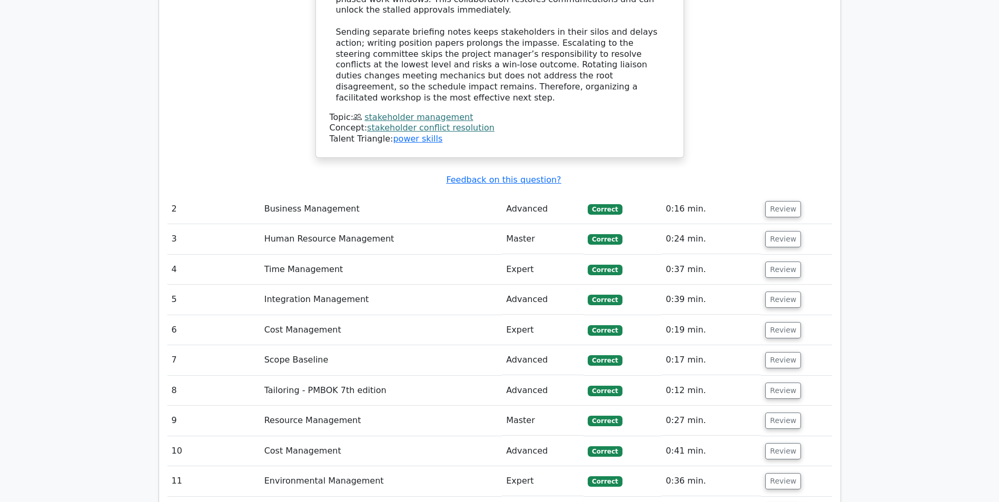
scroll to position [1674, 0]
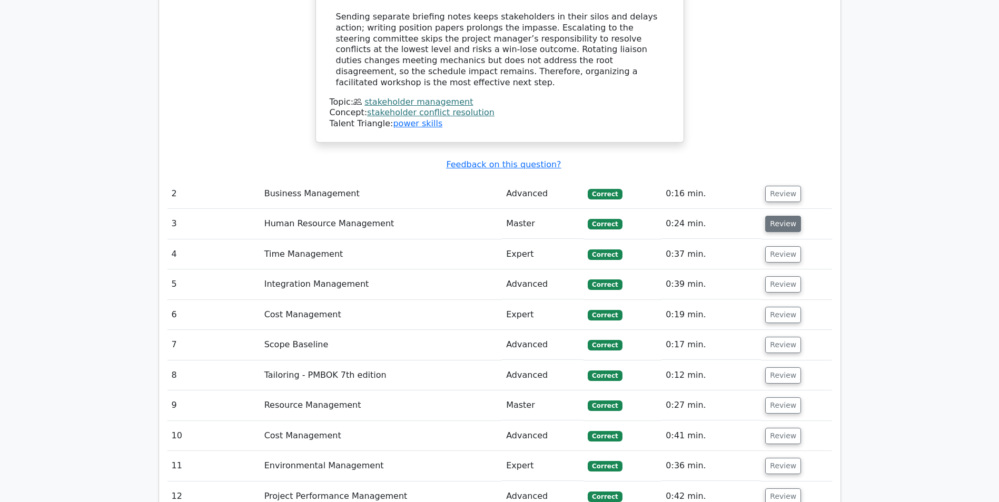
click at [778, 216] on button "Review" at bounding box center [783, 224] width 36 height 16
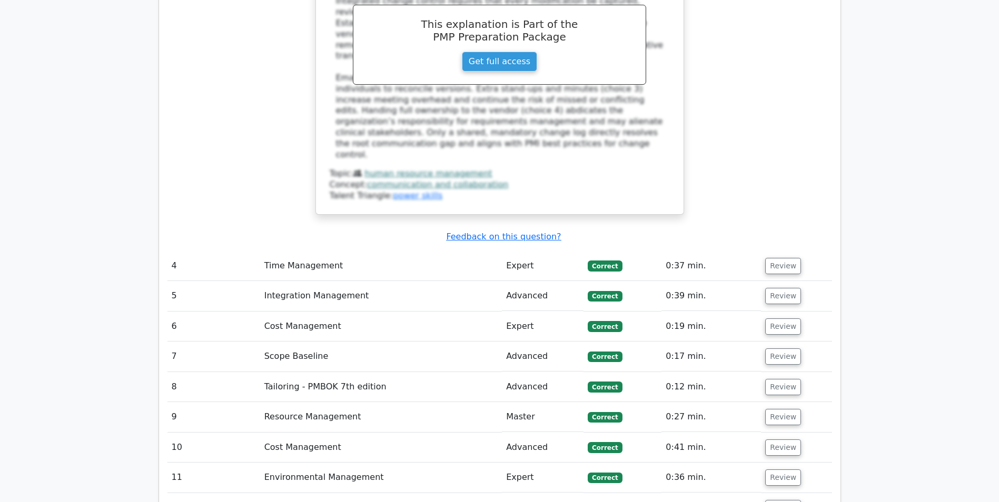
scroll to position [2268, 0]
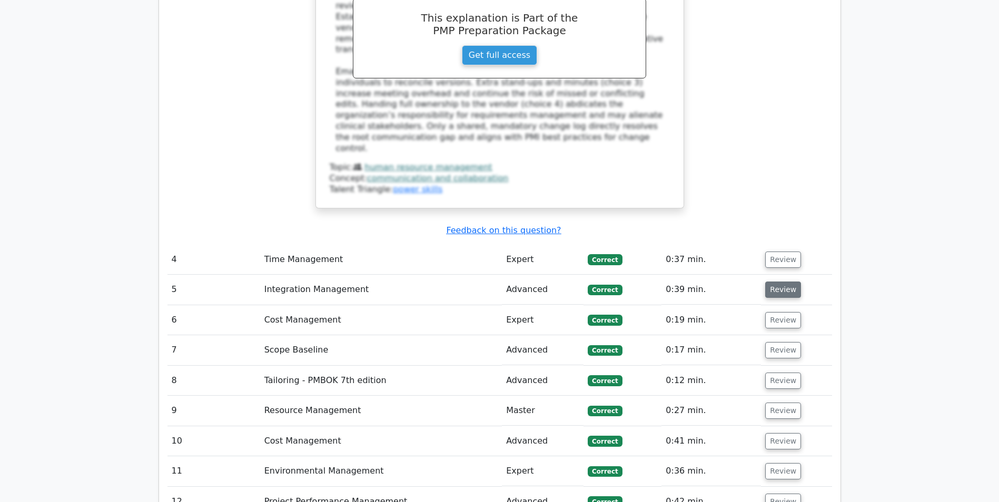
click at [783, 282] on button "Review" at bounding box center [783, 290] width 36 height 16
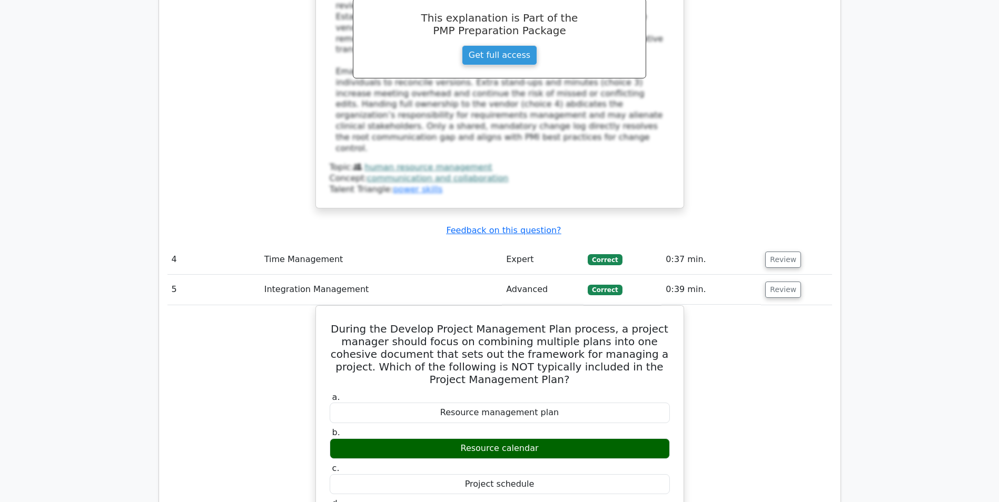
drag, startPoint x: 781, startPoint y: 182, endPoint x: 778, endPoint y: 165, distance: 17.0
click at [778, 165] on tbody "1 Stakeholder Management Master Correct 0:28 min. Review" at bounding box center [499, 160] width 665 height 2414
click at [778, 252] on button "Review" at bounding box center [783, 260] width 36 height 16
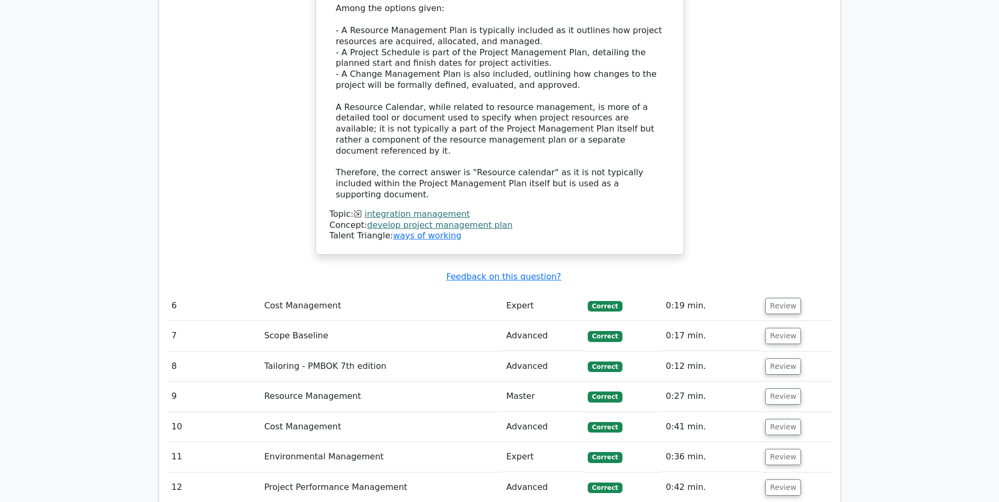
scroll to position [3582, 0]
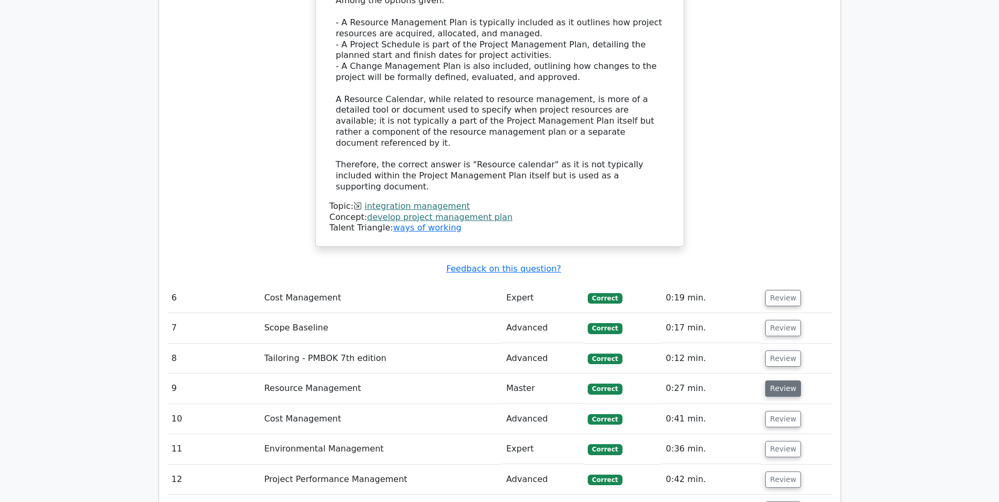
click at [788, 381] on button "Review" at bounding box center [783, 389] width 36 height 16
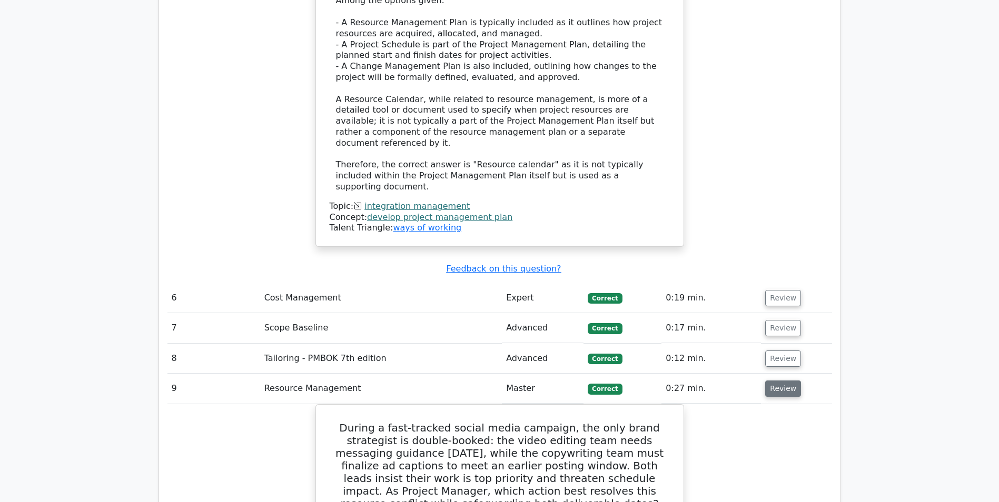
click at [781, 381] on button "Review" at bounding box center [783, 389] width 36 height 16
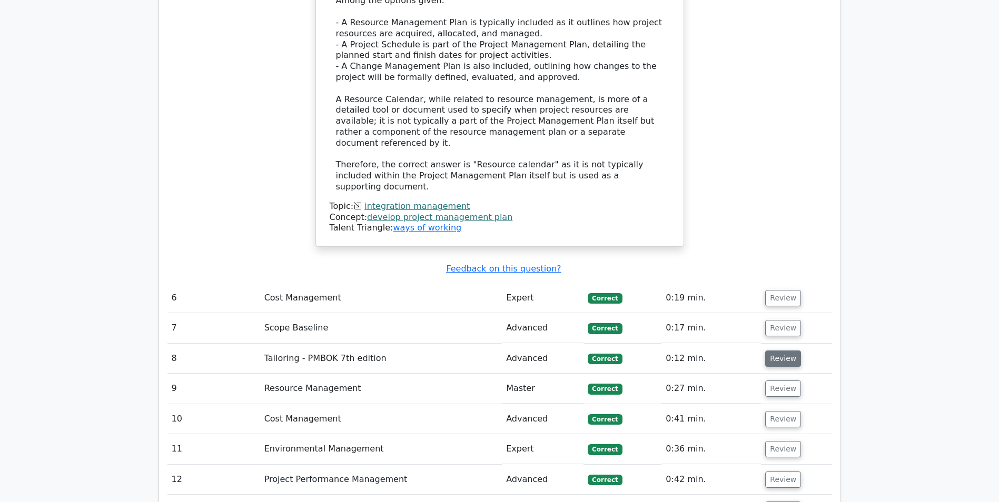
drag, startPoint x: 774, startPoint y: 196, endPoint x: 778, endPoint y: 181, distance: 15.5
click at [778, 344] on td "Review" at bounding box center [796, 359] width 71 height 30
click at [778, 351] on button "Review" at bounding box center [783, 359] width 36 height 16
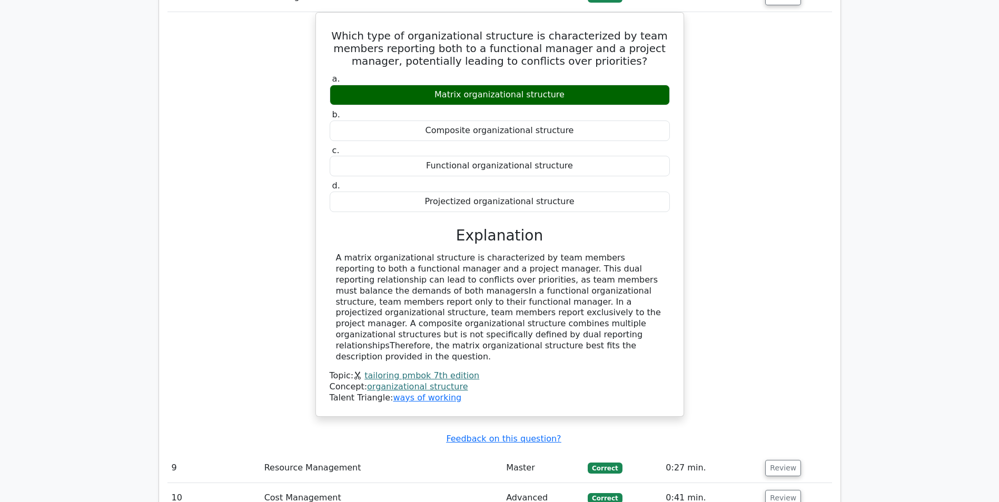
scroll to position [3958, 0]
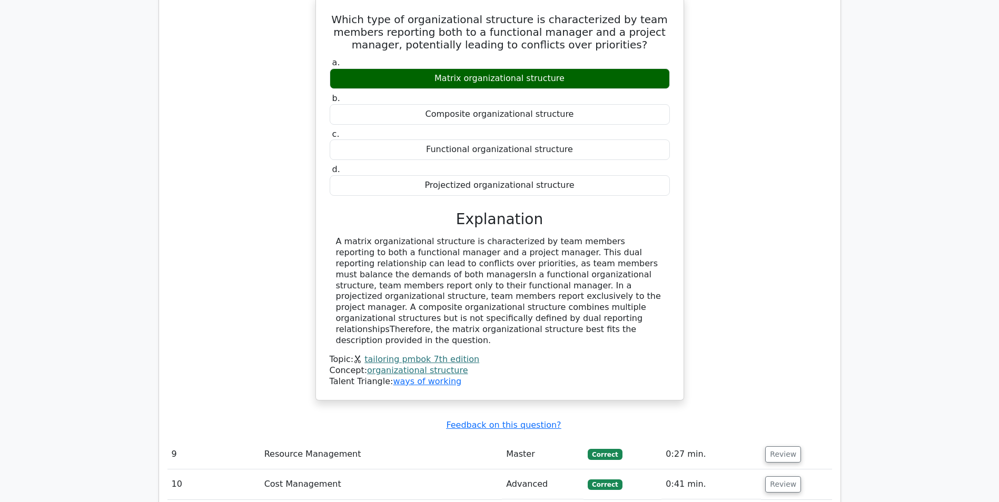
click at [421, 366] on link "organizational structure" at bounding box center [417, 371] width 101 height 10
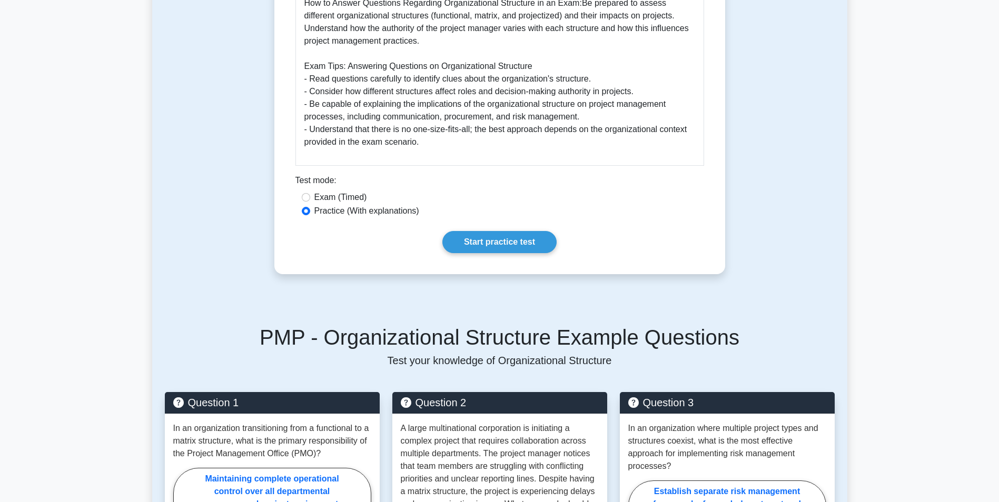
scroll to position [628, 0]
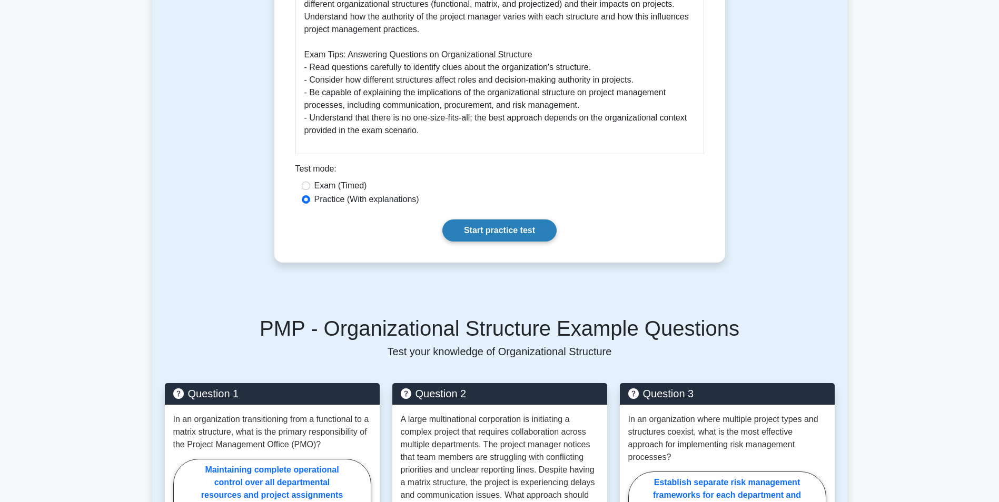
click at [540, 224] on link "Start practice test" at bounding box center [499, 231] width 114 height 22
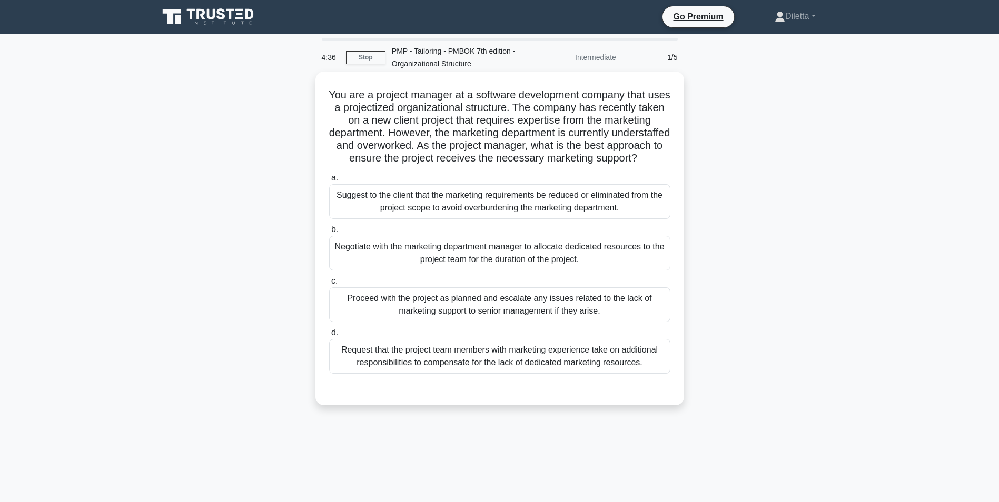
click at [636, 249] on div "Negotiate with the marketing department manager to allocate dedicated resources…" at bounding box center [499, 253] width 341 height 35
click at [329, 233] on input "b. Negotiate with the marketing department manager to allocate dedicated resour…" at bounding box center [329, 229] width 0 height 7
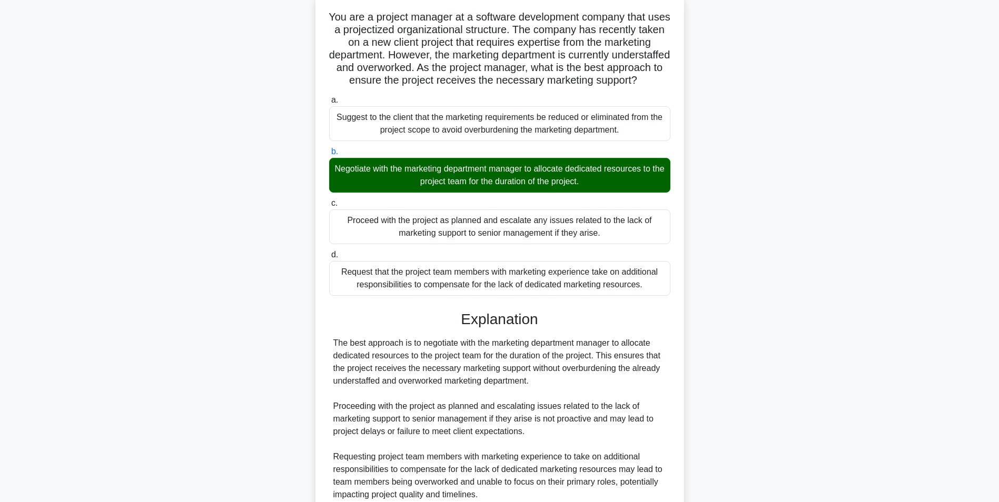
scroll to position [190, 0]
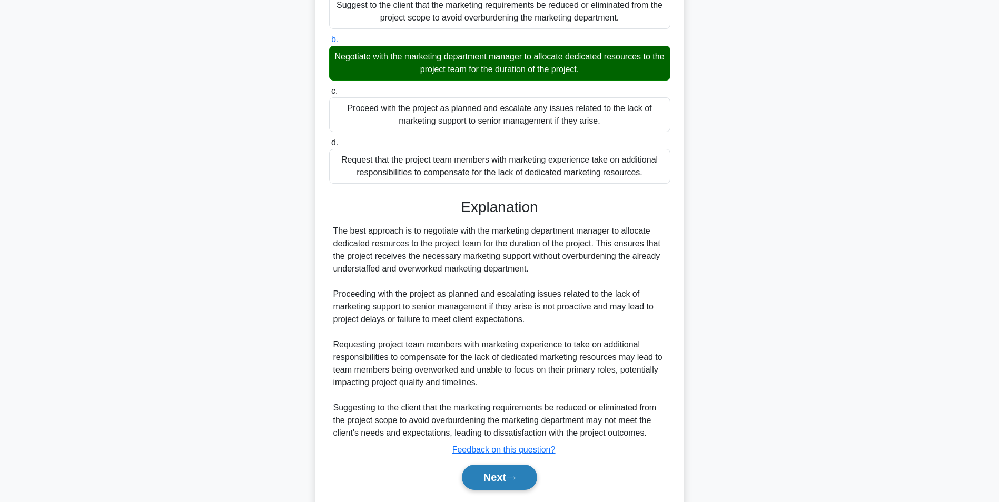
click at [497, 490] on button "Next" at bounding box center [499, 477] width 75 height 25
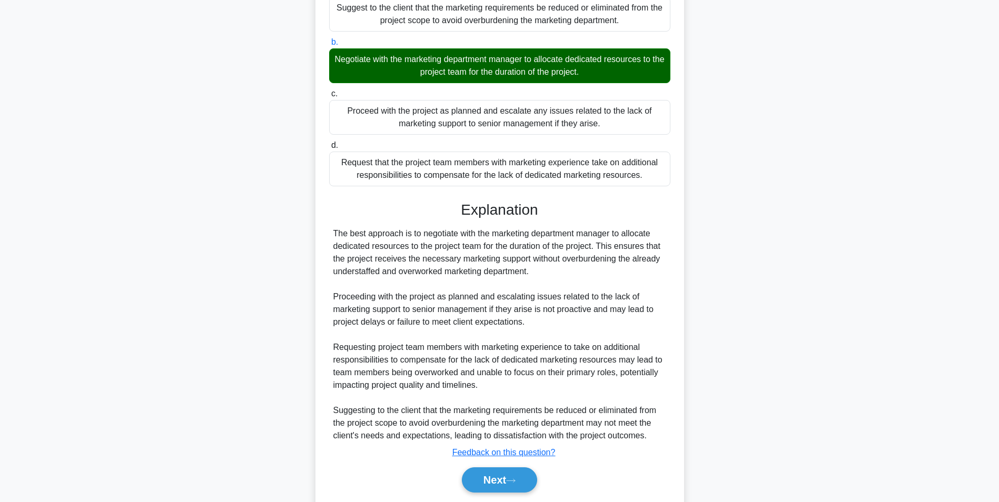
scroll to position [66, 0]
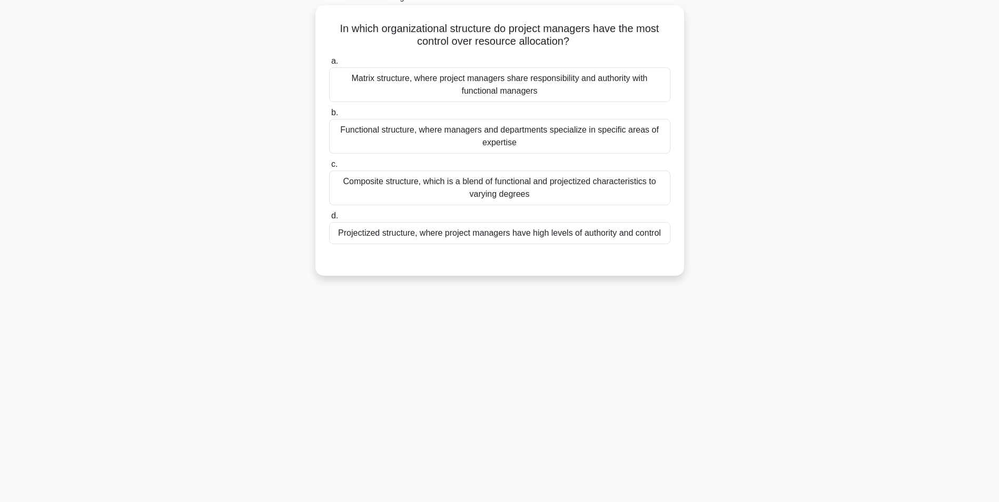
click at [670, 233] on div "d. Projectized structure, where project managers have high levels of authority …" at bounding box center [500, 227] width 354 height 35
click at [638, 226] on div "Projectized structure, where project managers have high levels of authority and…" at bounding box center [499, 233] width 341 height 22
click at [329, 220] on input "d. Projectized structure, where project managers have high levels of authority …" at bounding box center [329, 216] width 0 height 7
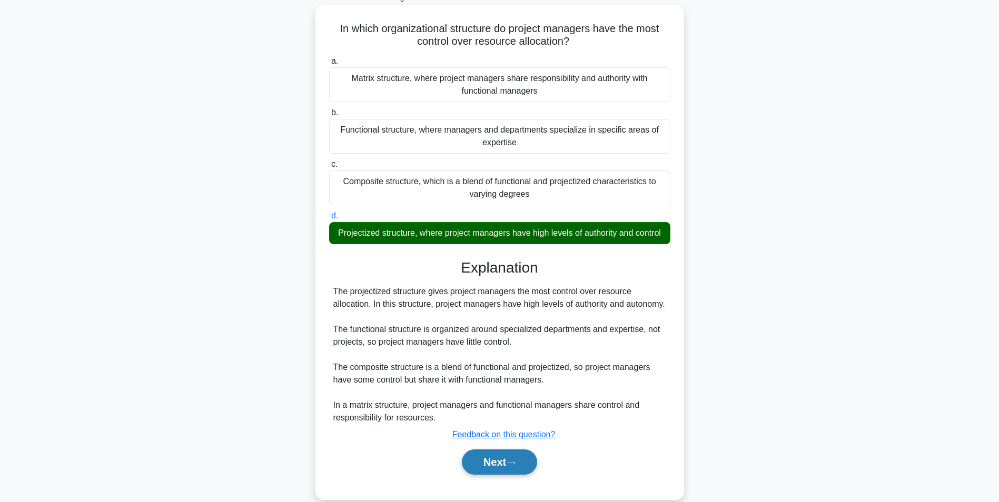
click at [512, 466] on button "Next" at bounding box center [499, 462] width 75 height 25
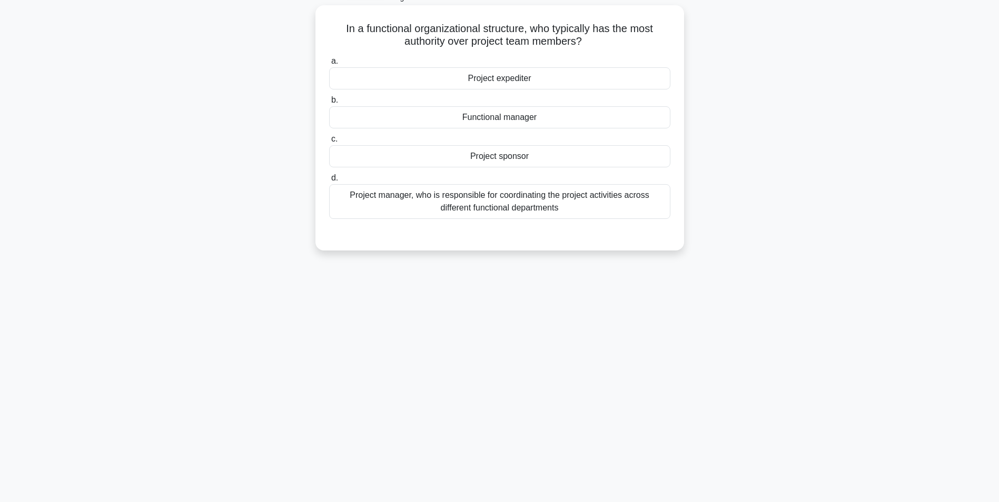
click at [643, 118] on div "Functional manager" at bounding box center [499, 117] width 341 height 22
click at [329, 104] on input "b. Functional manager" at bounding box center [329, 100] width 0 height 7
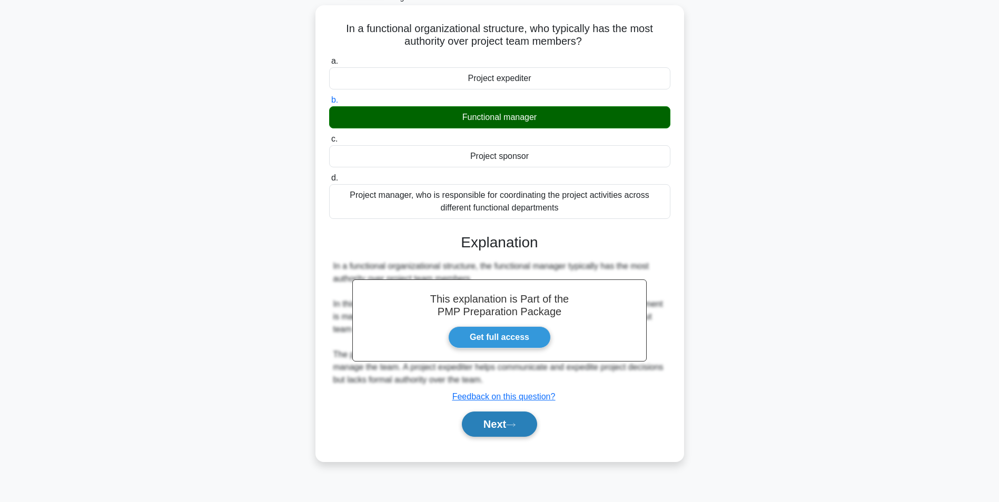
click at [501, 425] on button "Next" at bounding box center [499, 424] width 75 height 25
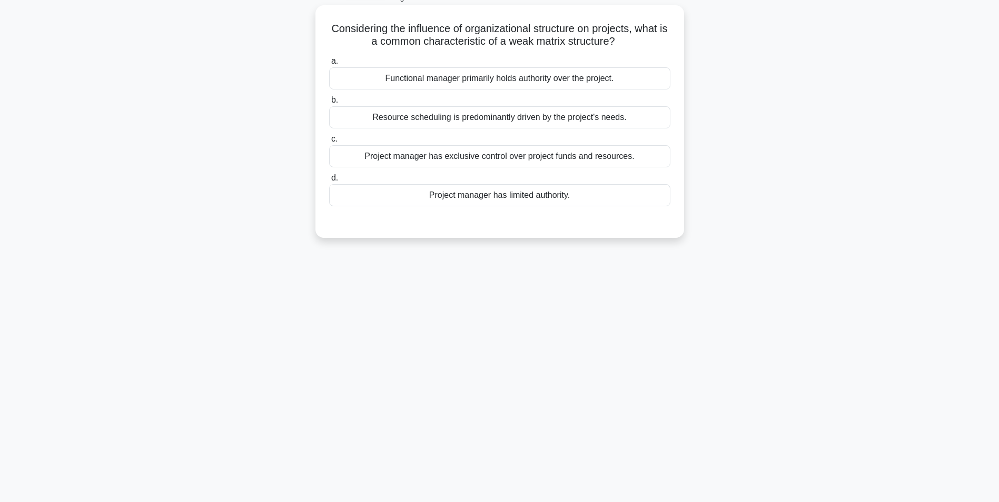
click at [641, 202] on div "Project manager has limited authority." at bounding box center [499, 195] width 341 height 22
click at [329, 182] on input "d. Project manager has limited authority." at bounding box center [329, 178] width 0 height 7
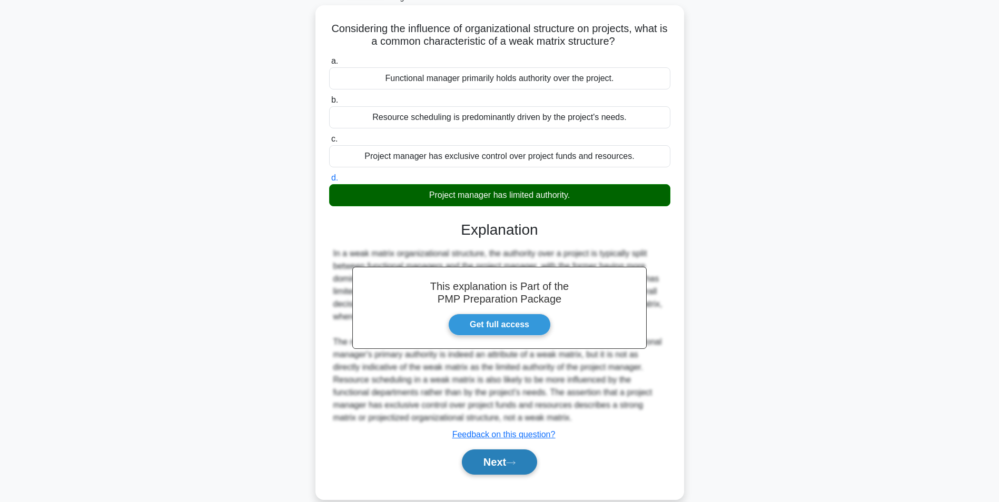
click at [510, 459] on button "Next" at bounding box center [499, 462] width 75 height 25
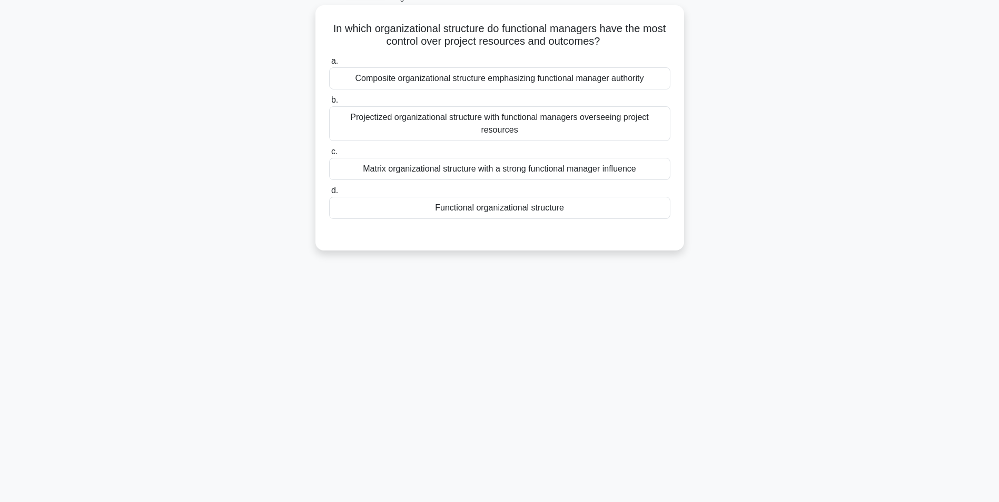
click at [661, 216] on div "Functional organizational structure" at bounding box center [499, 208] width 341 height 22
click at [329, 194] on input "d. Functional organizational structure" at bounding box center [329, 190] width 0 height 7
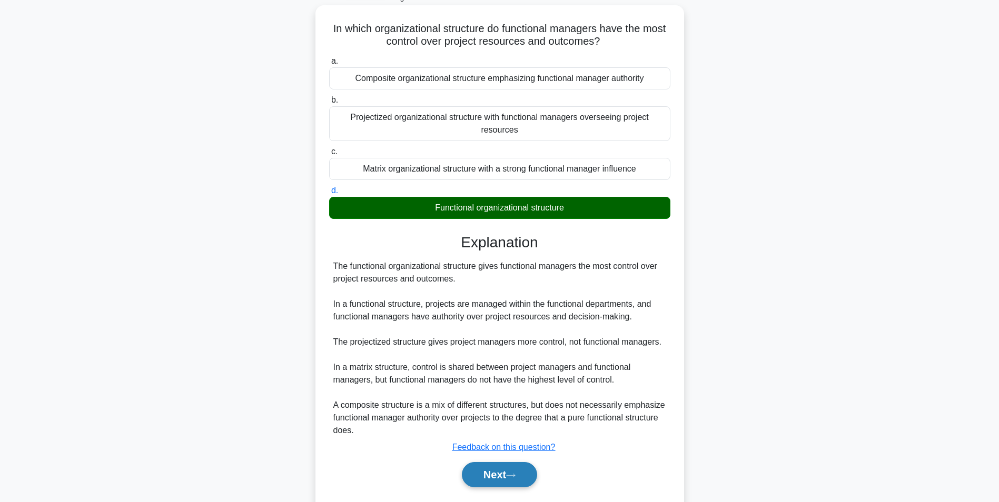
click at [516, 474] on icon at bounding box center [510, 476] width 9 height 6
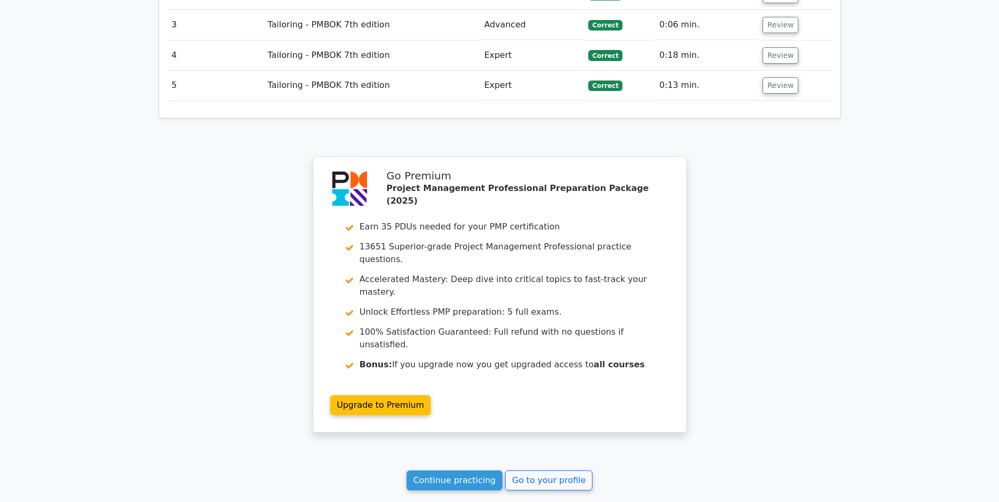
scroll to position [1564, 0]
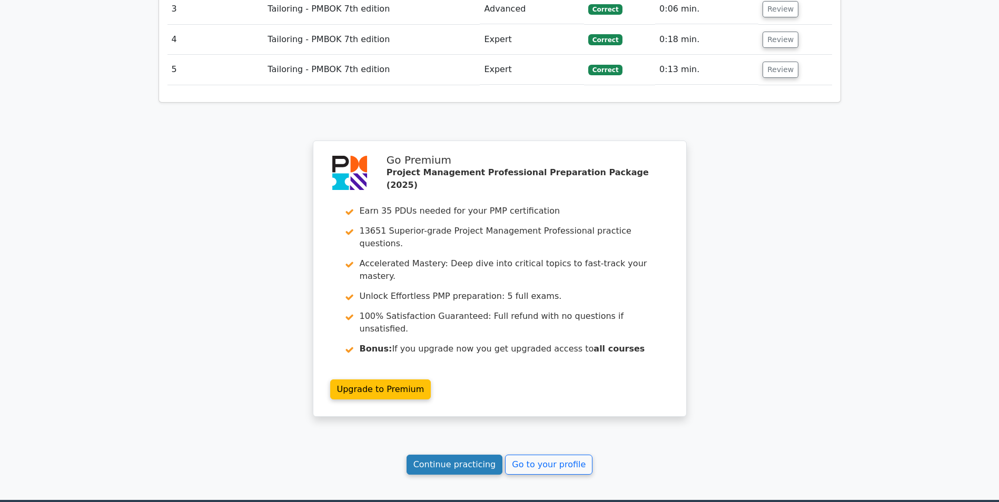
click at [490, 455] on link "Continue practicing" at bounding box center [455, 465] width 96 height 20
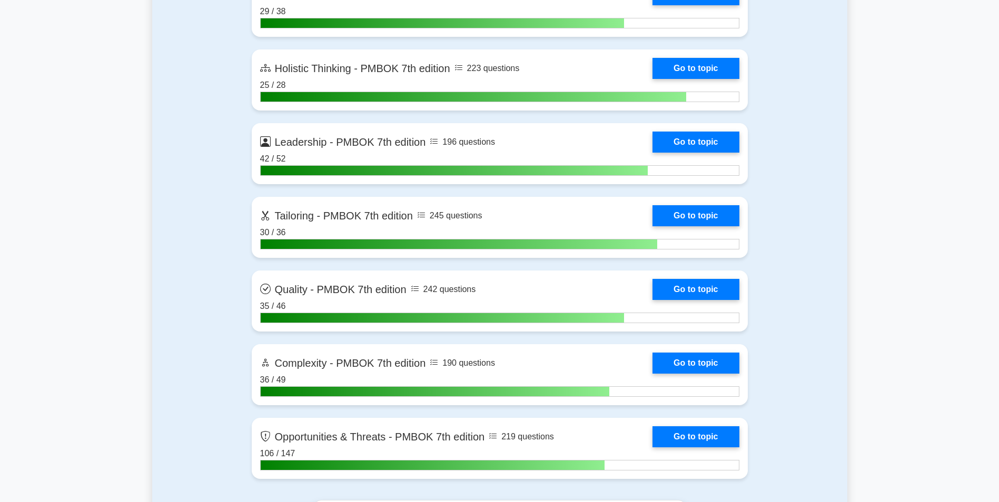
scroll to position [3214, 0]
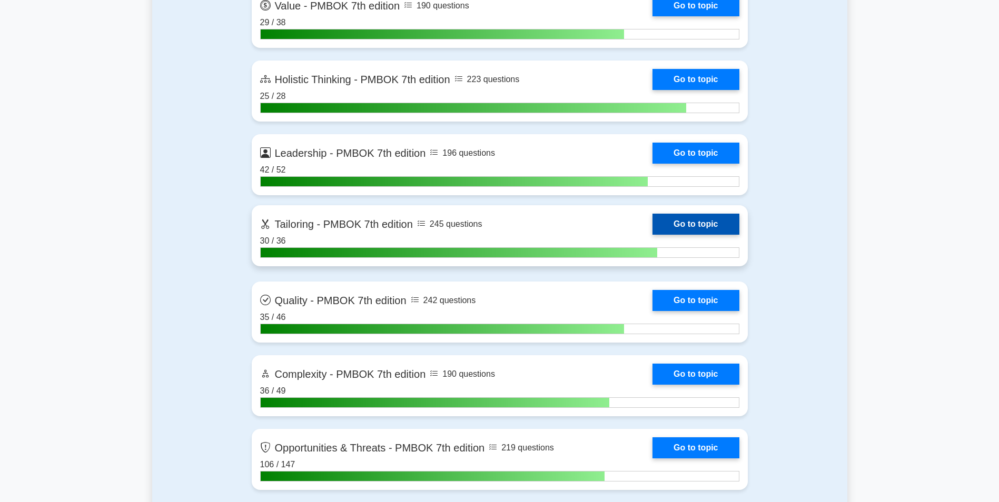
click at [701, 218] on link "Go to topic" at bounding box center [696, 224] width 86 height 21
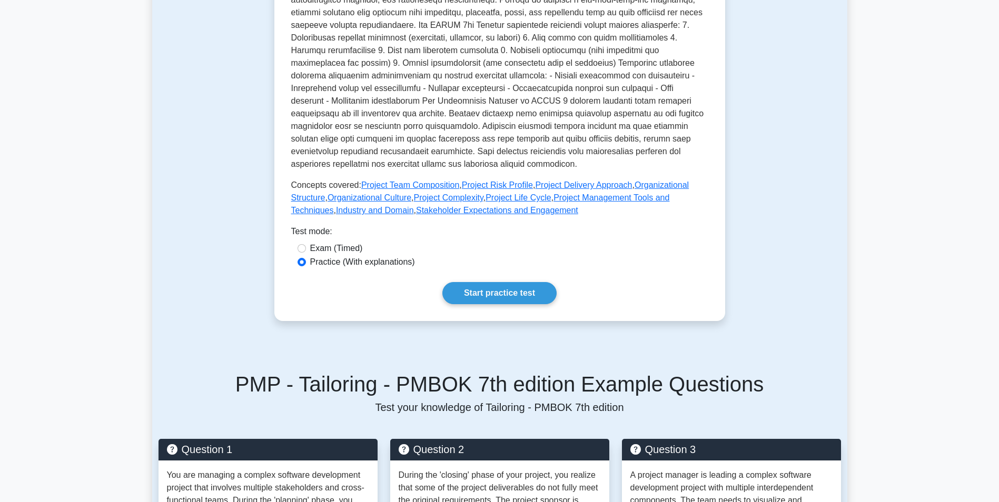
scroll to position [321, 0]
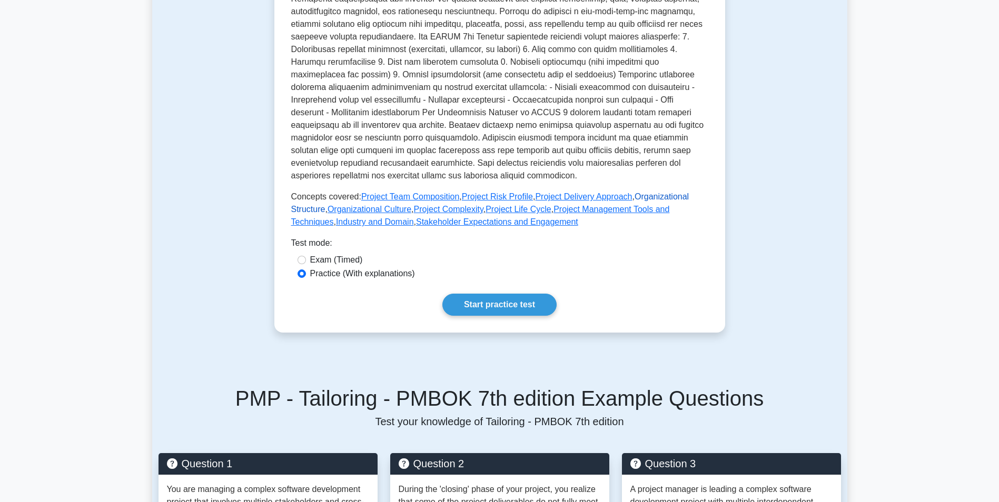
click at [642, 199] on link "Organizational Structure" at bounding box center [490, 203] width 398 height 22
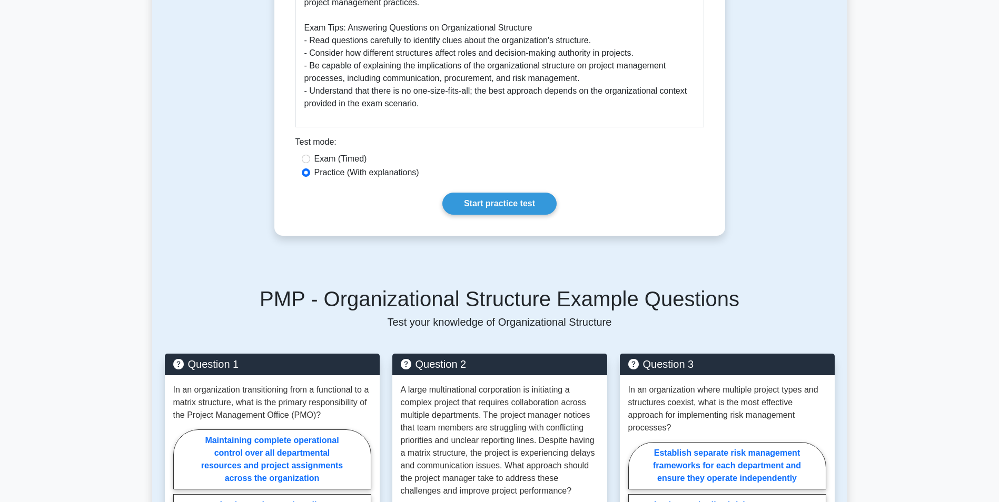
scroll to position [655, 0]
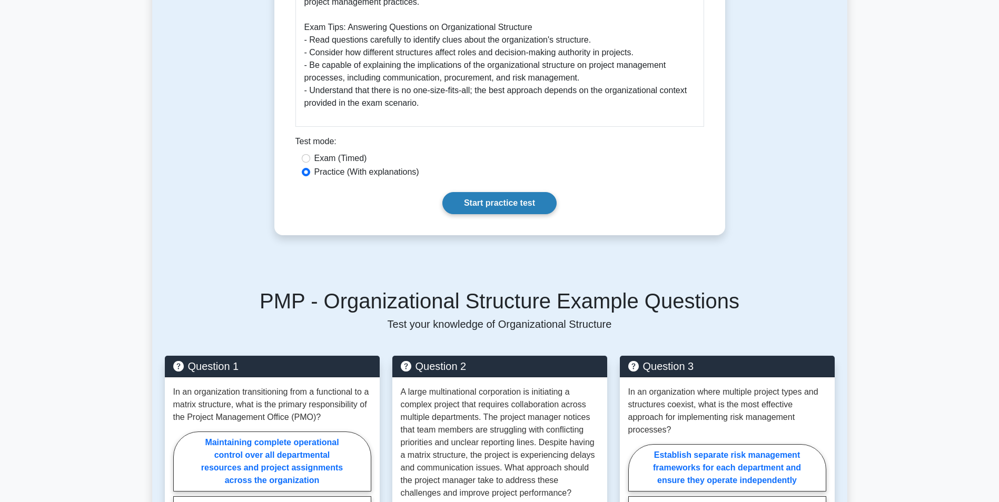
click at [517, 206] on link "Start practice test" at bounding box center [499, 203] width 114 height 22
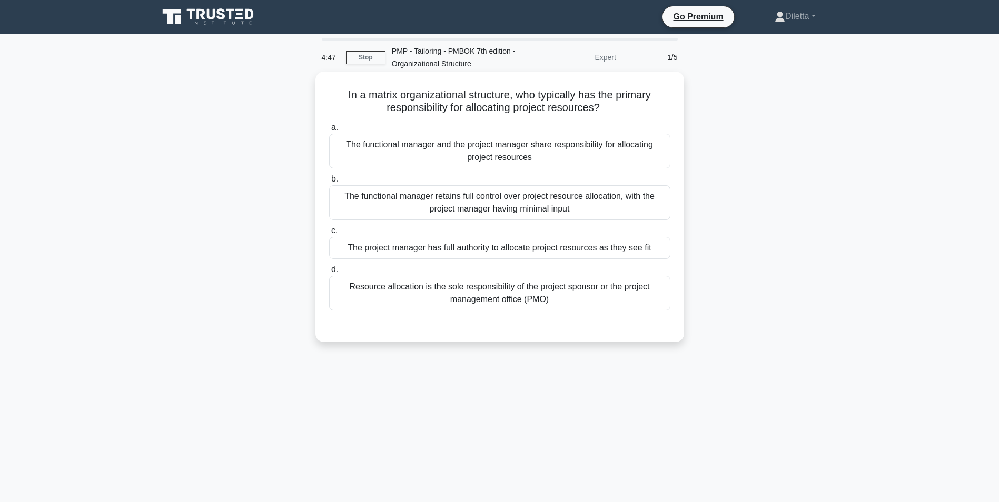
click at [563, 163] on div "The functional manager and the project manager share responsibility for allocat…" at bounding box center [499, 151] width 341 height 35
click at [329, 131] on input "a. The functional manager and the project manager share responsibility for allo…" at bounding box center [329, 127] width 0 height 7
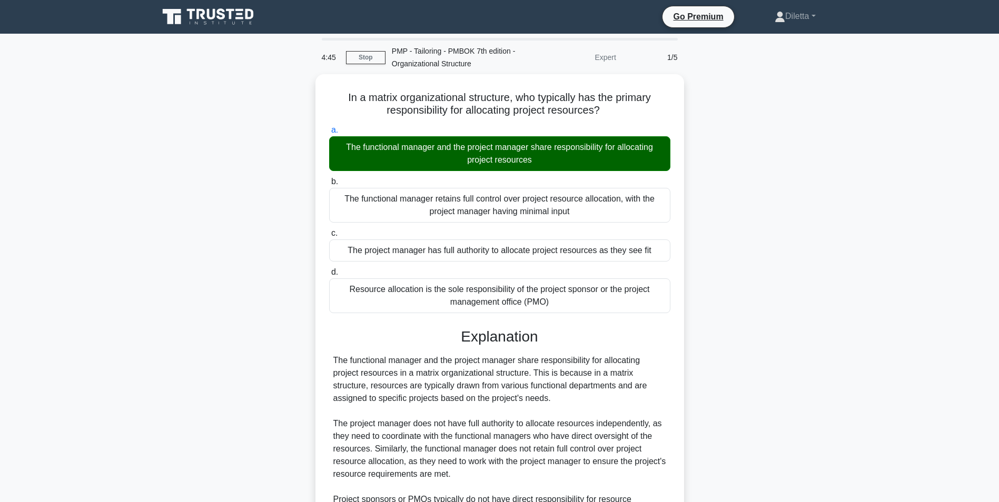
click at [756, 339] on div "In a matrix organizational structure, who typically has the primary responsibil…" at bounding box center [499, 340] width 695 height 532
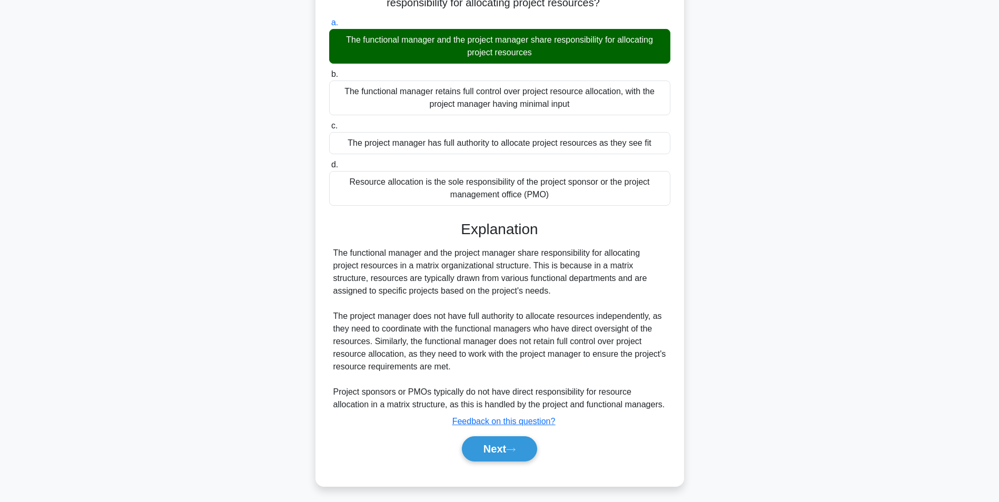
scroll to position [110, 0]
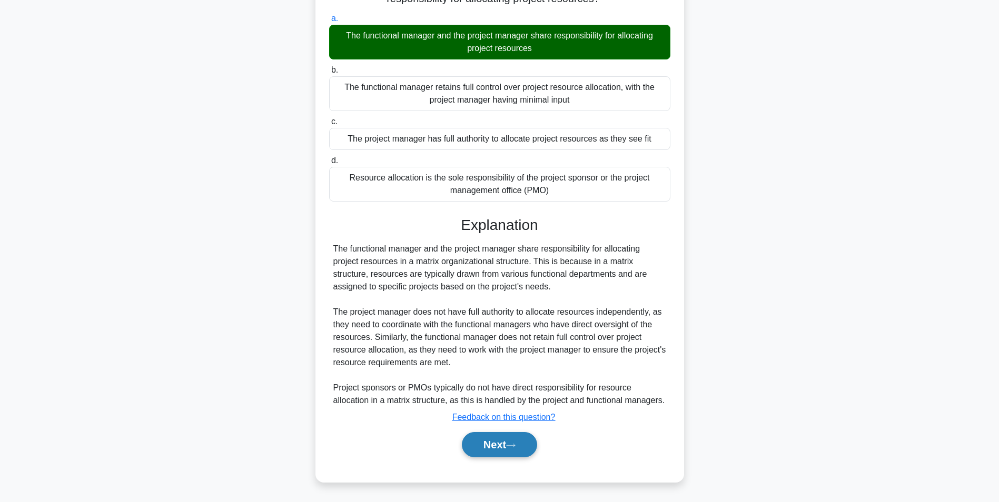
click at [520, 439] on button "Next" at bounding box center [499, 444] width 75 height 25
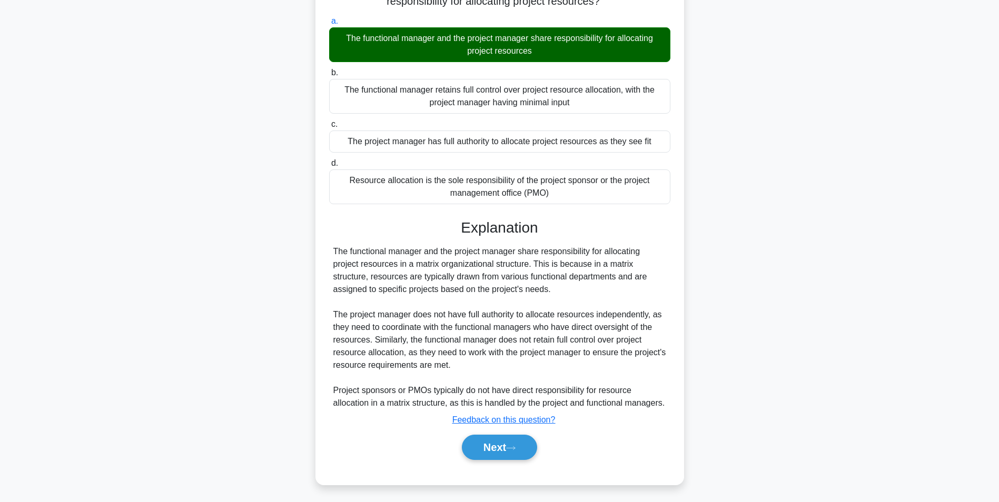
scroll to position [66, 0]
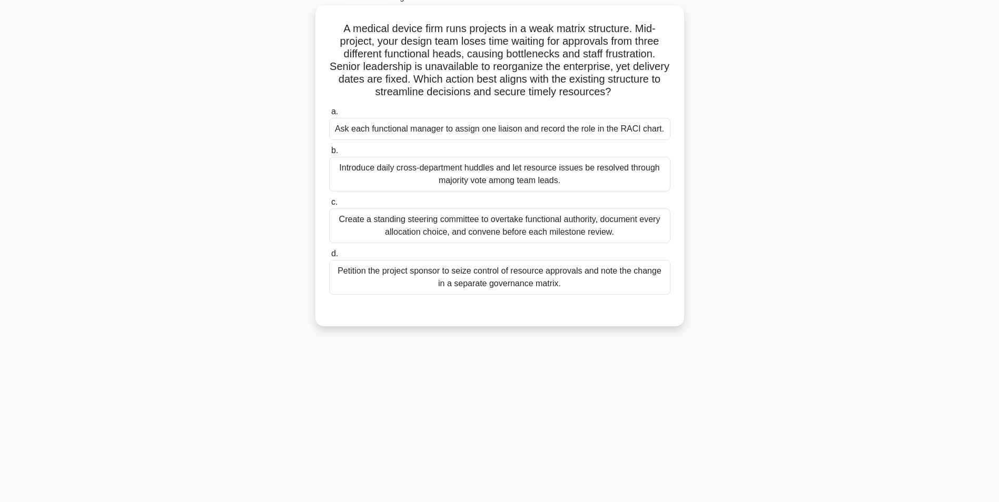
click at [536, 226] on div "Create a standing steering committee to overtake functional authority, document…" at bounding box center [499, 226] width 341 height 35
click at [329, 206] on input "c. Create a standing steering committee to overtake functional authority, docum…" at bounding box center [329, 202] width 0 height 7
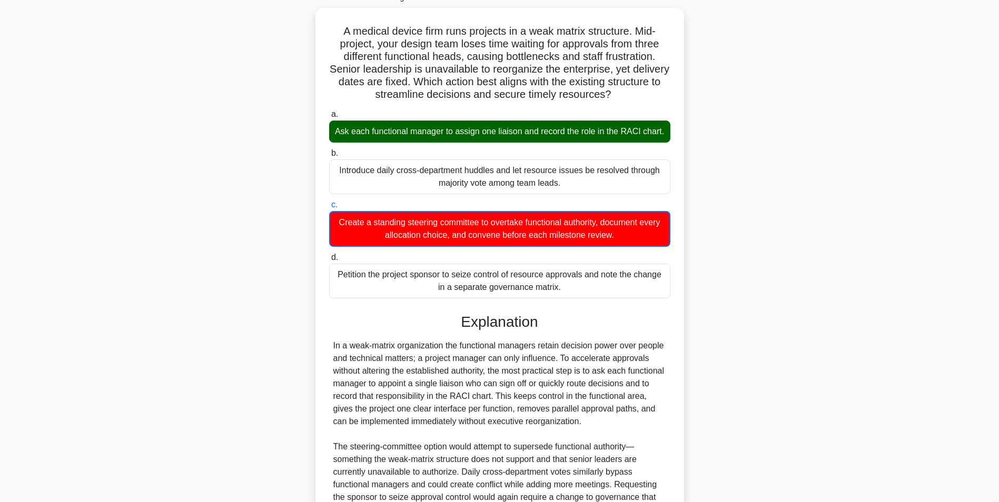
scroll to position [212, 0]
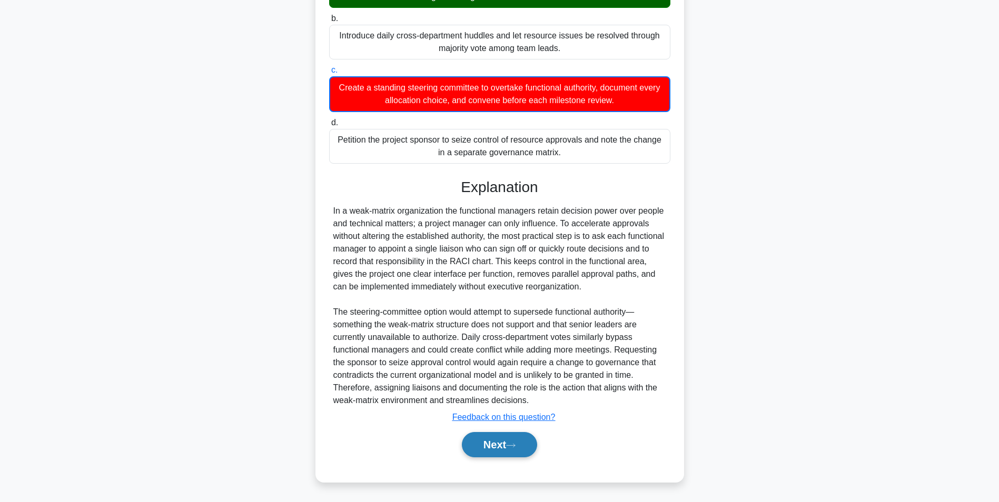
click at [502, 447] on button "Next" at bounding box center [499, 444] width 75 height 25
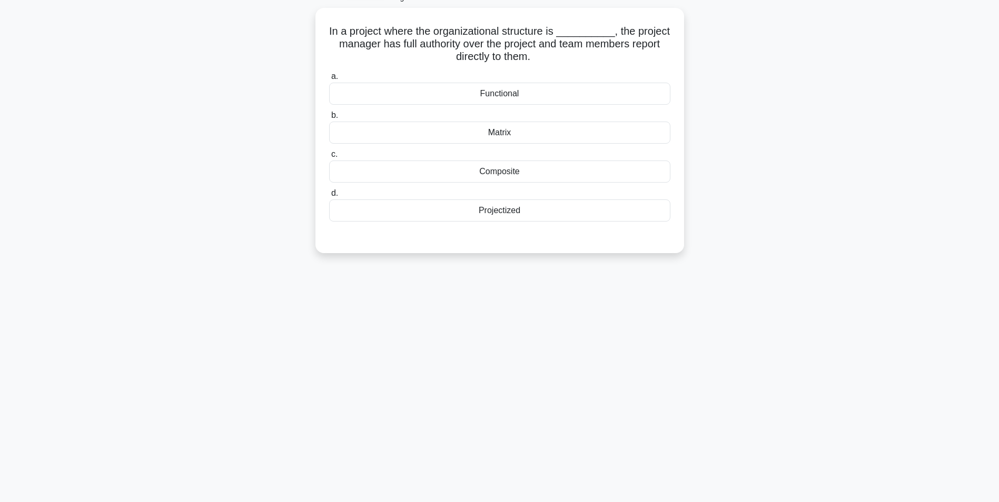
scroll to position [66, 0]
click at [595, 213] on div "Projectized" at bounding box center [499, 208] width 341 height 22
click at [329, 194] on input "d. Projectized" at bounding box center [329, 190] width 0 height 7
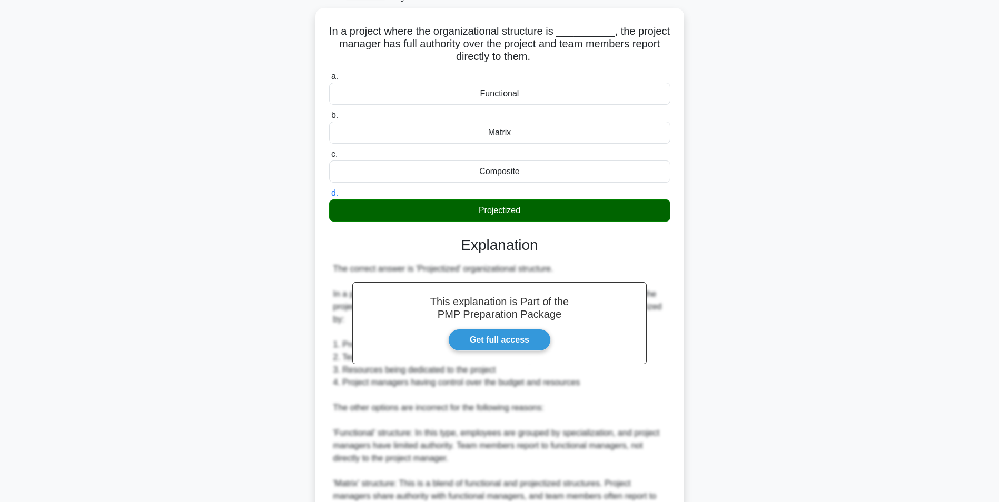
click at [775, 329] on div "In a project where the organizational structure is __________, the project mana…" at bounding box center [499, 331] width 695 height 646
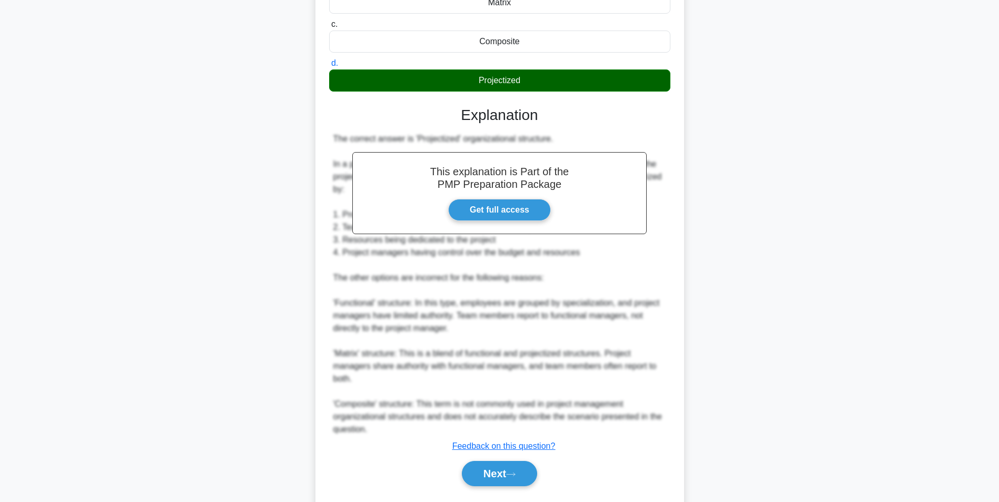
scroll to position [223, 0]
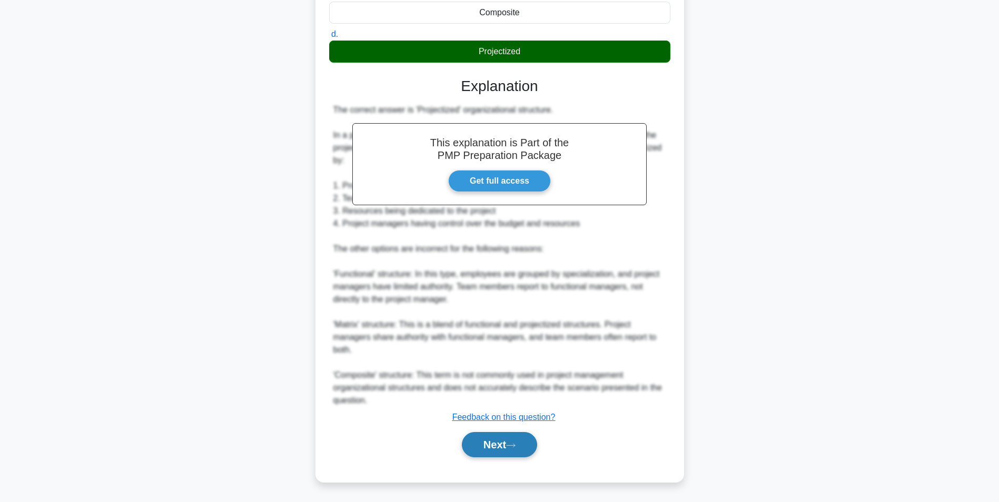
click at [472, 447] on button "Next" at bounding box center [499, 444] width 75 height 25
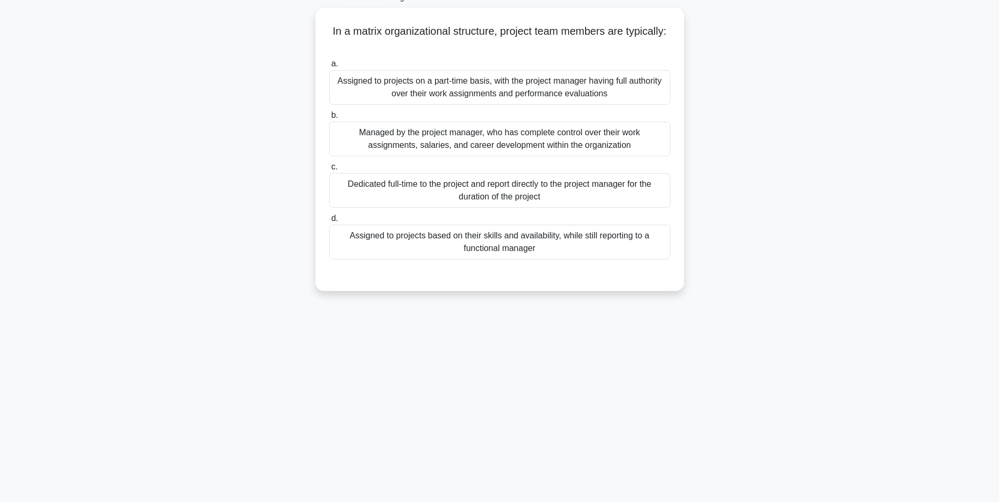
scroll to position [66, 0]
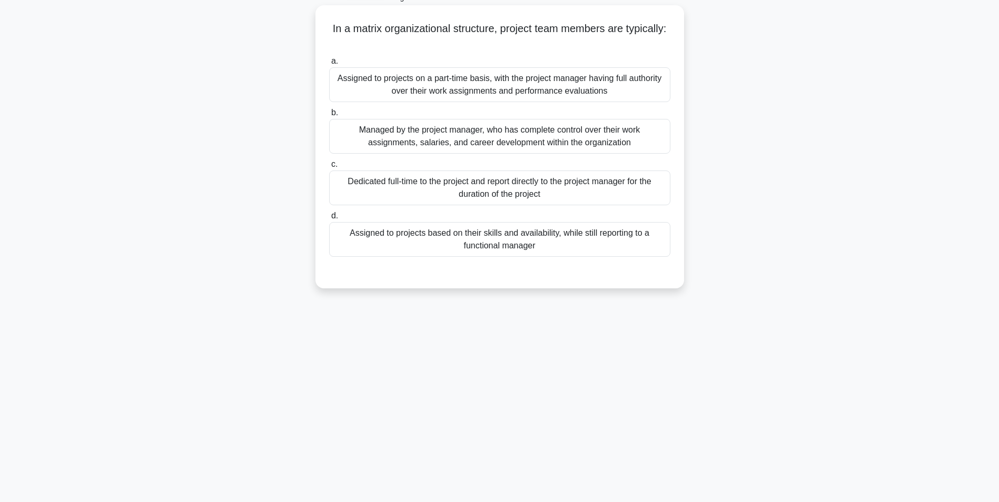
click at [656, 252] on div "Assigned to projects based on their skills and availability, while still report…" at bounding box center [499, 239] width 341 height 35
click at [329, 220] on input "d. Assigned to projects based on their skills and availability, while still rep…" at bounding box center [329, 216] width 0 height 7
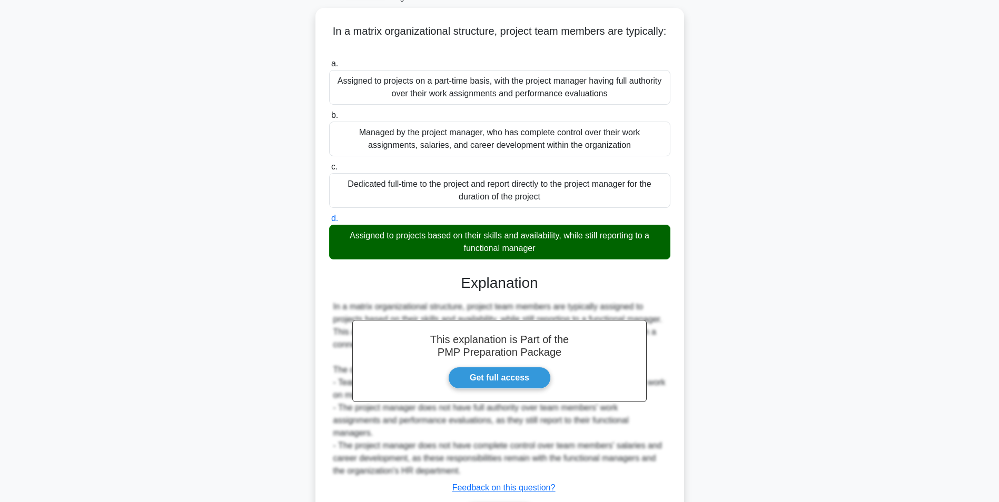
click at [787, 346] on div "In a matrix organizational structure, project team members are typically: .spin…" at bounding box center [499, 287] width 695 height 558
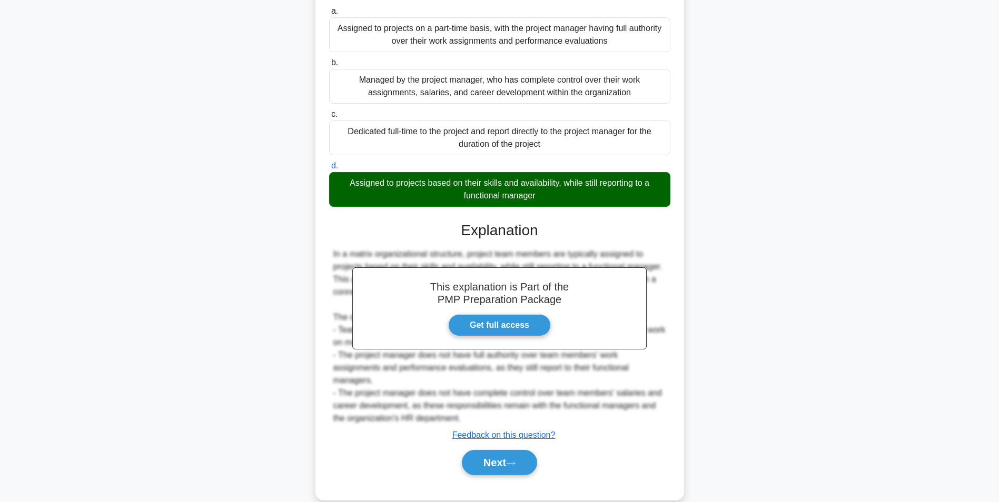
scroll to position [135, 0]
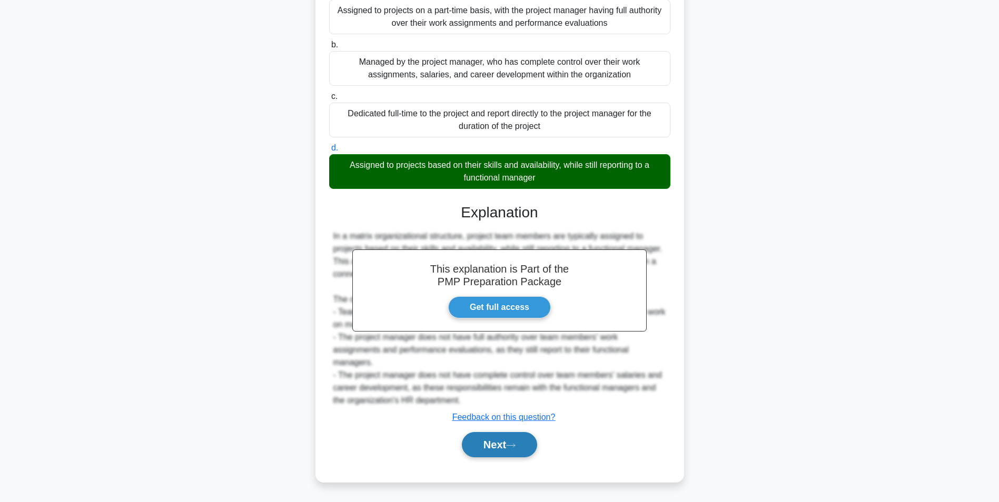
click at [502, 451] on button "Next" at bounding box center [499, 444] width 75 height 25
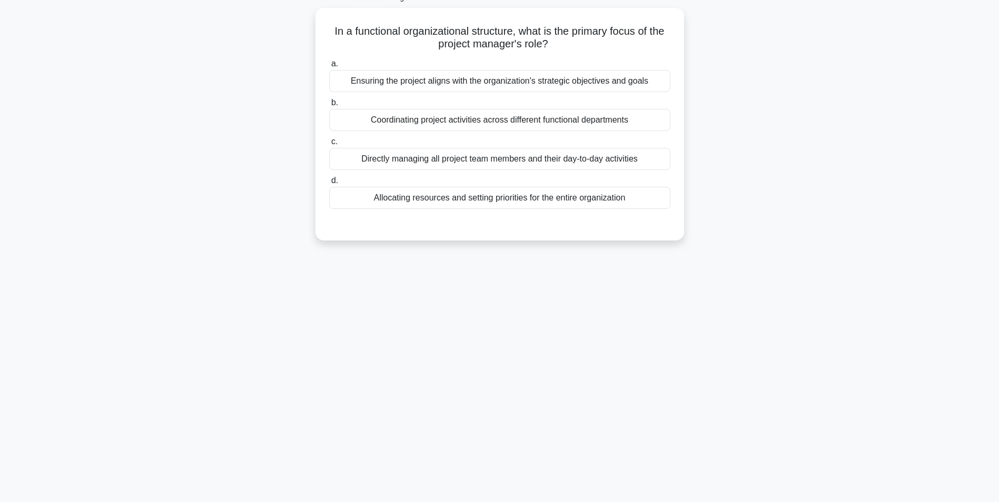
scroll to position [66, 0]
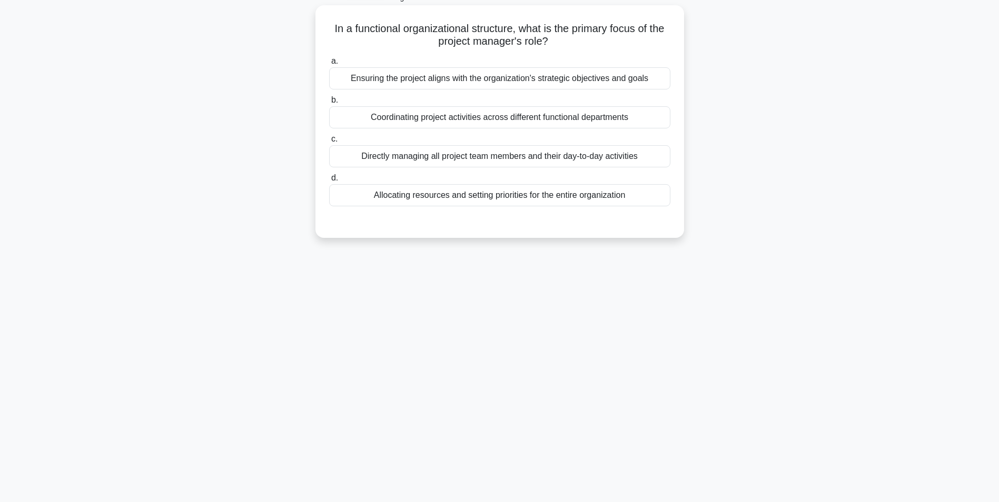
click at [637, 76] on div "Ensuring the project aligns with the organization's strategic objectives and go…" at bounding box center [499, 78] width 341 height 22
click at [329, 65] on input "a. Ensuring the project aligns with the organization's strategic objectives and…" at bounding box center [329, 61] width 0 height 7
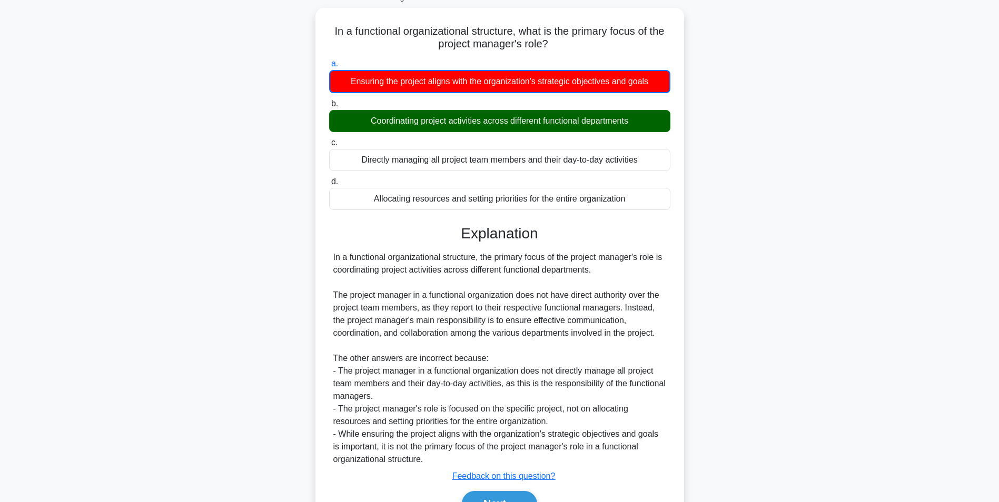
click at [705, 278] on div "In a functional organizational structure, what is the primary focus of the proj…" at bounding box center [499, 281] width 695 height 546
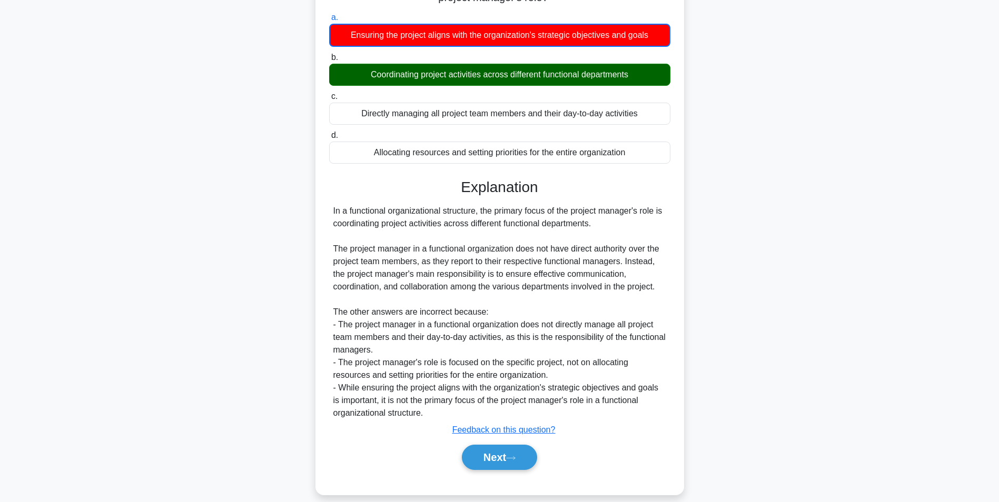
scroll to position [123, 0]
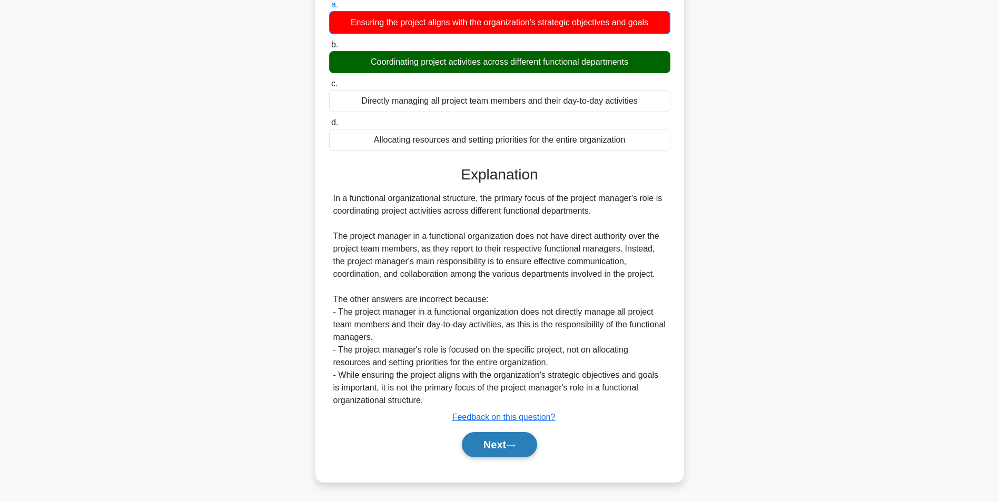
click at [501, 438] on button "Next" at bounding box center [499, 444] width 75 height 25
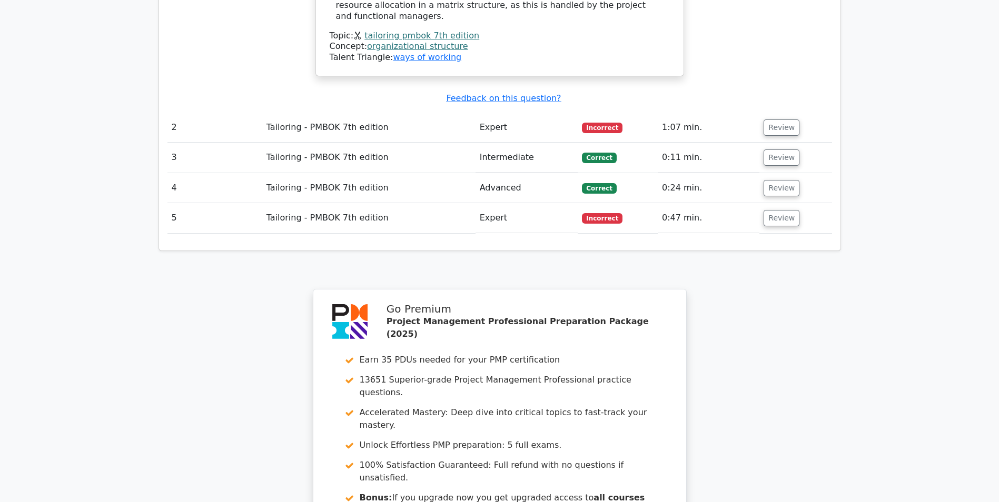
scroll to position [1290, 0]
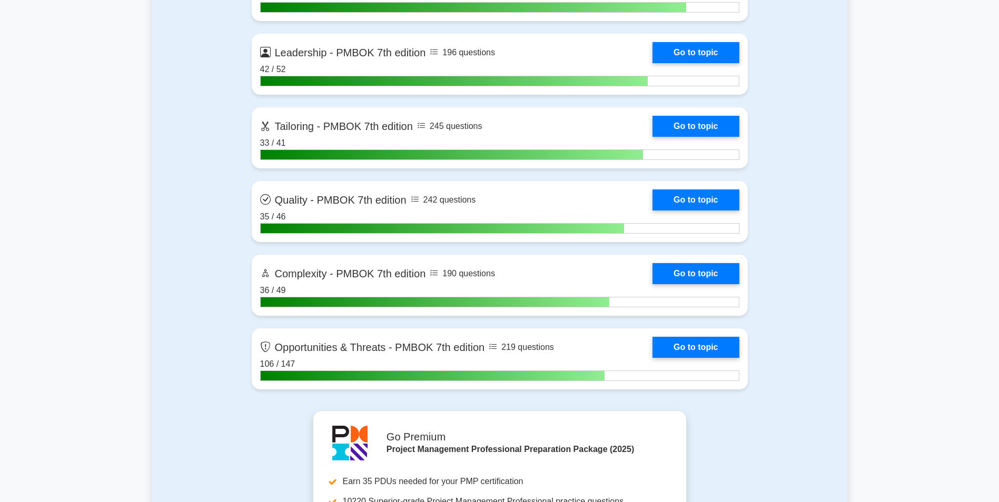
scroll to position [3342, 0]
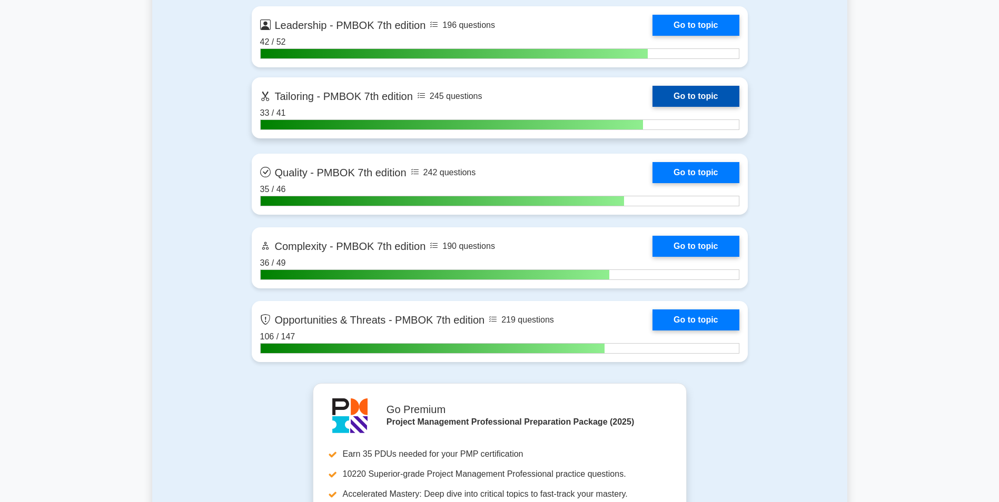
click at [700, 104] on link "Go to topic" at bounding box center [696, 96] width 86 height 21
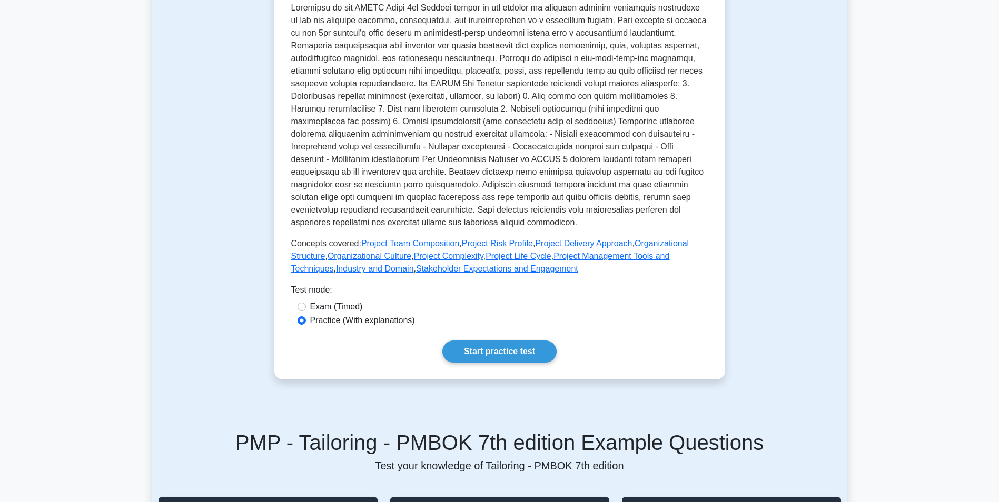
scroll to position [487, 0]
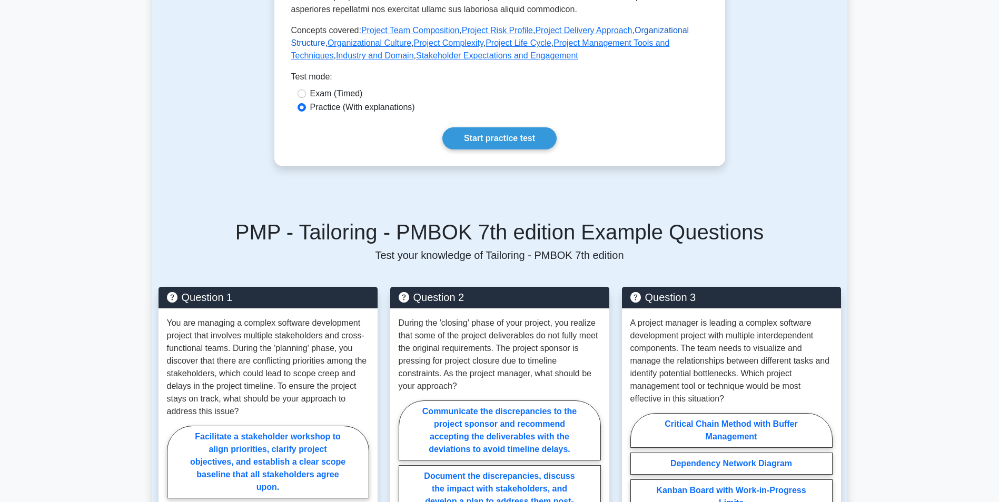
click at [684, 33] on link "Organizational Structure" at bounding box center [490, 37] width 398 height 22
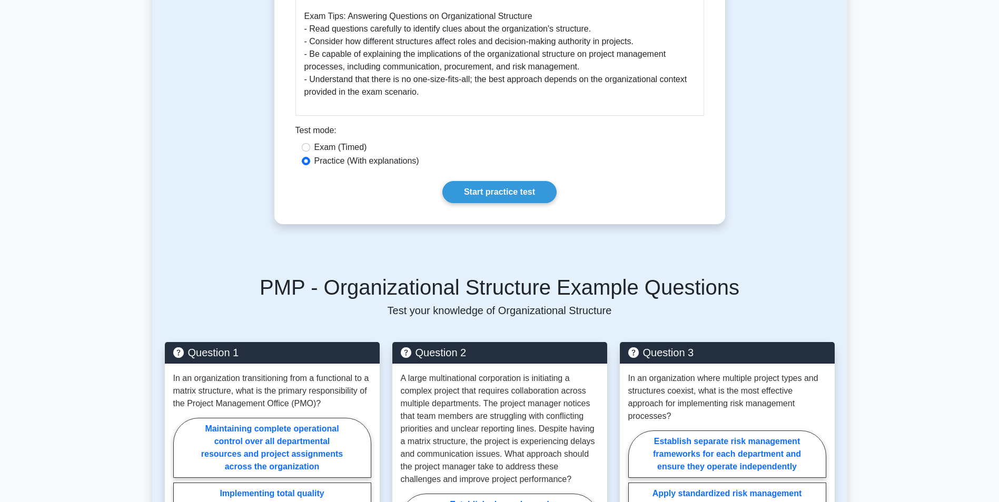
scroll to position [687, 0]
